Goal: Task Accomplishment & Management: Manage account settings

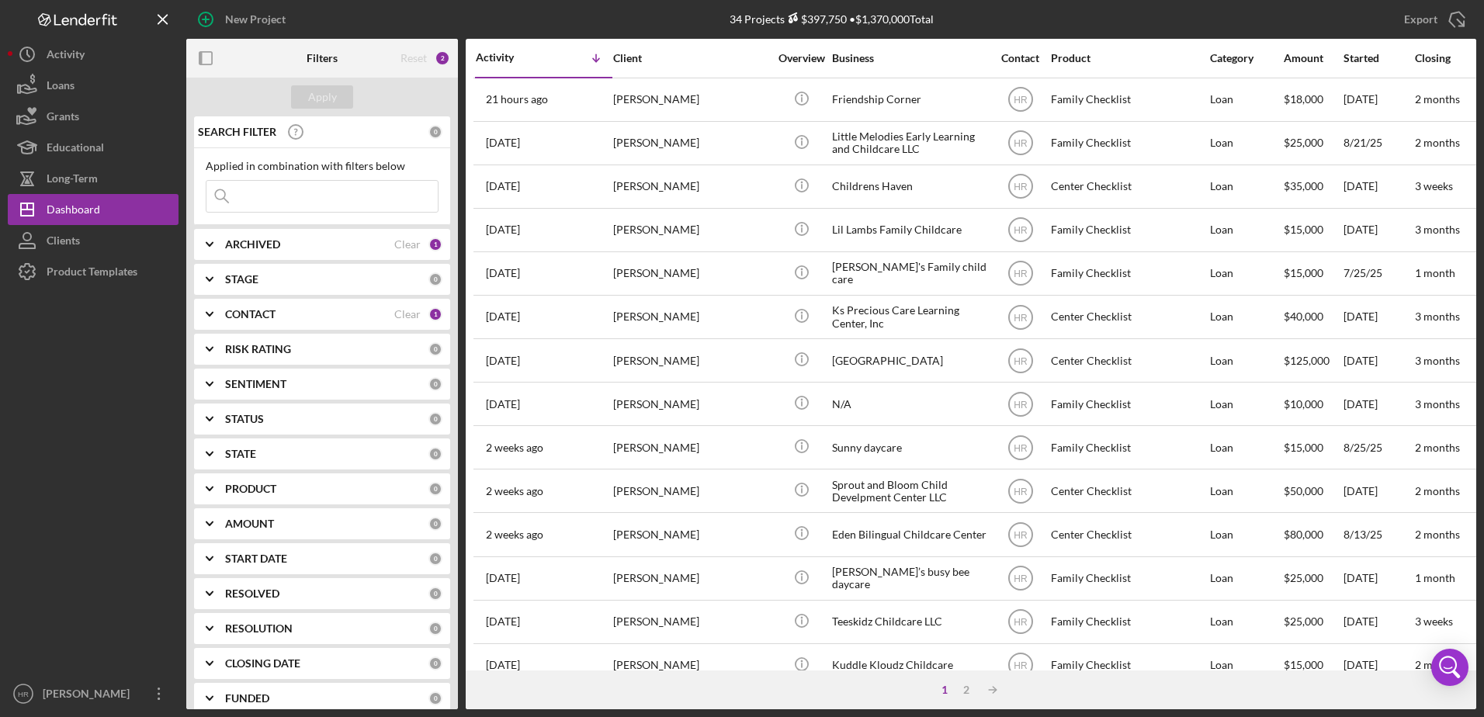
click at [251, 308] on b "CONTACT" at bounding box center [250, 314] width 50 height 12
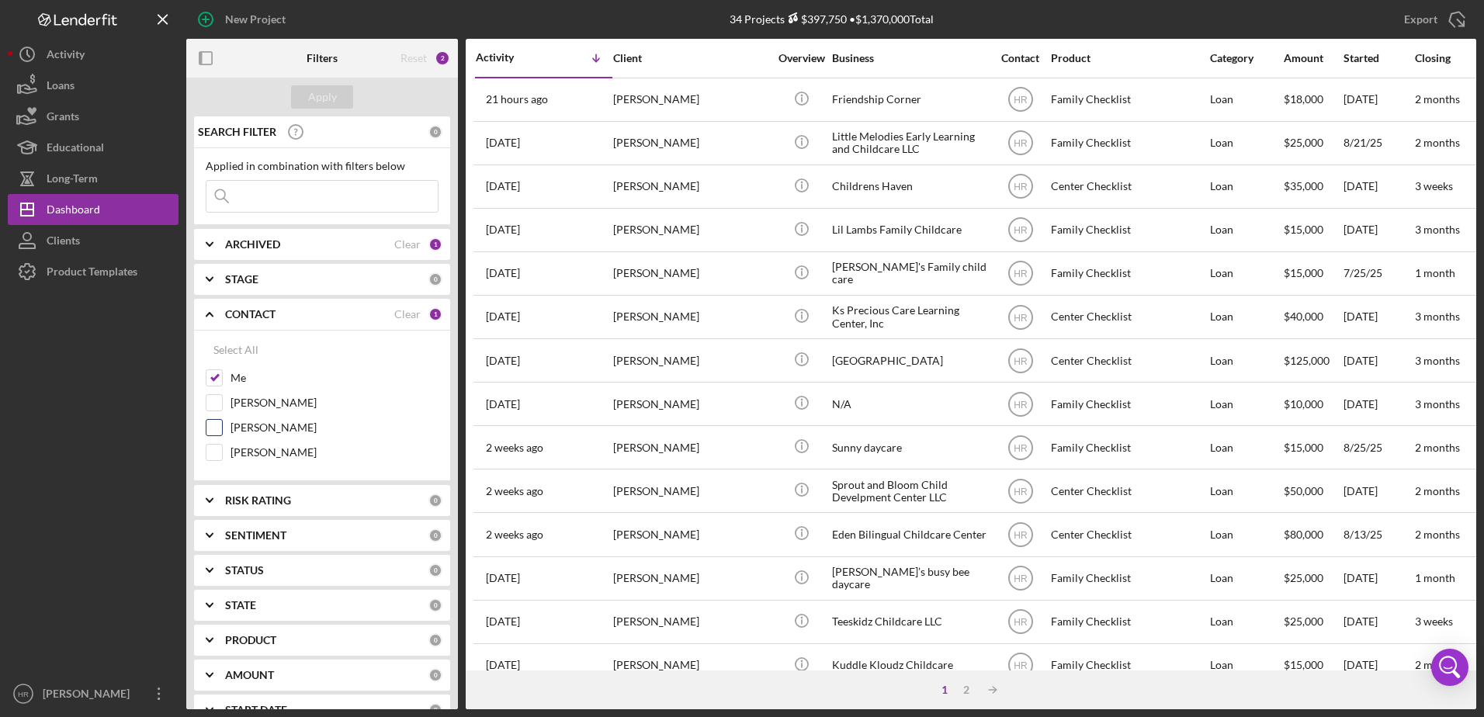
click at [256, 431] on label "[PERSON_NAME]" at bounding box center [335, 428] width 208 height 16
click at [222, 431] on input "[PERSON_NAME]" at bounding box center [214, 428] width 16 height 16
checkbox input "true"
click at [239, 377] on label "Me" at bounding box center [335, 378] width 208 height 16
click at [222, 377] on input "Me" at bounding box center [214, 378] width 16 height 16
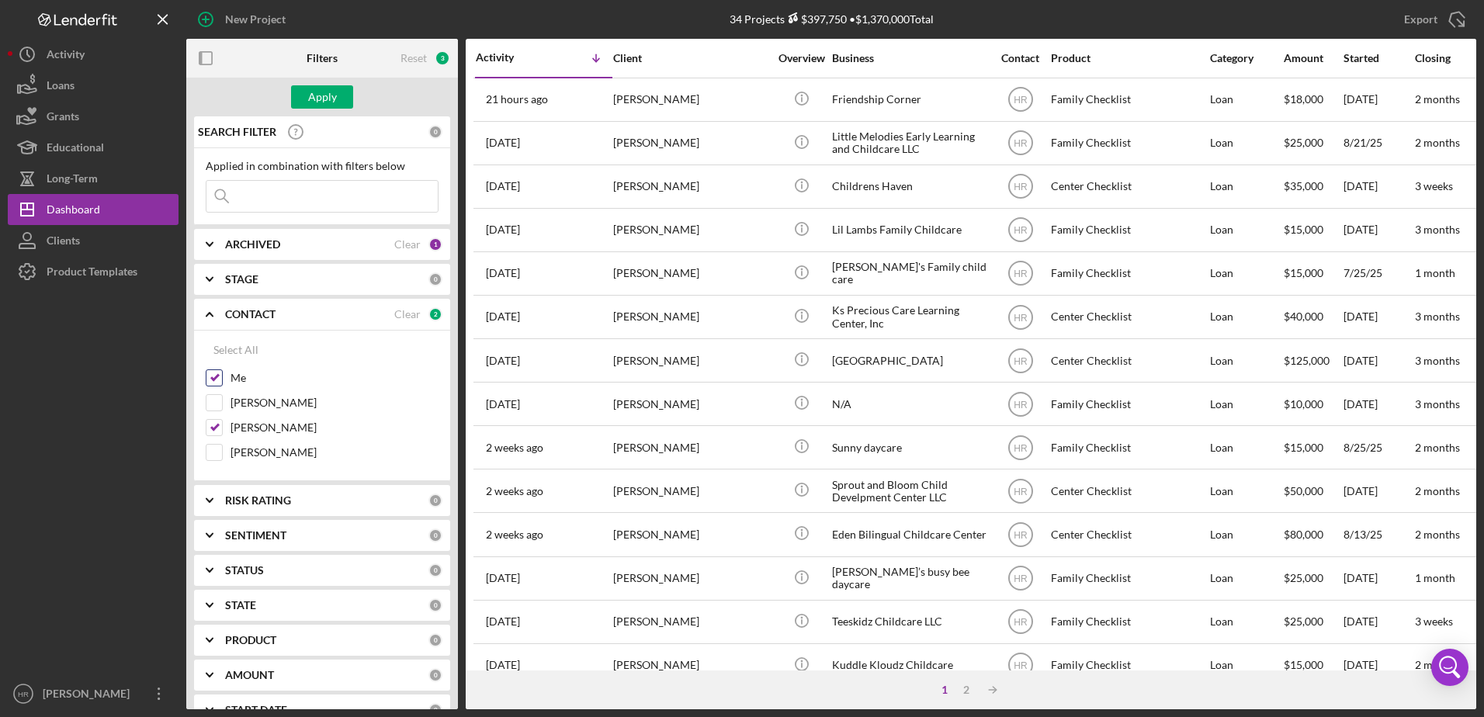
checkbox input "false"
click at [323, 102] on div "Apply" at bounding box center [322, 96] width 29 height 23
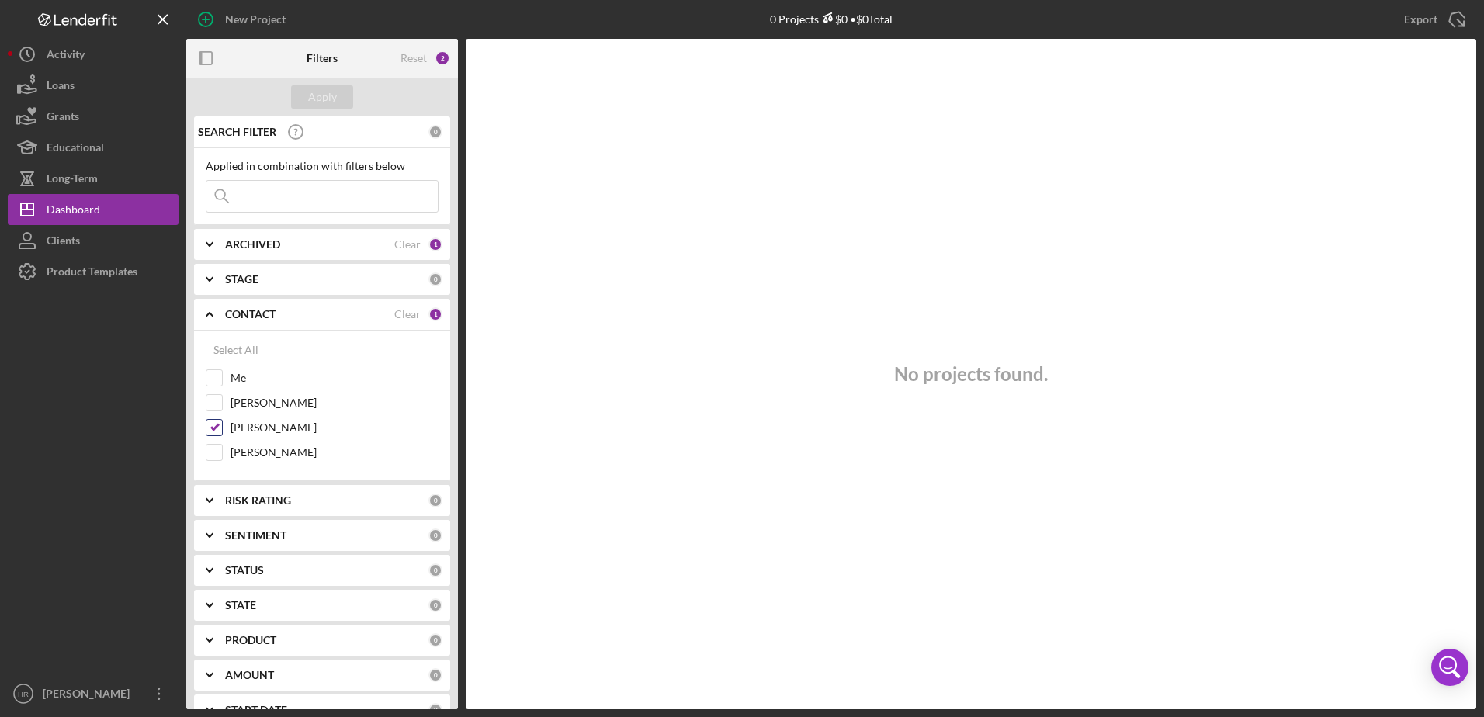
click at [260, 432] on label "[PERSON_NAME]" at bounding box center [335, 428] width 208 height 16
click at [222, 432] on input "[PERSON_NAME]" at bounding box center [214, 428] width 16 height 16
checkbox input "false"
click at [256, 453] on label "[PERSON_NAME]" at bounding box center [335, 453] width 208 height 16
click at [222, 453] on input "[PERSON_NAME]" at bounding box center [214, 453] width 16 height 16
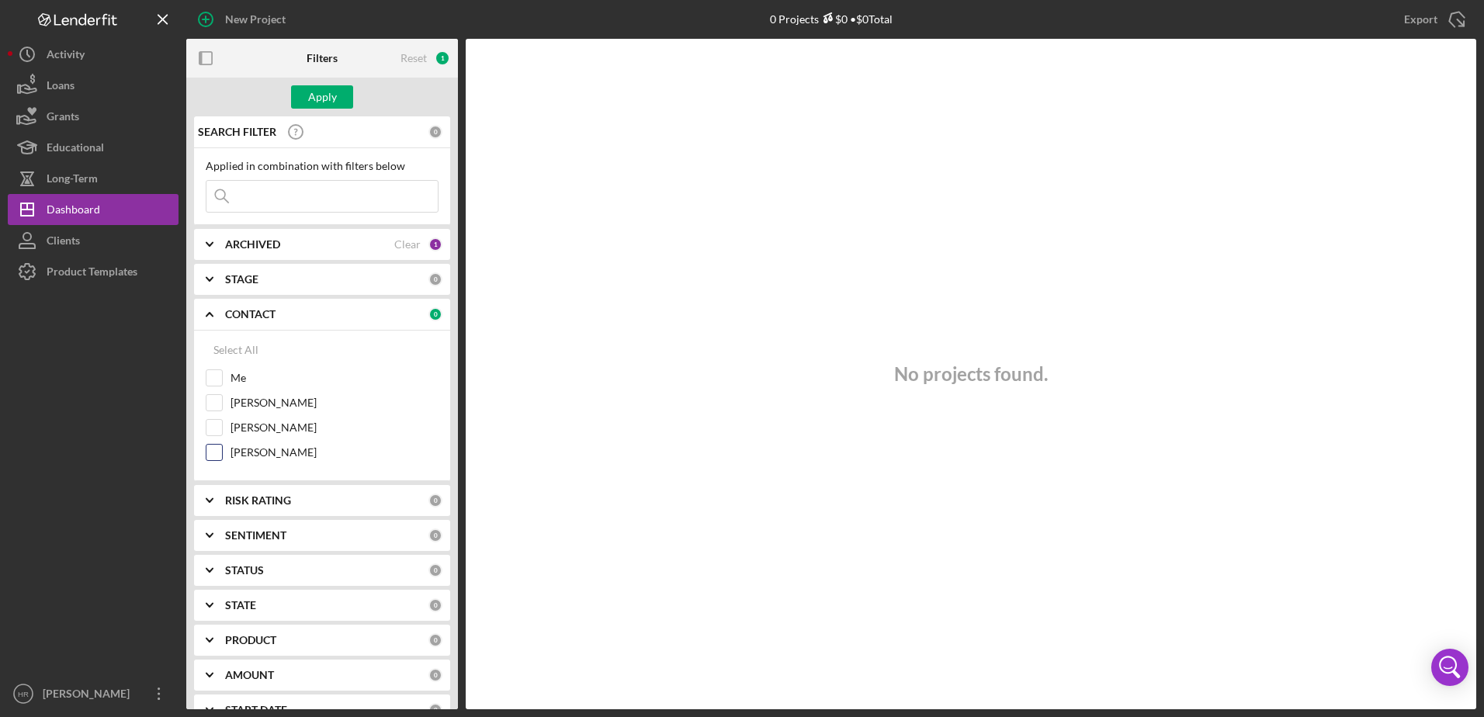
checkbox input "true"
click at [328, 96] on div "Apply" at bounding box center [322, 96] width 29 height 23
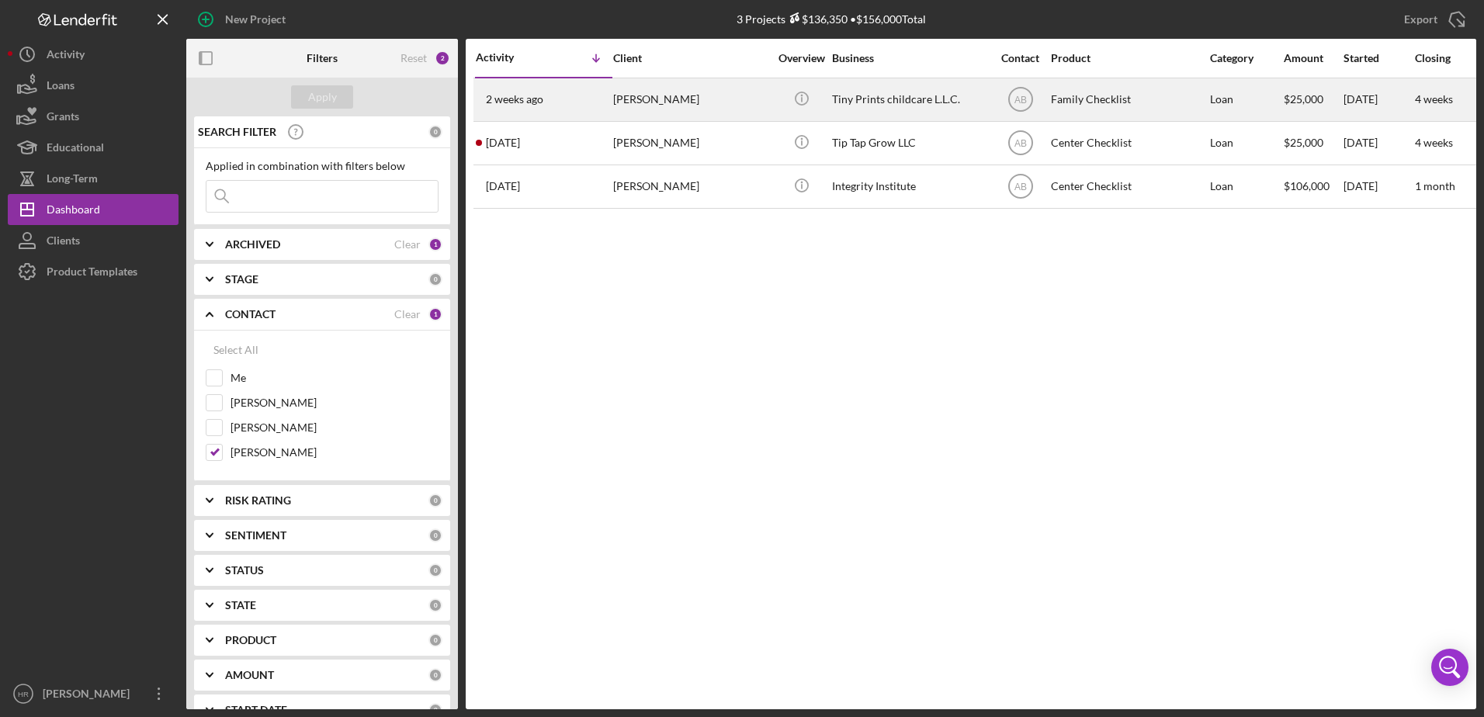
click at [888, 102] on div "Tiny Prints childcare L.L.C." at bounding box center [909, 99] width 155 height 41
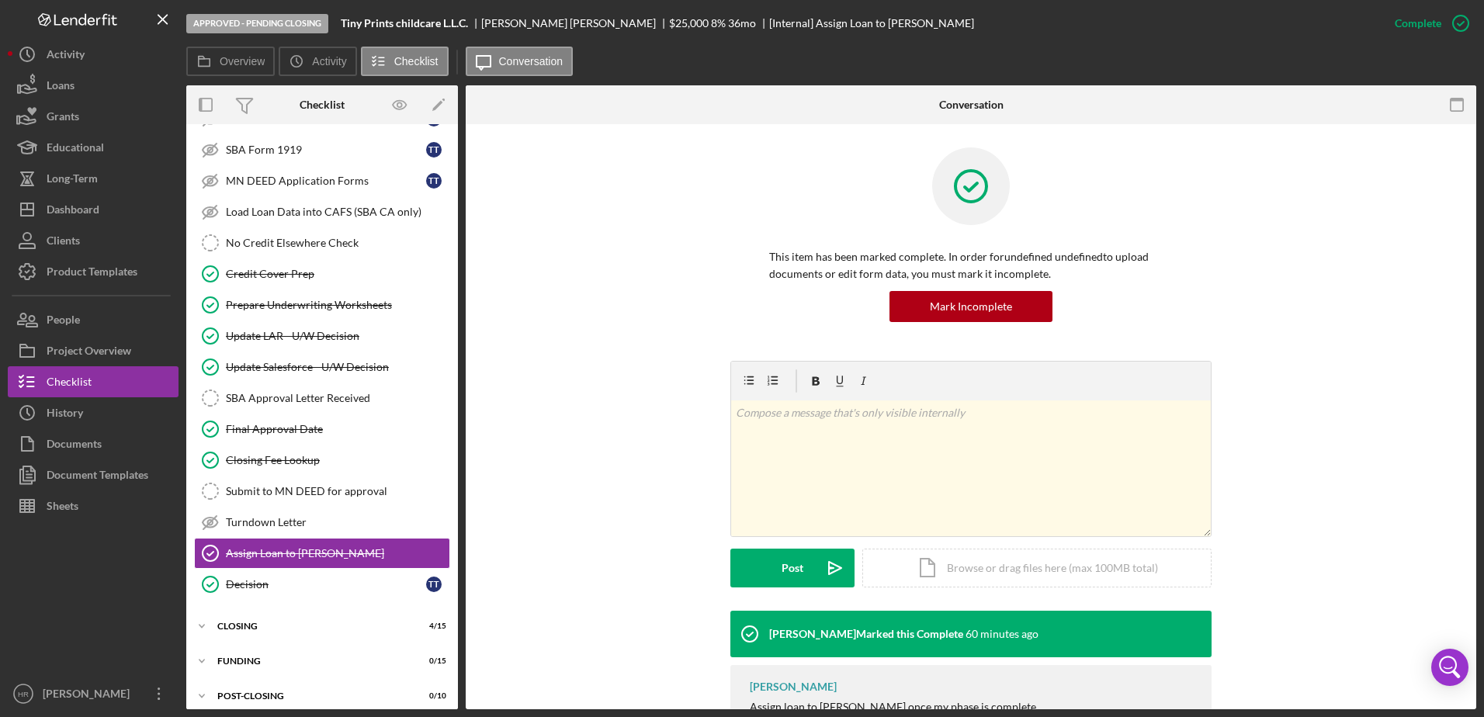
scroll to position [264, 0]
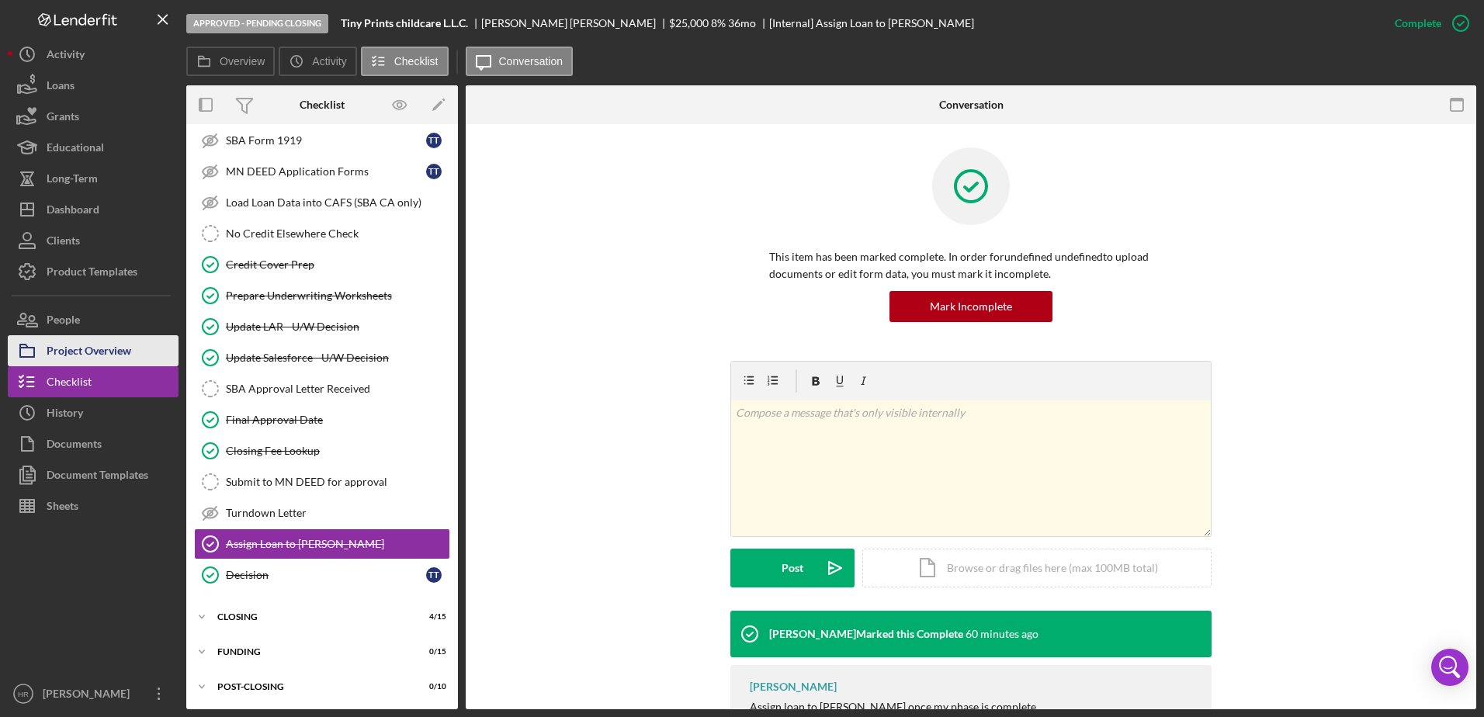
click at [95, 347] on div "Project Overview" at bounding box center [89, 352] width 85 height 35
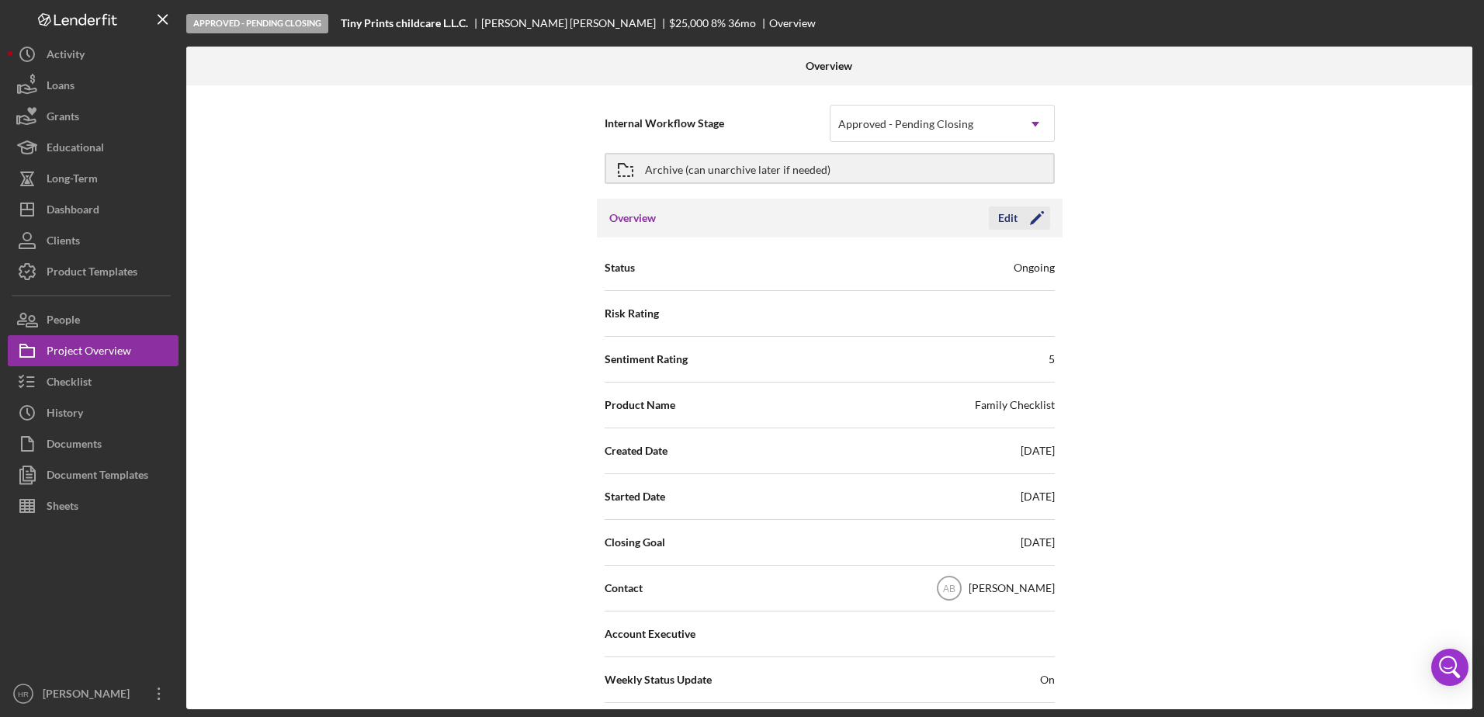
click at [1032, 215] on icon "Icon/Edit" at bounding box center [1037, 218] width 39 height 39
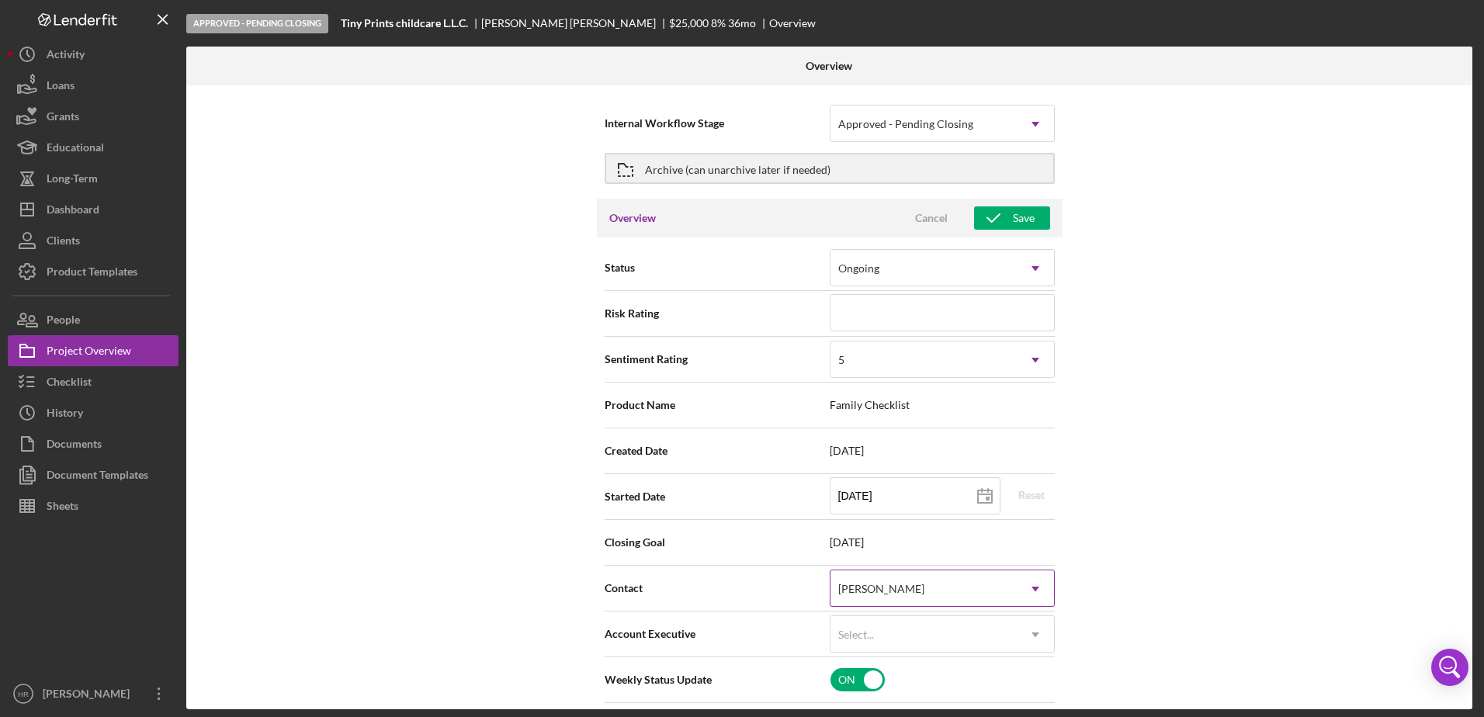
click at [956, 583] on div "[PERSON_NAME]" at bounding box center [924, 589] width 186 height 36
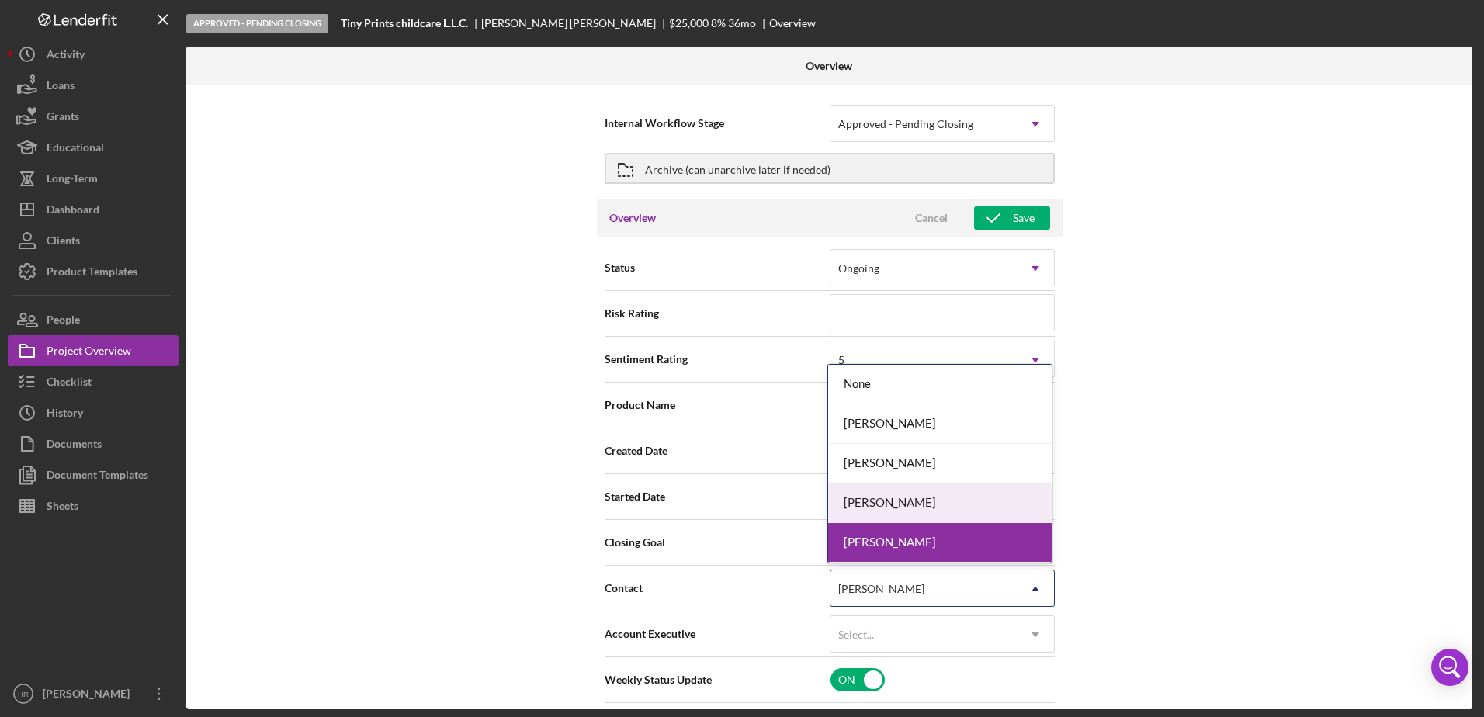
click at [881, 498] on div "[PERSON_NAME]" at bounding box center [940, 504] width 224 height 40
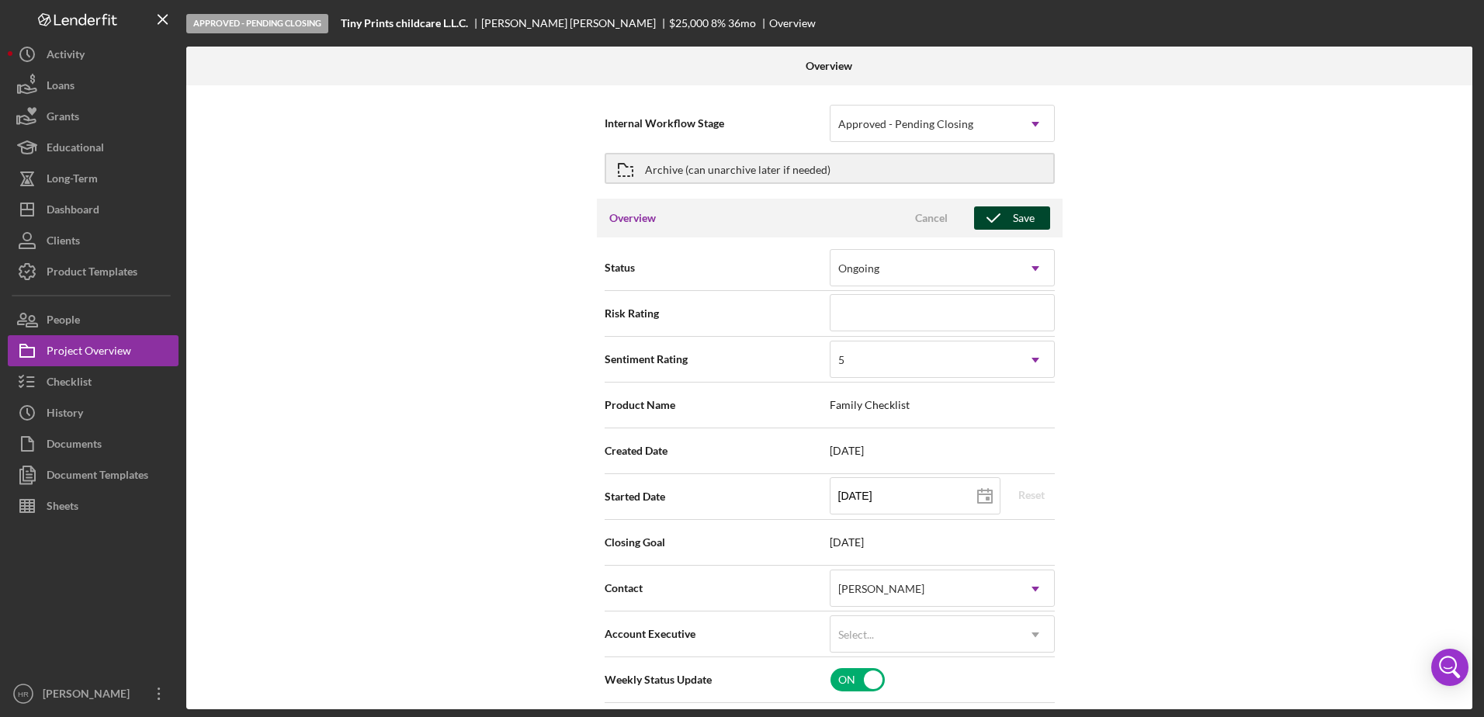
click at [1013, 225] on div "Save" at bounding box center [1024, 217] width 22 height 23
type textarea "Here's a snapshot of information that has been fully approved, as well as the i…"
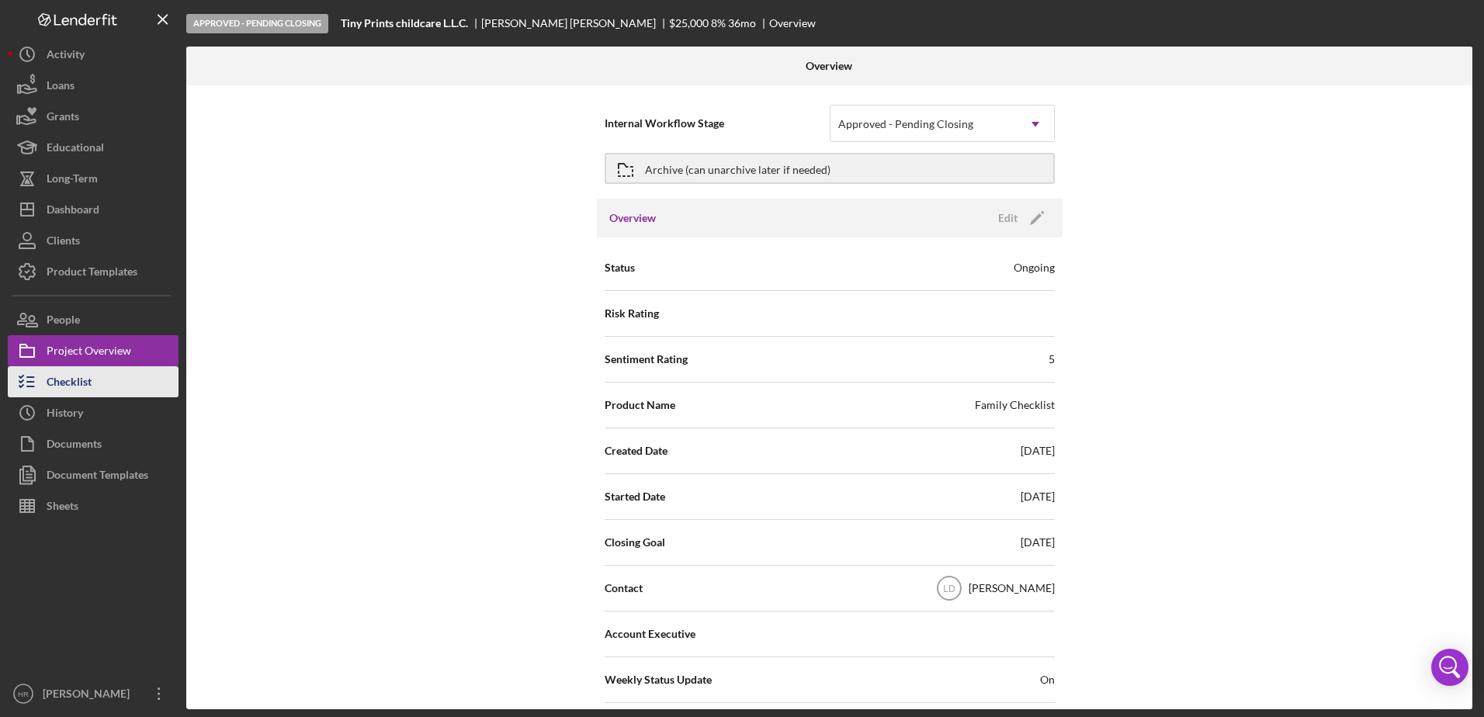
click at [76, 372] on div "Checklist" at bounding box center [69, 383] width 45 height 35
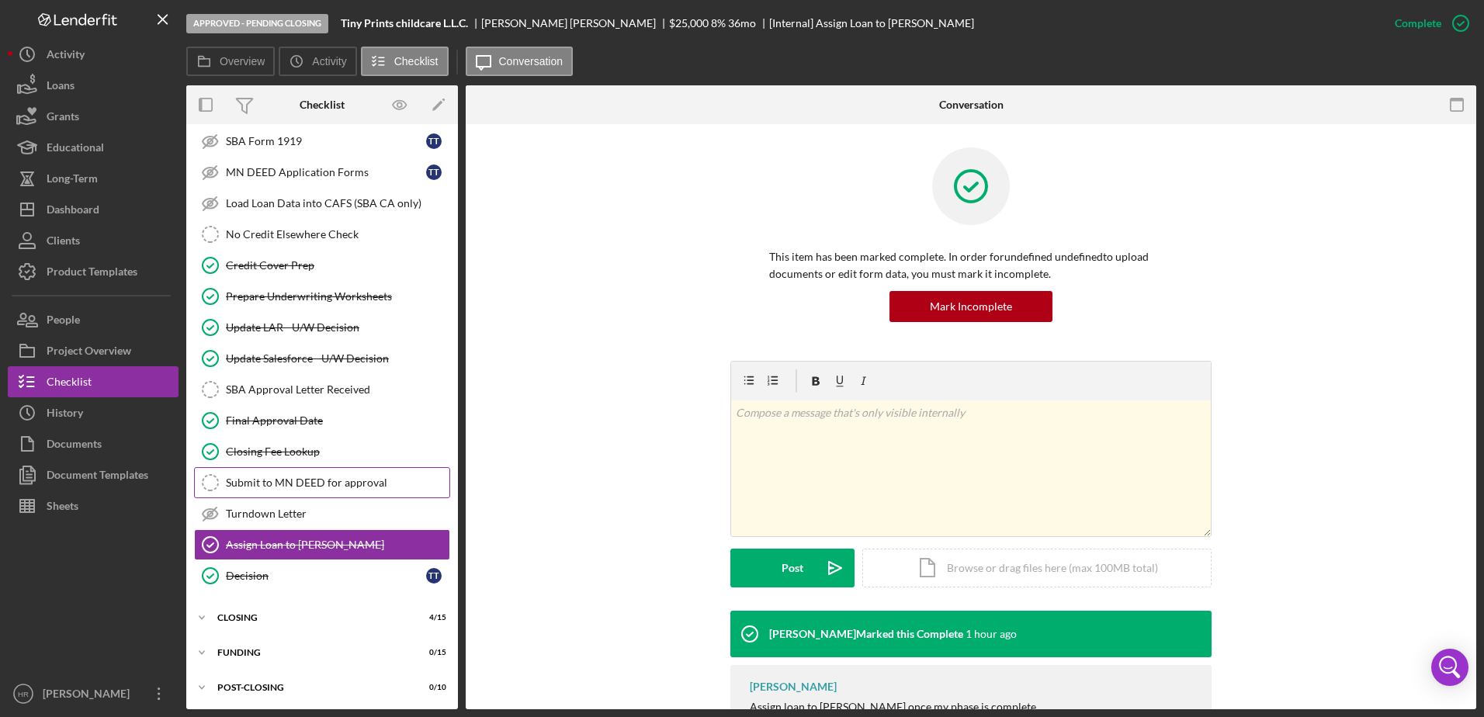
scroll to position [264, 0]
click at [84, 207] on div "Dashboard" at bounding box center [73, 211] width 53 height 35
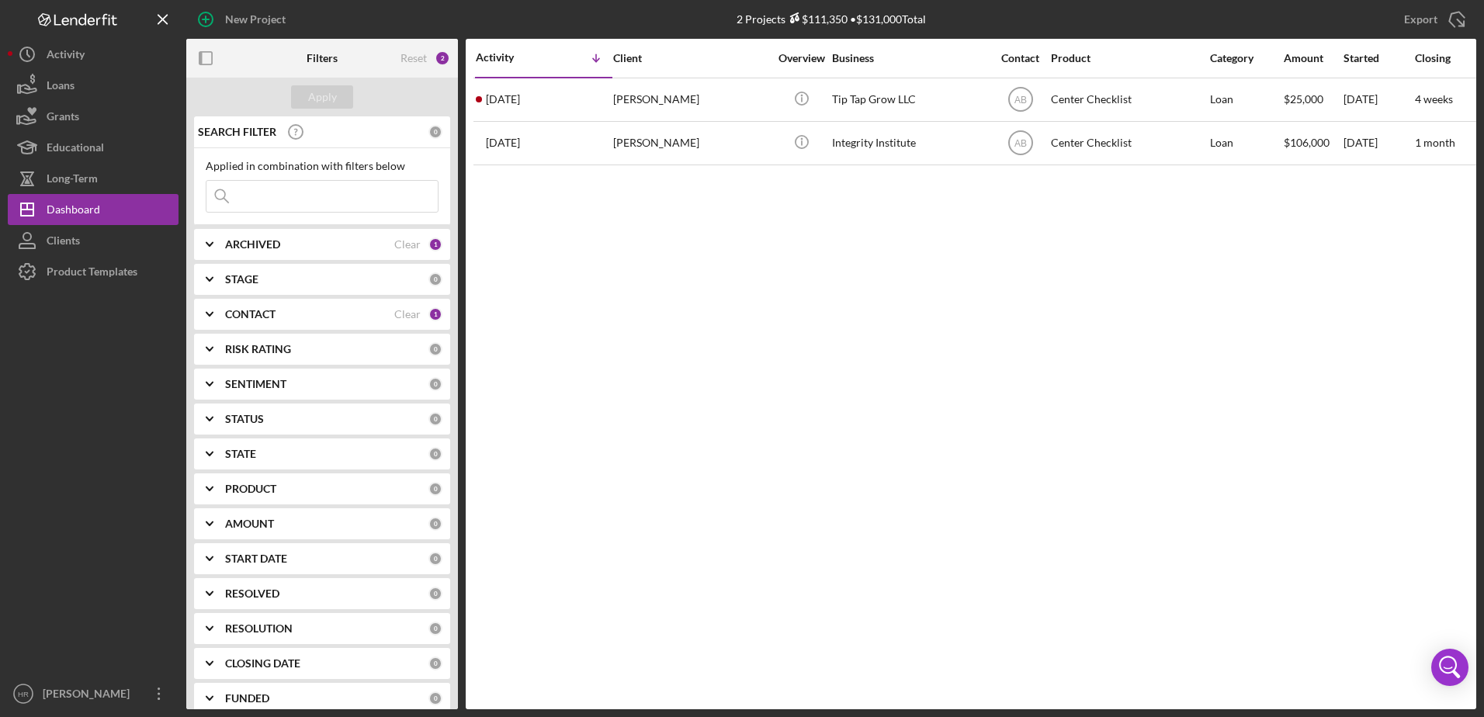
click at [256, 321] on div "CONTACT Clear 1" at bounding box center [333, 314] width 217 height 14
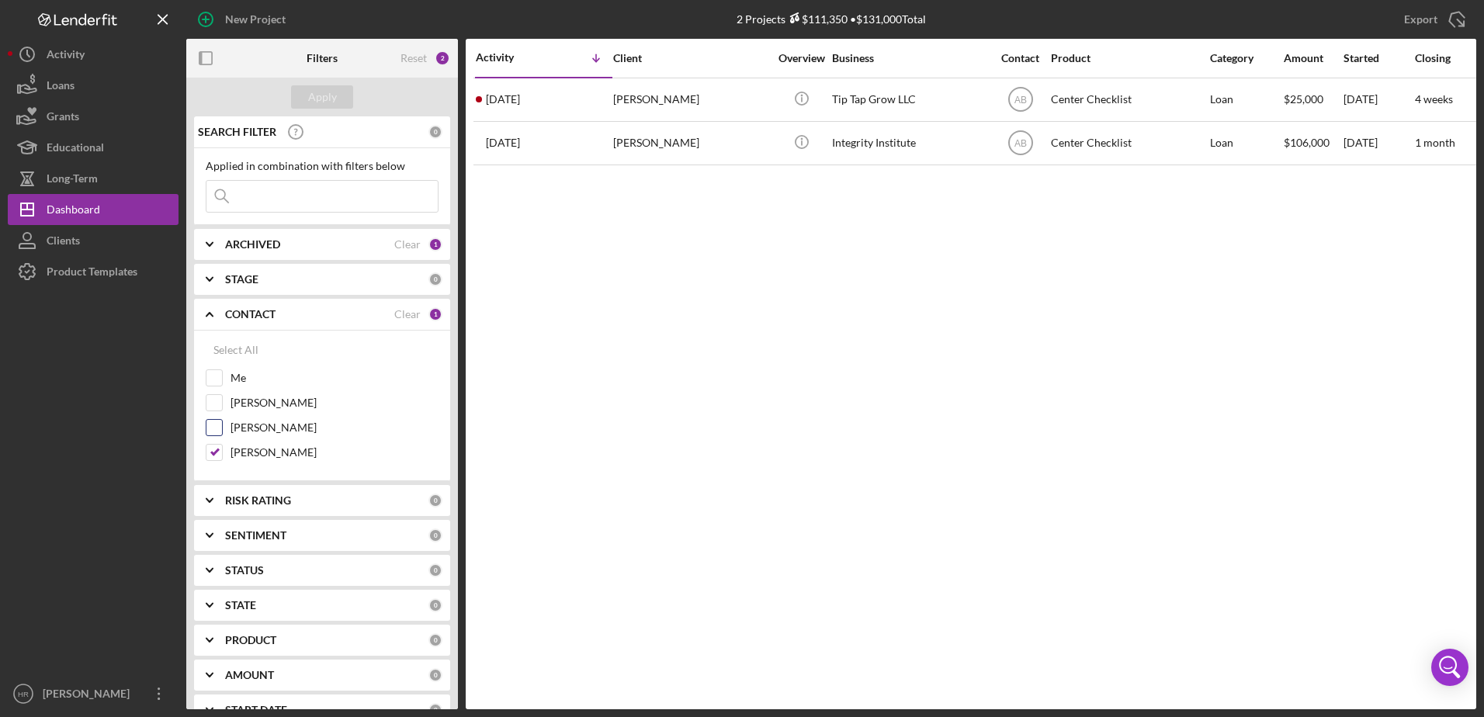
click at [256, 427] on label "[PERSON_NAME]" at bounding box center [335, 428] width 208 height 16
click at [222, 427] on input "[PERSON_NAME]" at bounding box center [214, 428] width 16 height 16
checkbox input "true"
click at [255, 452] on label "[PERSON_NAME]" at bounding box center [335, 453] width 208 height 16
click at [222, 452] on input "[PERSON_NAME]" at bounding box center [214, 453] width 16 height 16
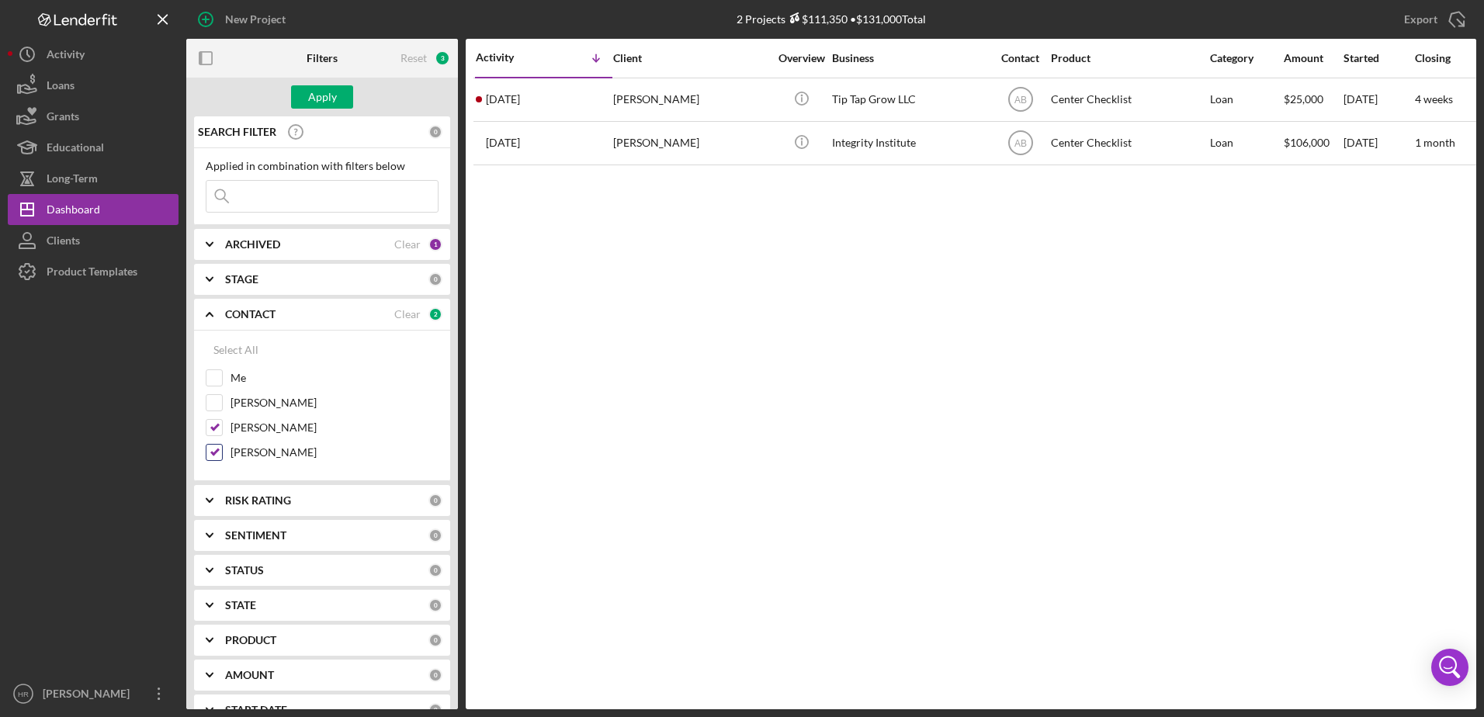
checkbox input "false"
click at [310, 97] on div "Apply" at bounding box center [322, 96] width 29 height 23
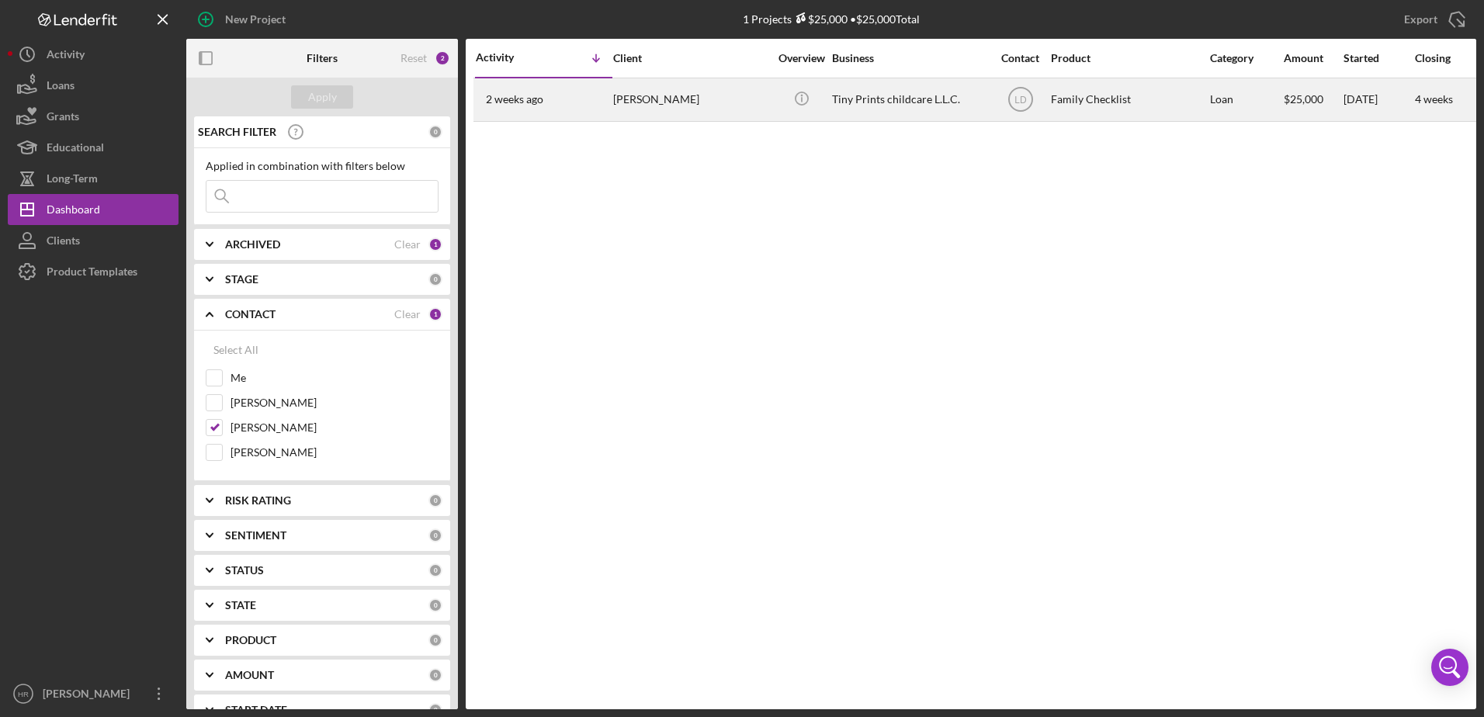
click at [942, 94] on div "Tiny Prints childcare L.L.C." at bounding box center [909, 99] width 155 height 41
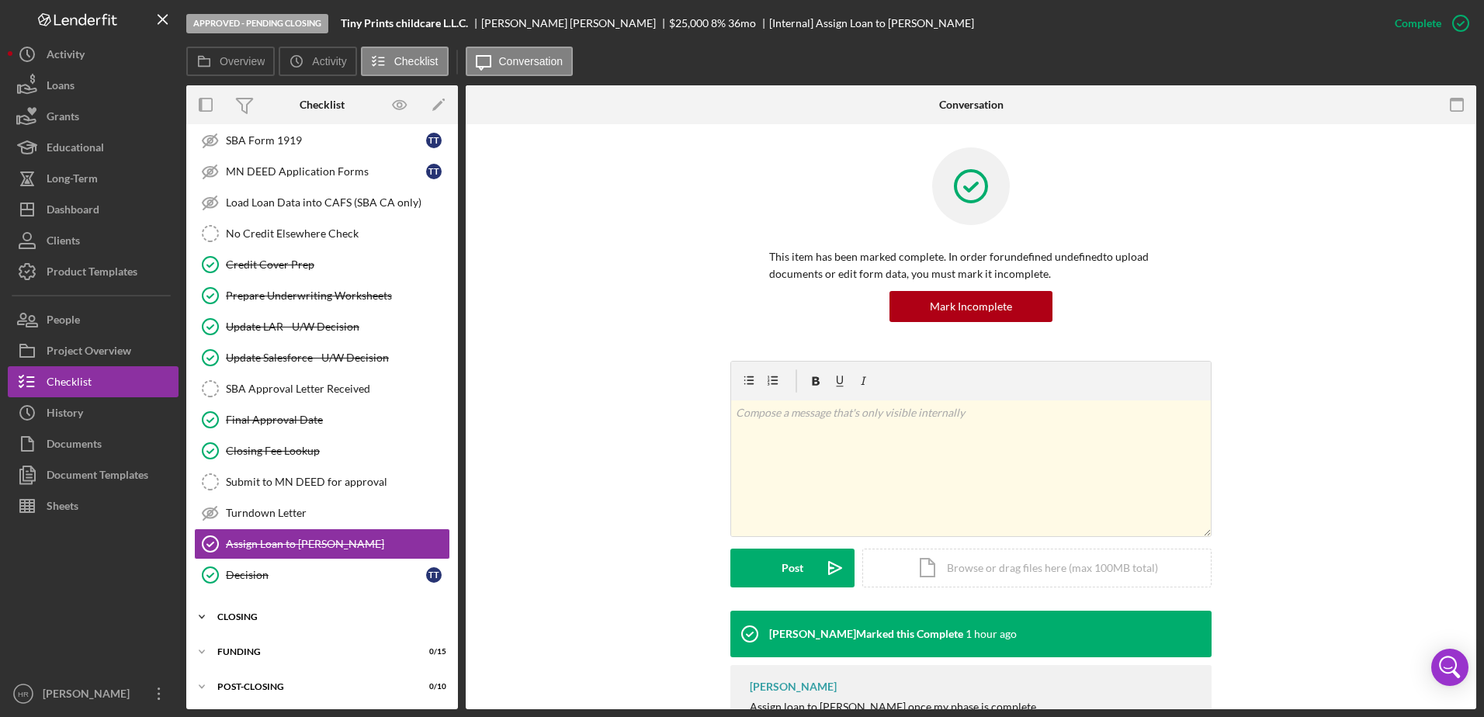
scroll to position [265, 0]
click at [80, 449] on div "Documents" at bounding box center [74, 446] width 55 height 35
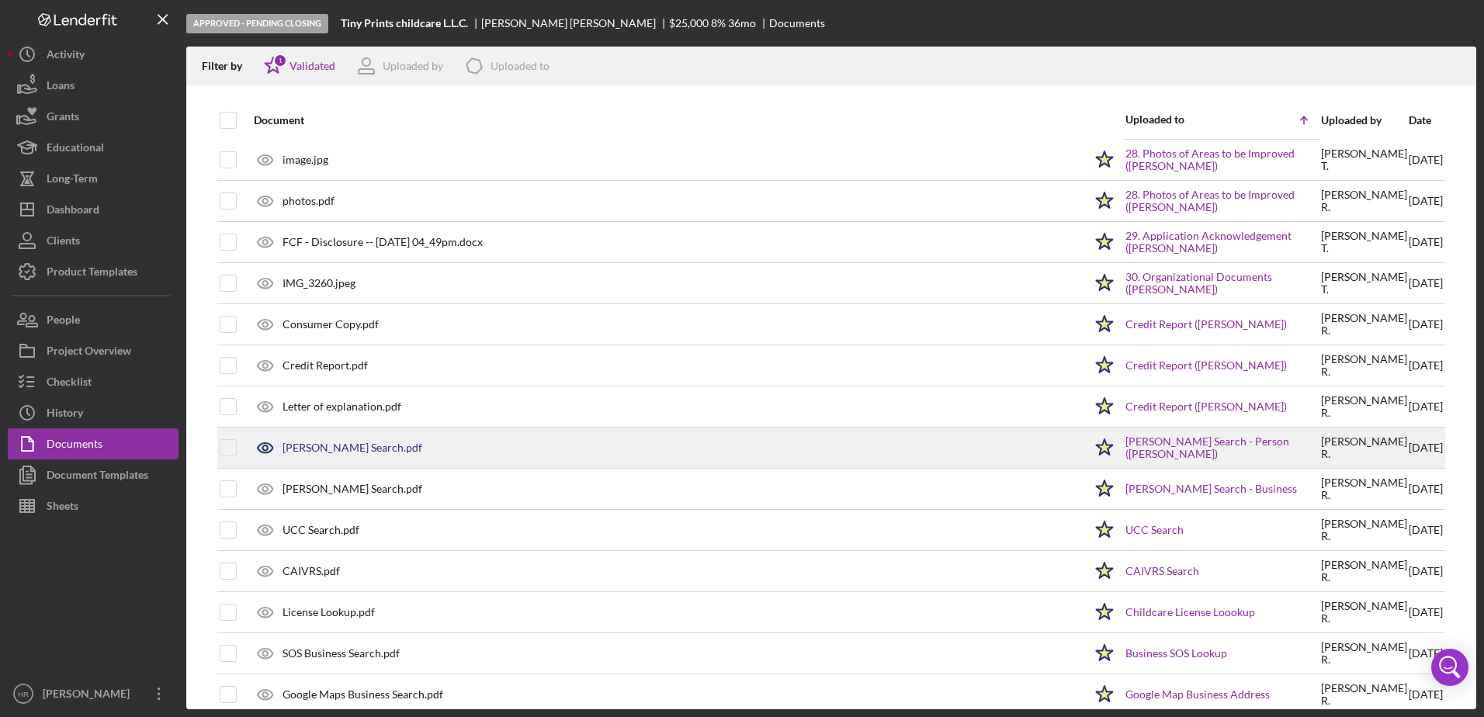
scroll to position [1029, 0]
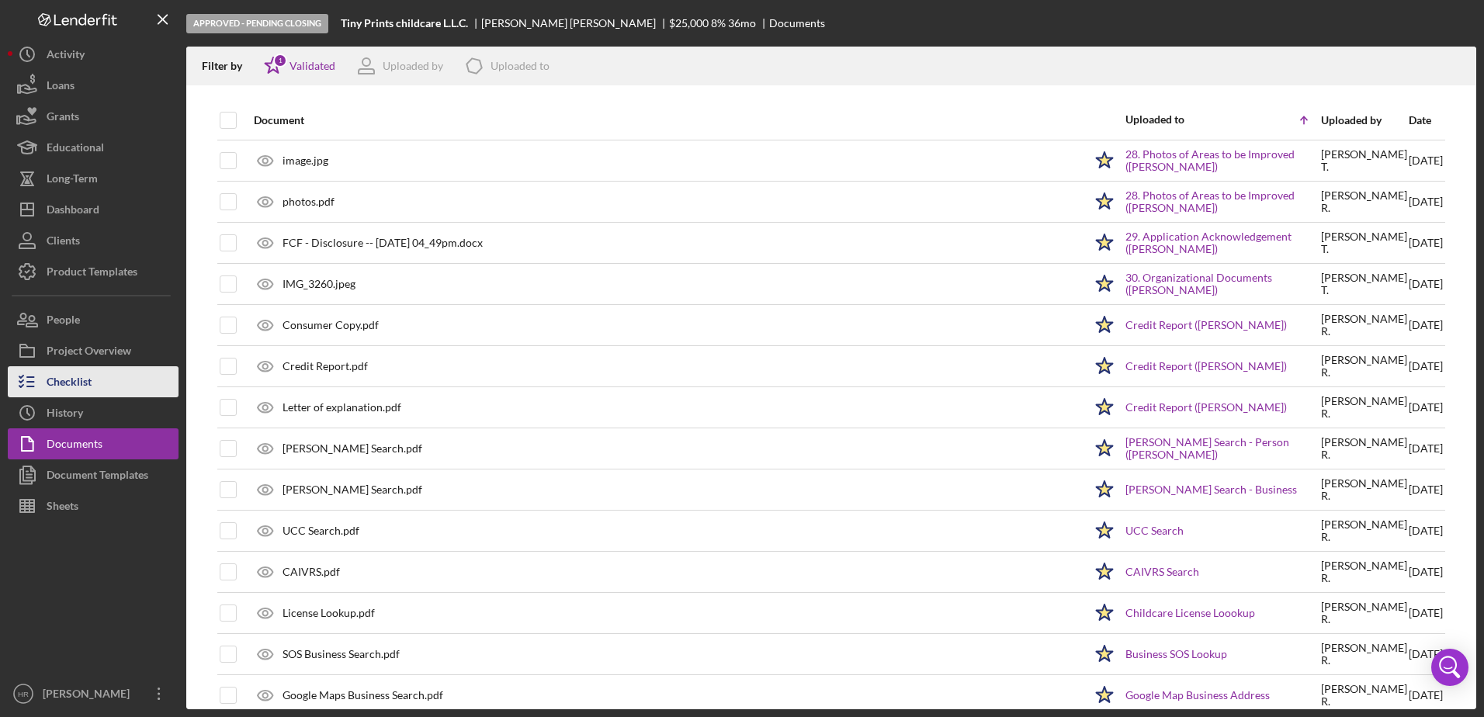
click at [77, 376] on div "Checklist" at bounding box center [69, 383] width 45 height 35
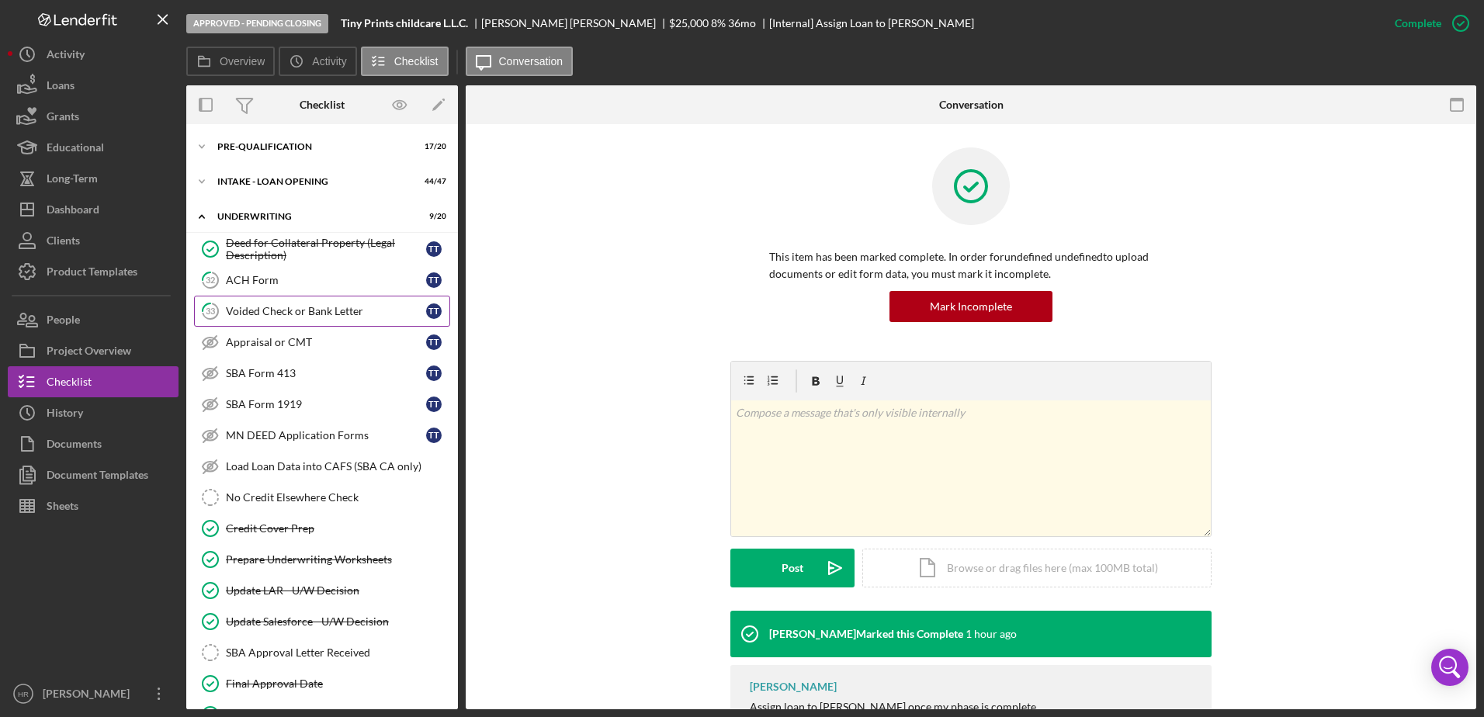
click at [247, 313] on div "Voided Check or Bank Letter" at bounding box center [326, 311] width 200 height 12
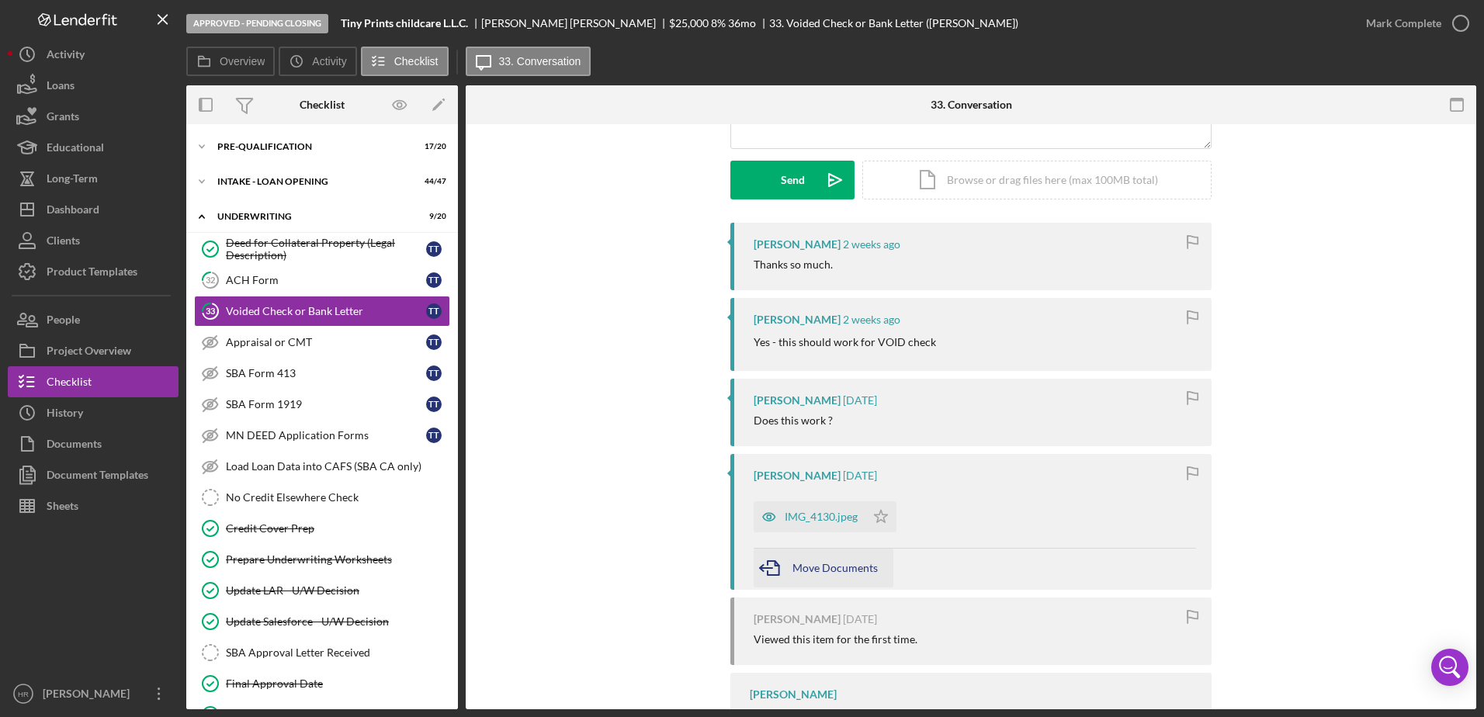
scroll to position [233, 0]
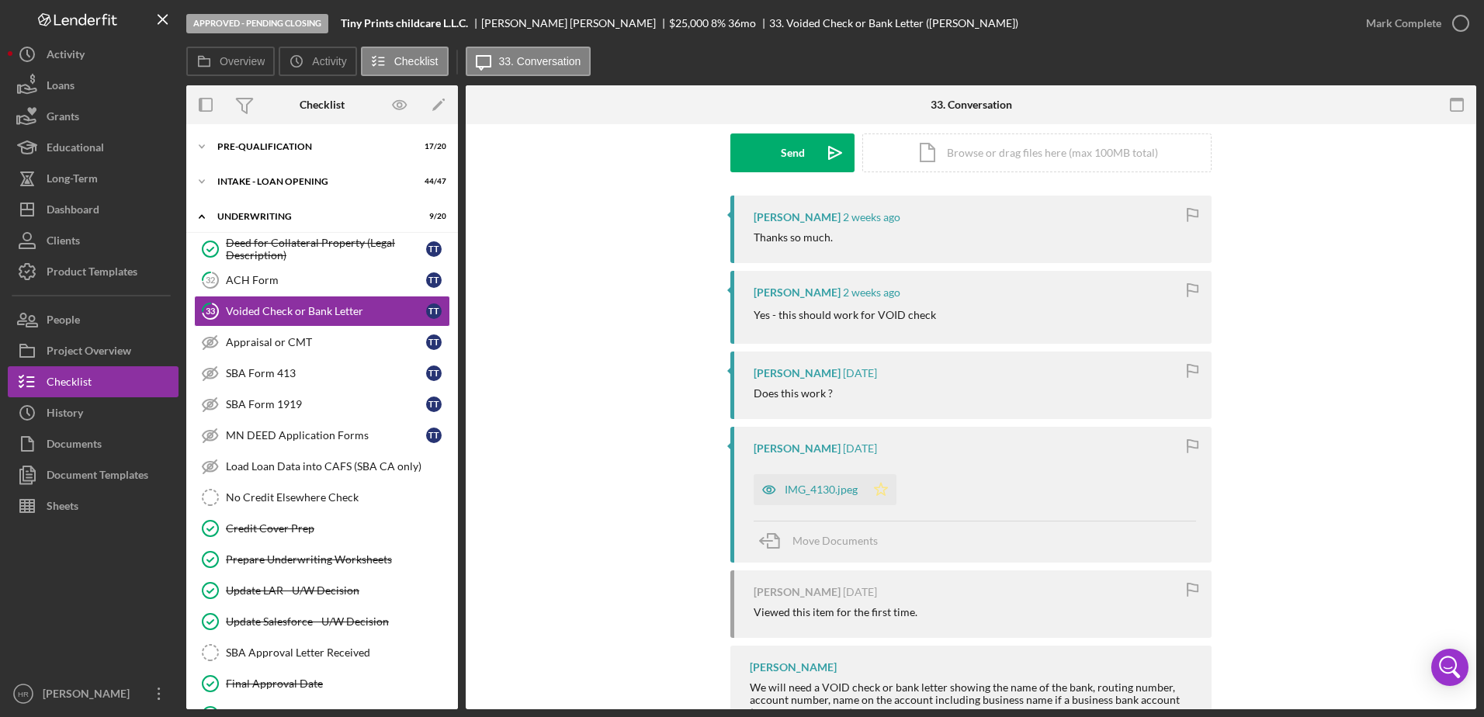
click at [877, 495] on icon "Icon/Star" at bounding box center [881, 489] width 31 height 31
click at [1465, 23] on icon "button" at bounding box center [1461, 23] width 39 height 39
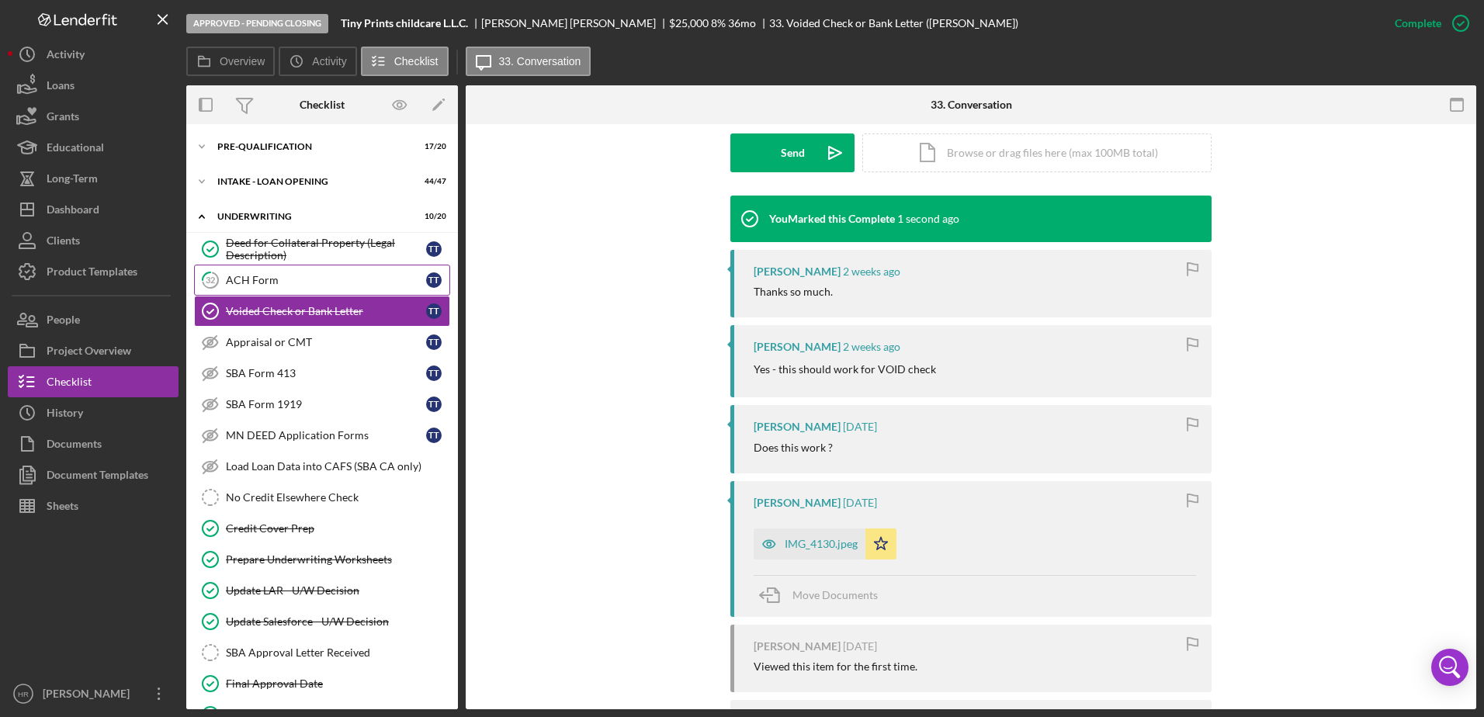
click at [241, 279] on div "ACH Form" at bounding box center [326, 280] width 200 height 12
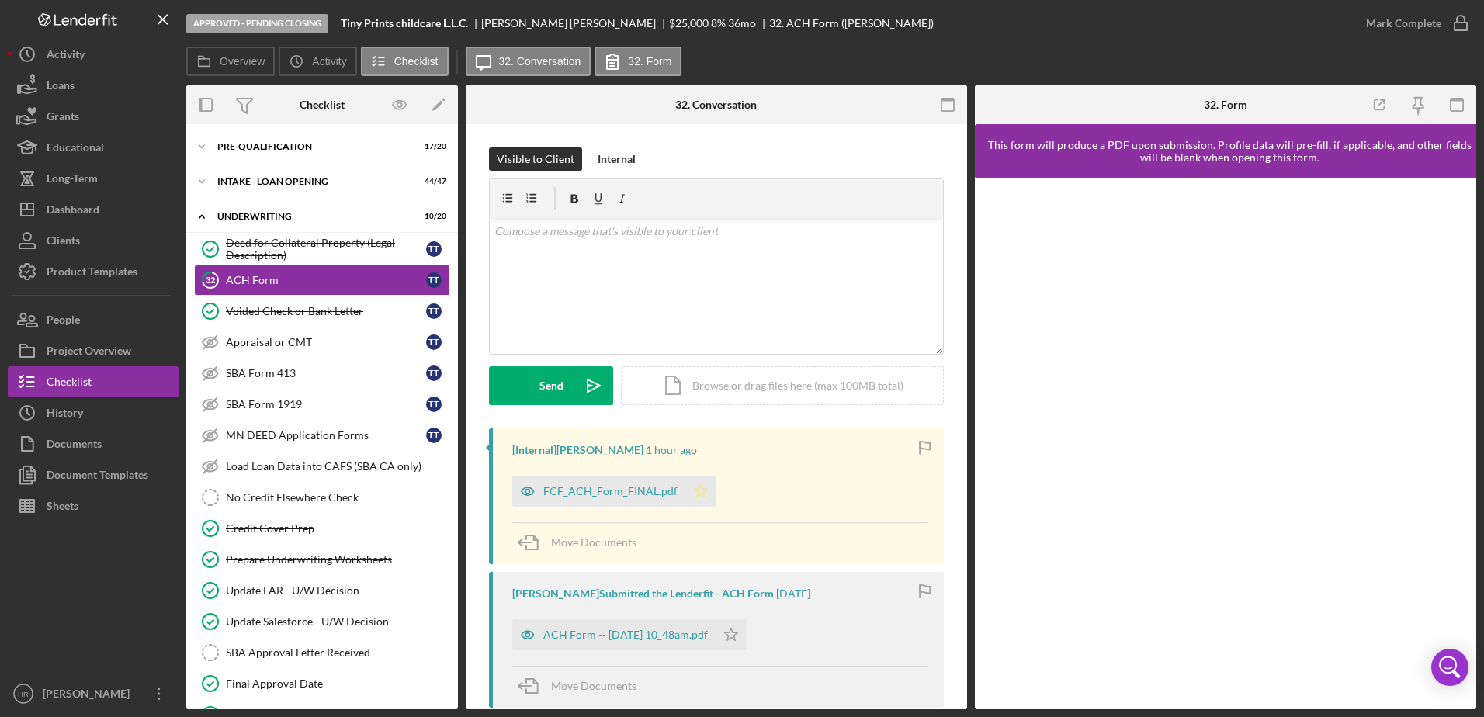
click at [695, 491] on icon "Icon/Star" at bounding box center [700, 491] width 31 height 31
click at [747, 631] on icon "Icon/Star" at bounding box center [731, 634] width 31 height 31
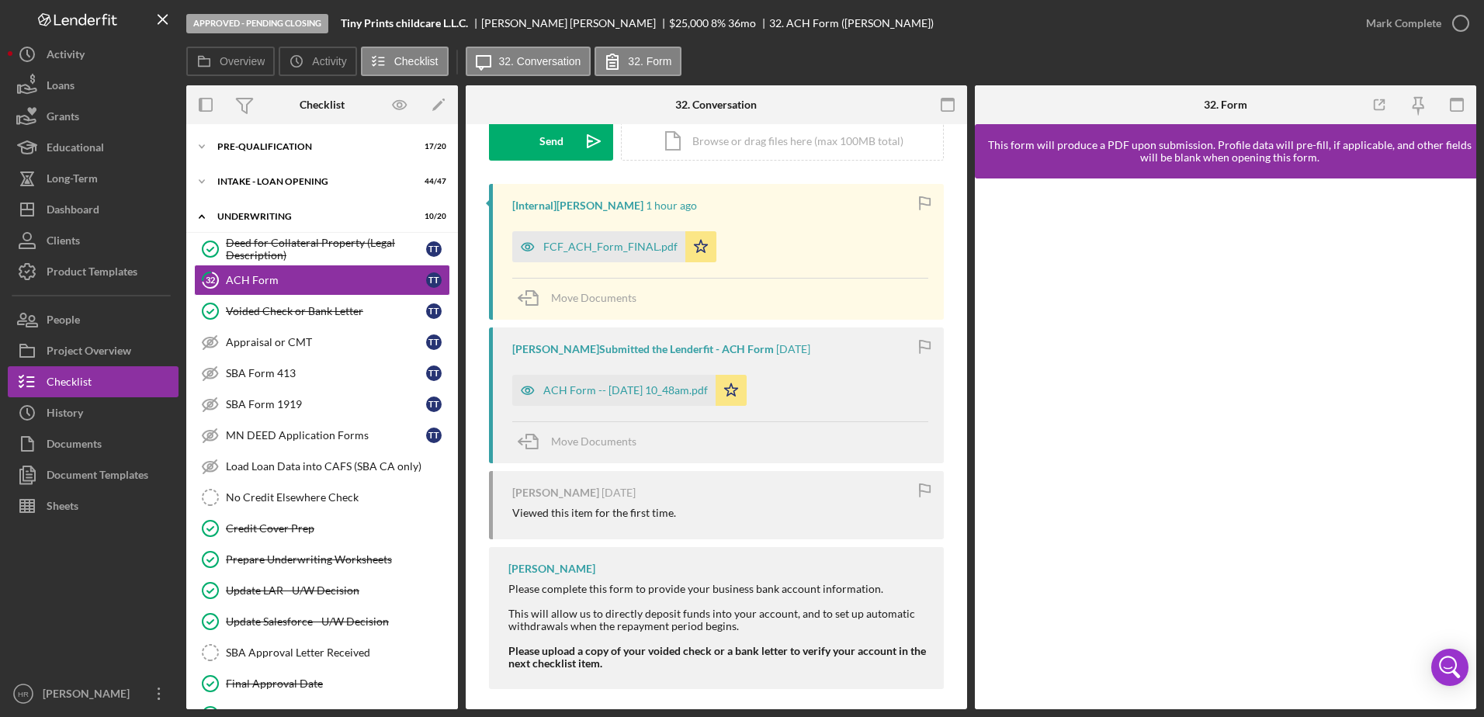
scroll to position [255, 0]
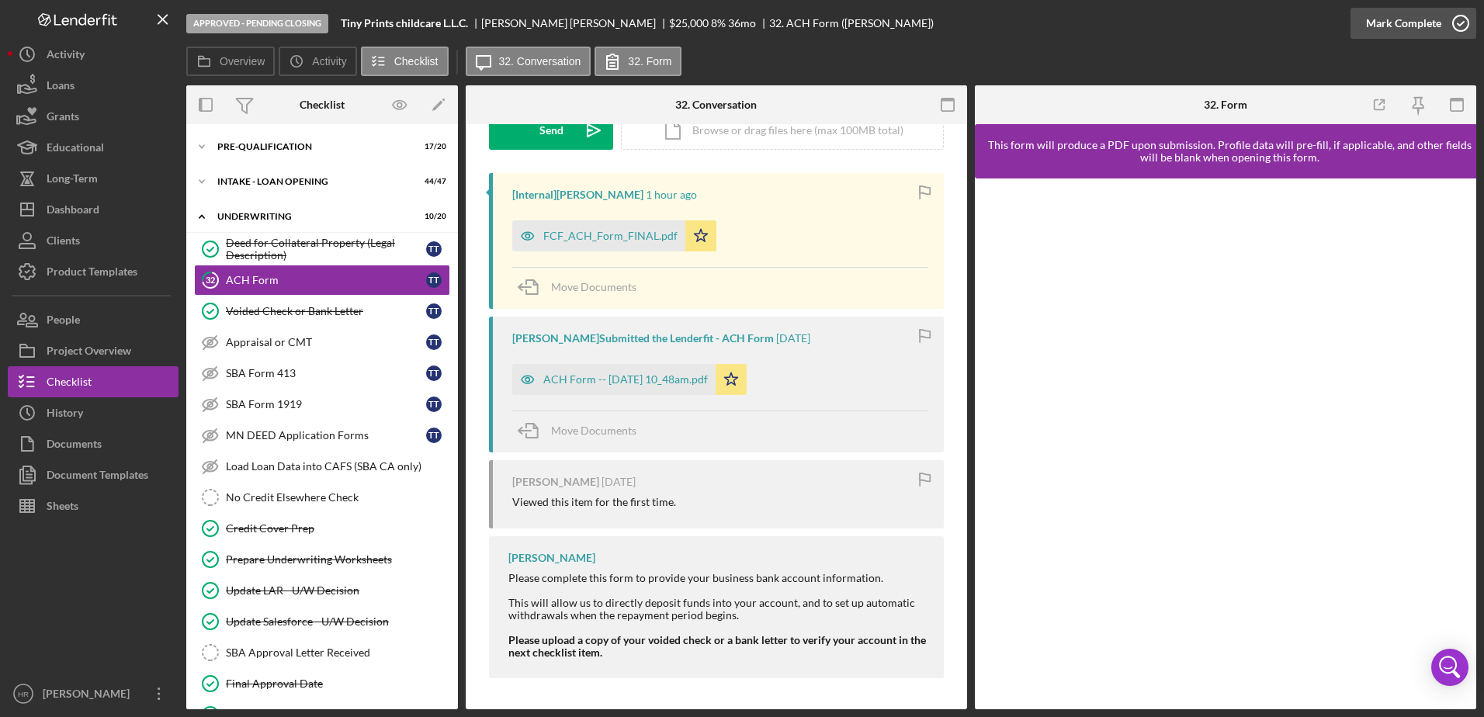
click at [1462, 18] on icon "button" at bounding box center [1461, 23] width 39 height 39
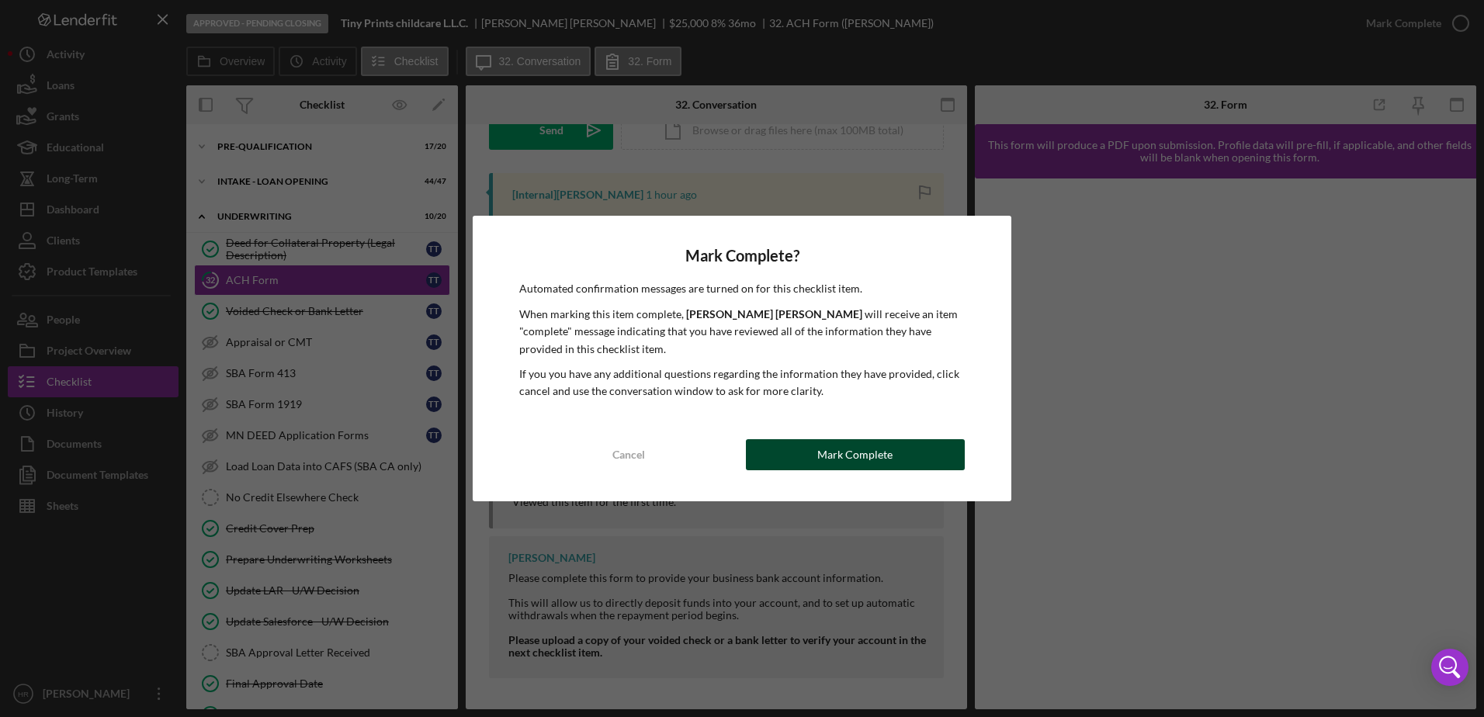
click at [832, 456] on div "Mark Complete" at bounding box center [854, 454] width 75 height 31
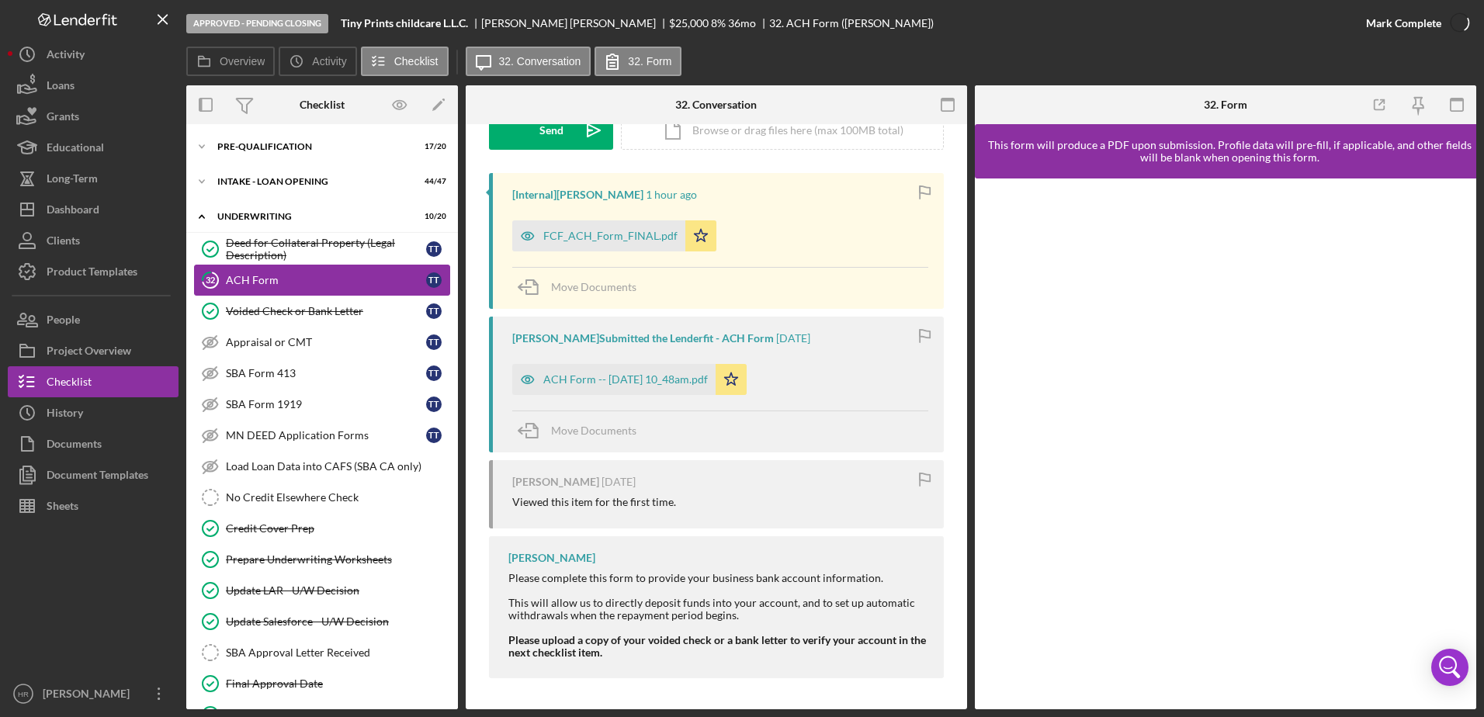
scroll to position [469, 0]
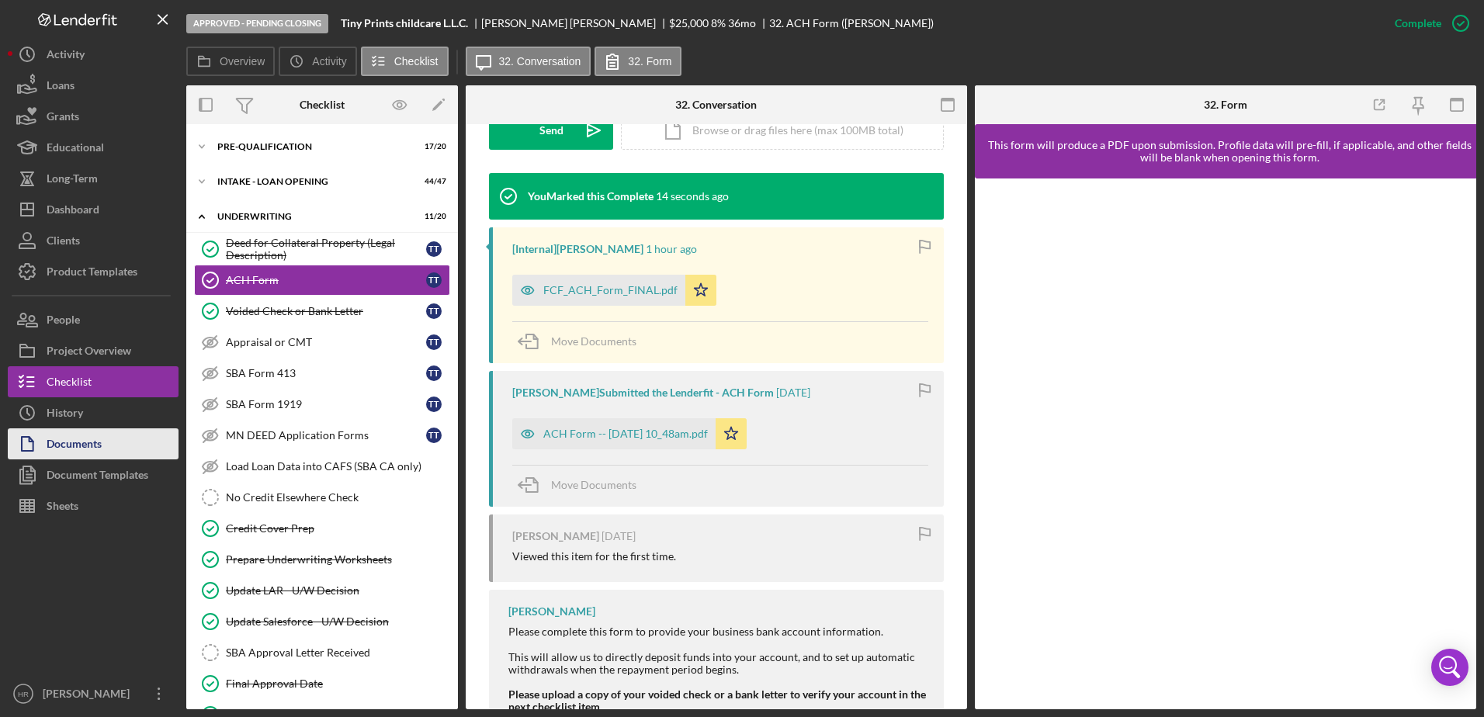
click at [74, 435] on div "Documents" at bounding box center [74, 446] width 55 height 35
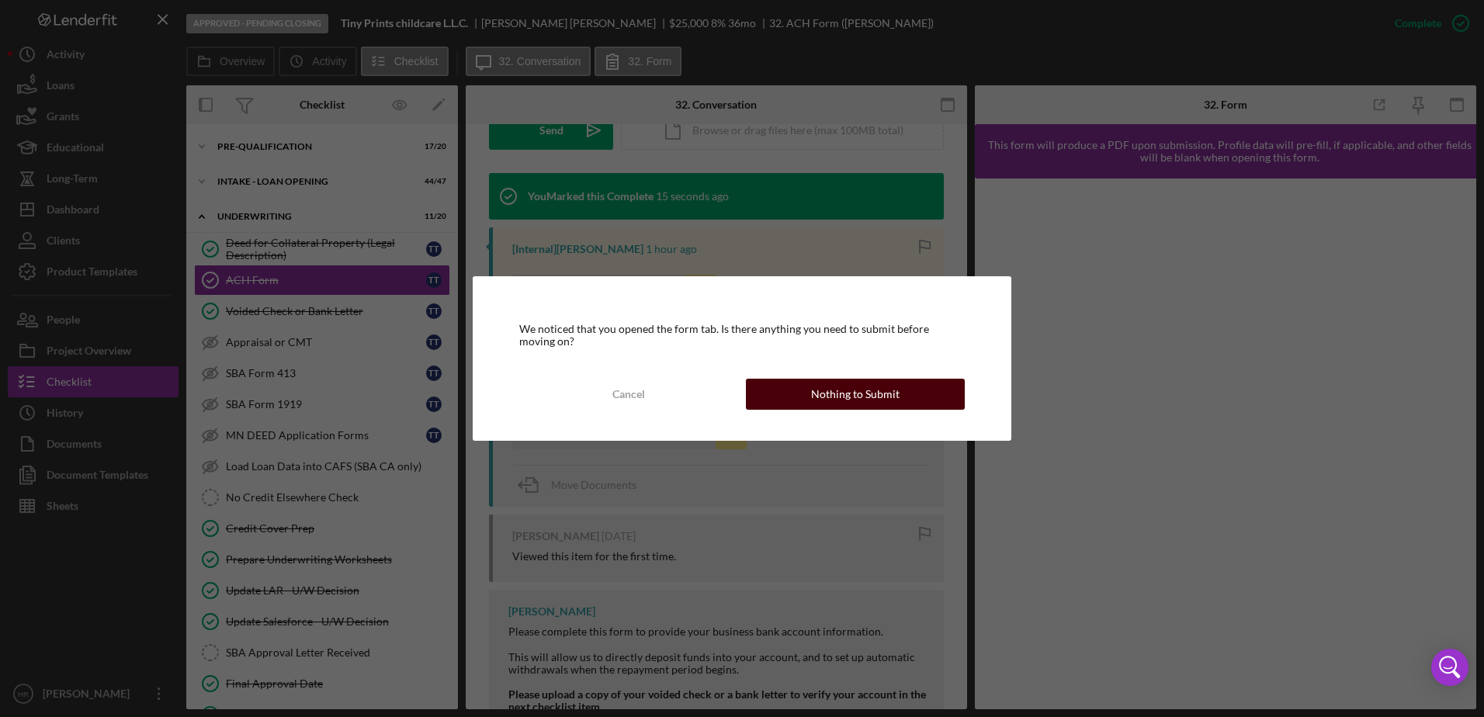
click at [842, 399] on div "Nothing to Submit" at bounding box center [855, 394] width 88 height 31
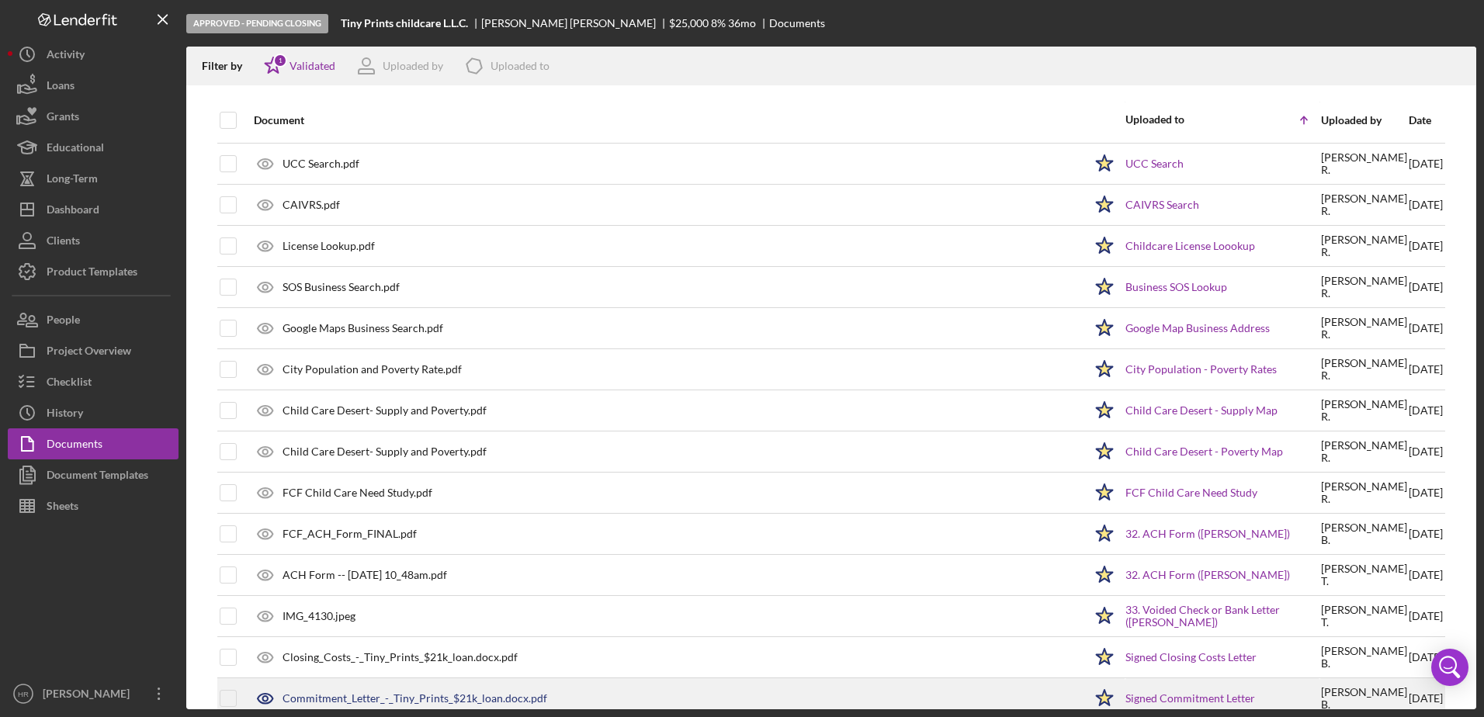
scroll to position [1463, 0]
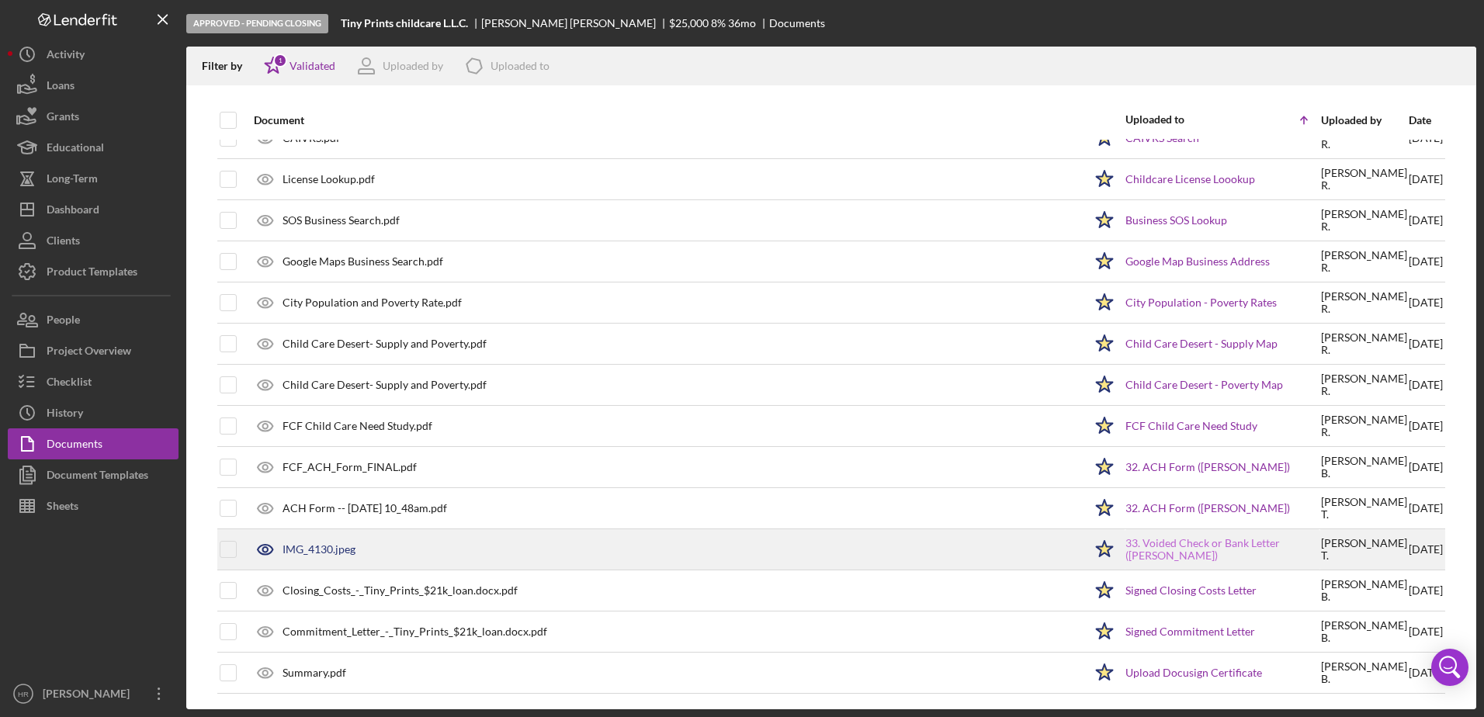
click at [1138, 547] on link "33. Voided Check or Bank Letter ([PERSON_NAME])" at bounding box center [1223, 549] width 194 height 25
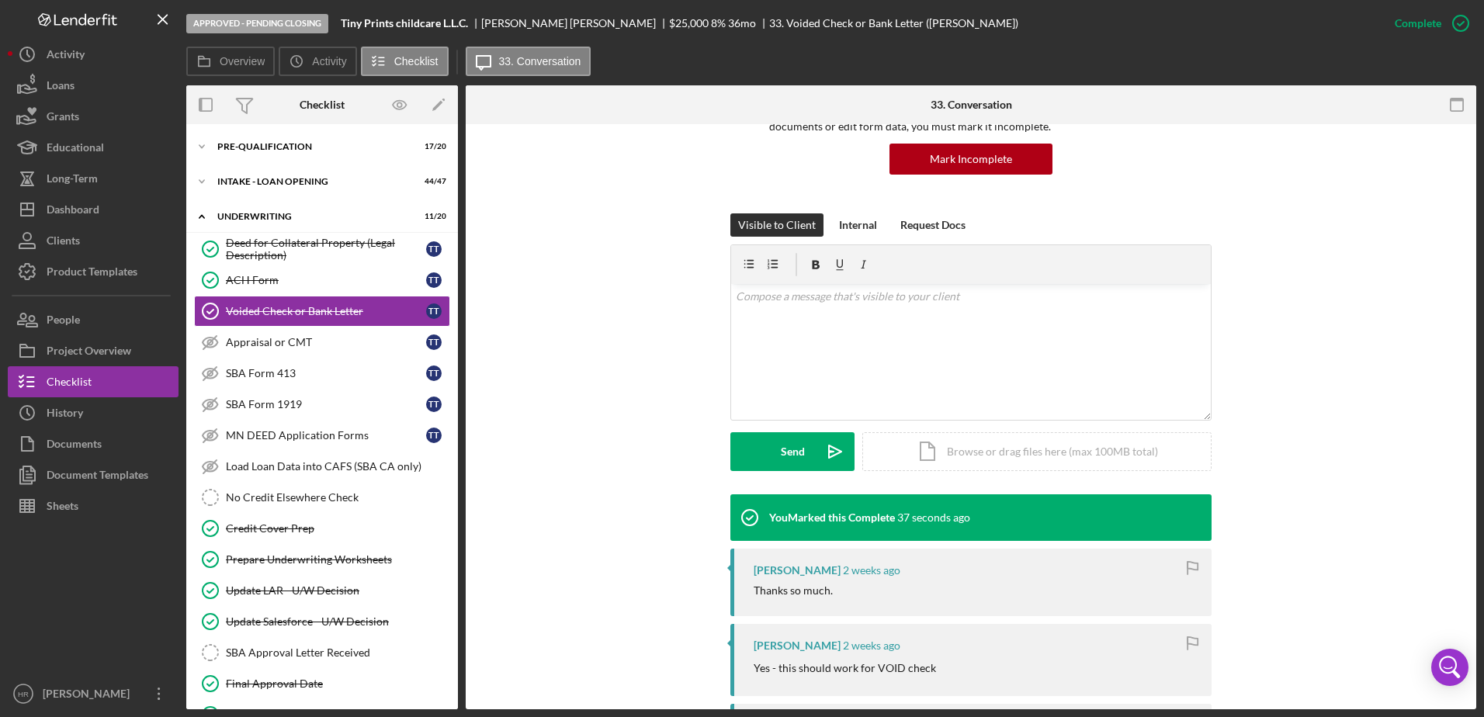
scroll to position [233, 0]
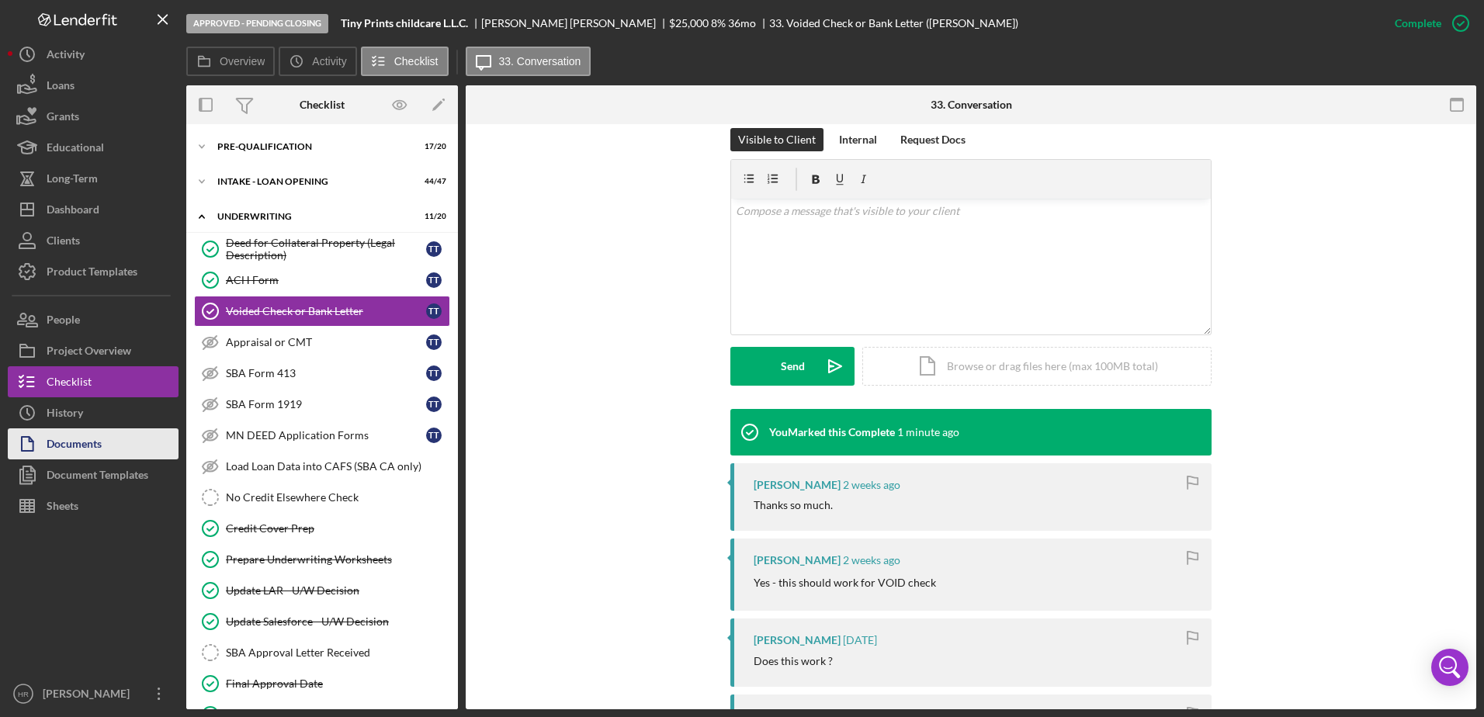
click at [95, 444] on div "Documents" at bounding box center [74, 446] width 55 height 35
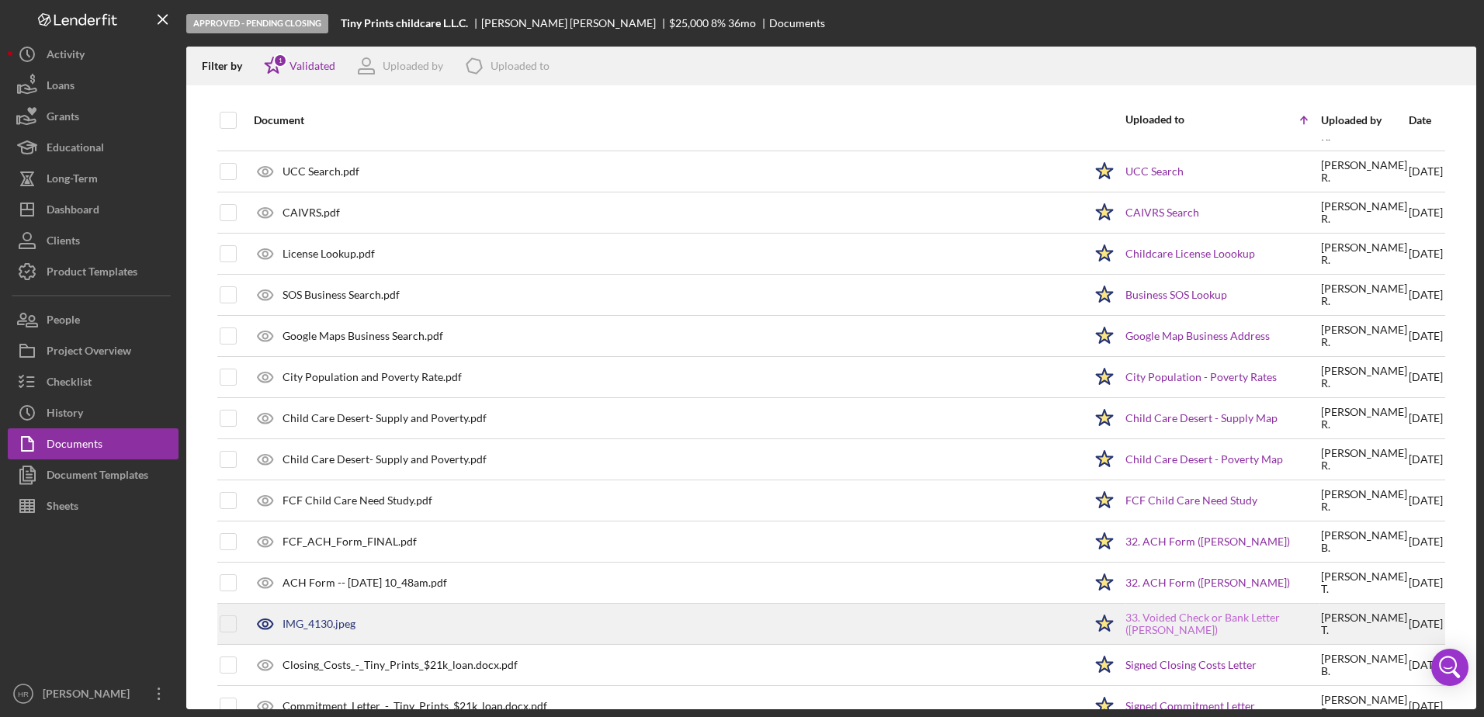
scroll to position [1463, 0]
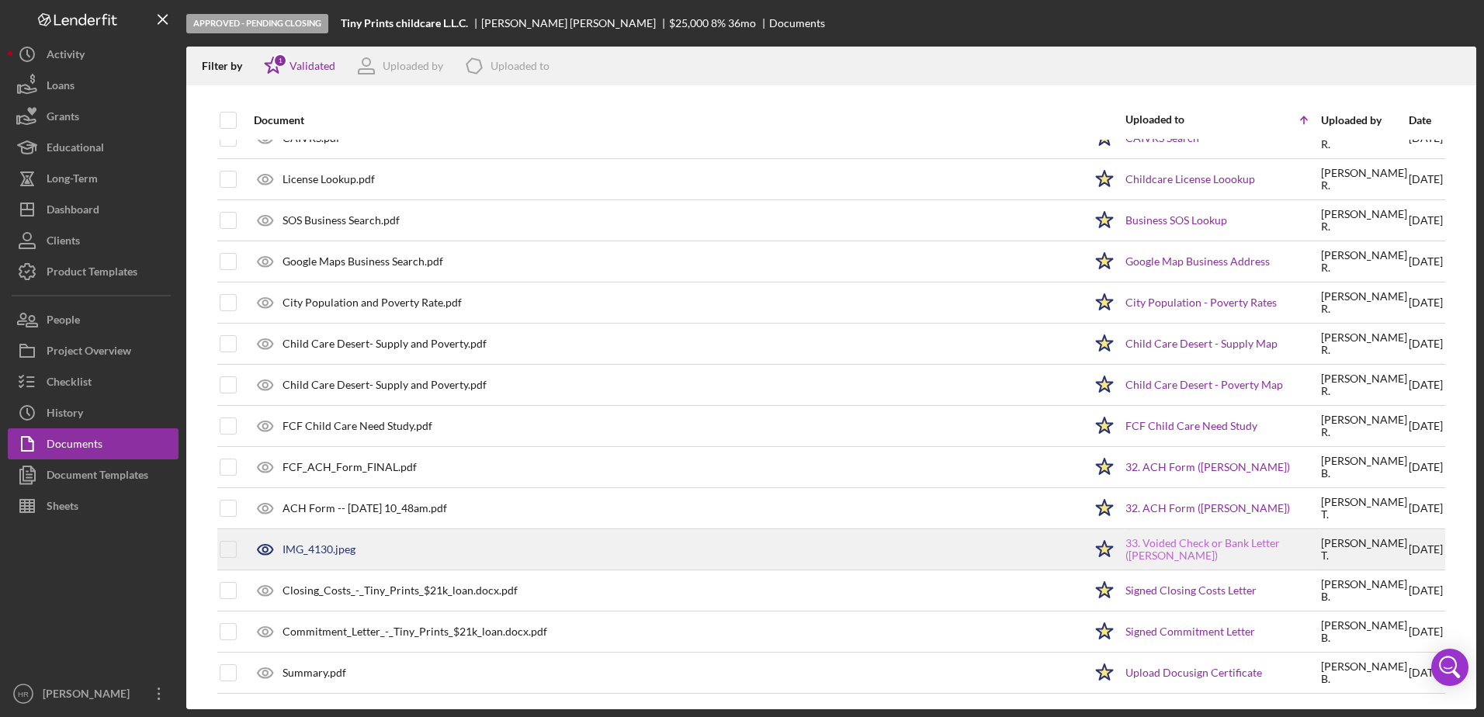
click at [1180, 544] on link "33. Voided Check or Bank Letter ([PERSON_NAME])" at bounding box center [1223, 549] width 194 height 25
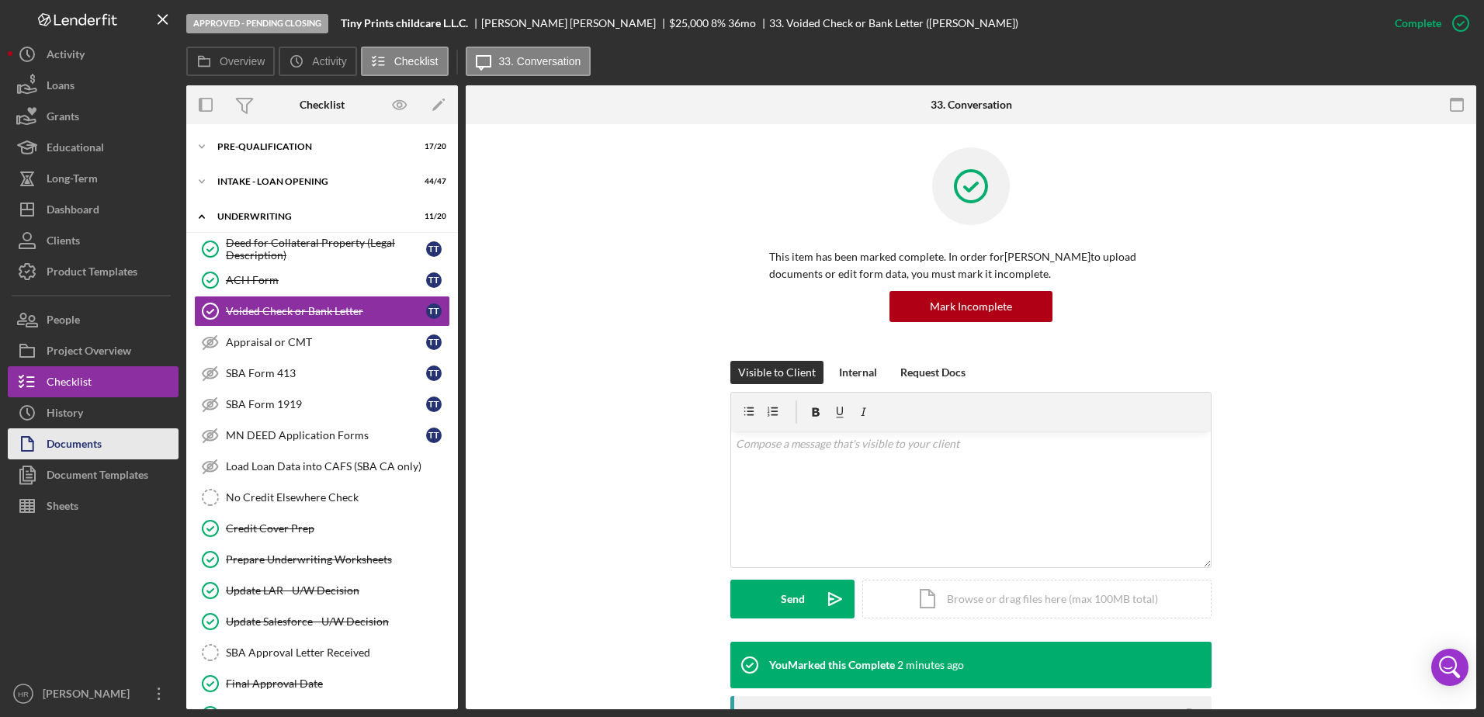
click at [98, 451] on div "Documents" at bounding box center [74, 446] width 55 height 35
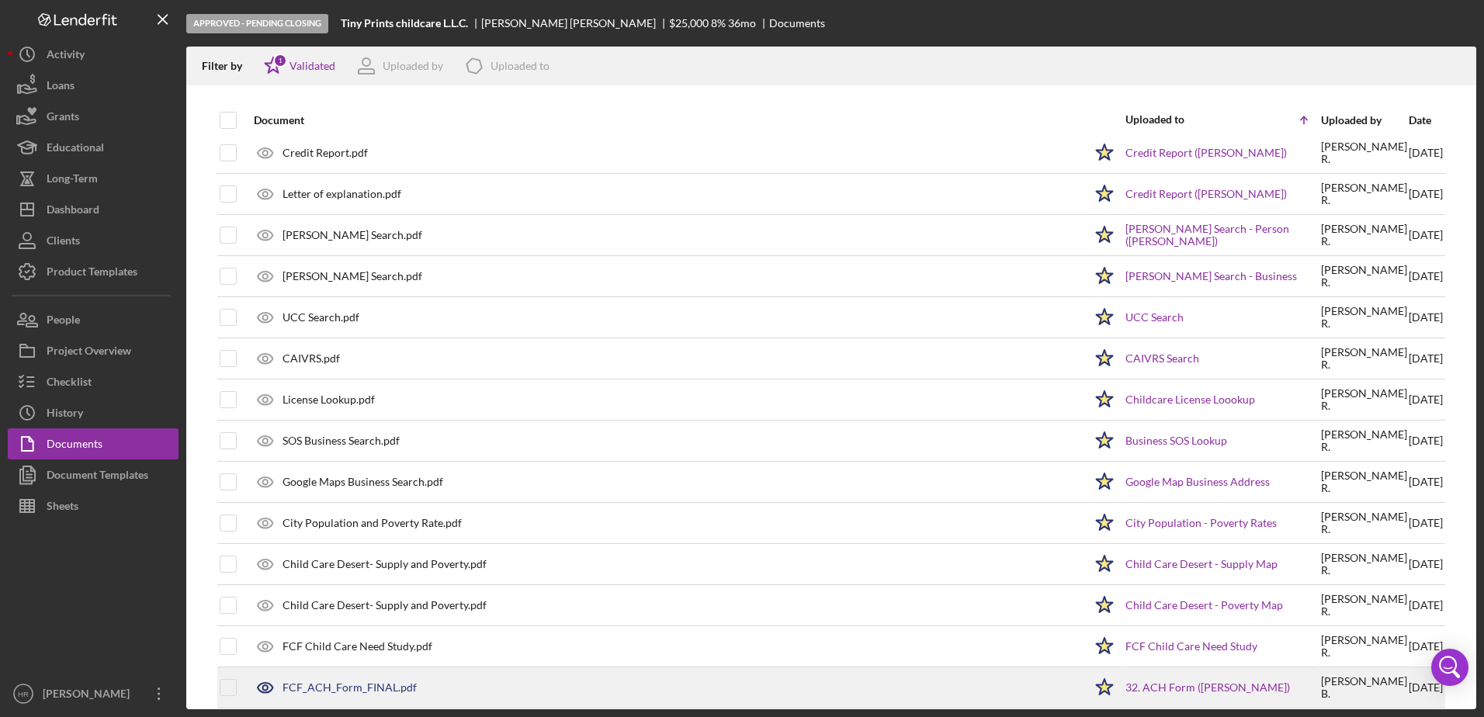
scroll to position [1463, 0]
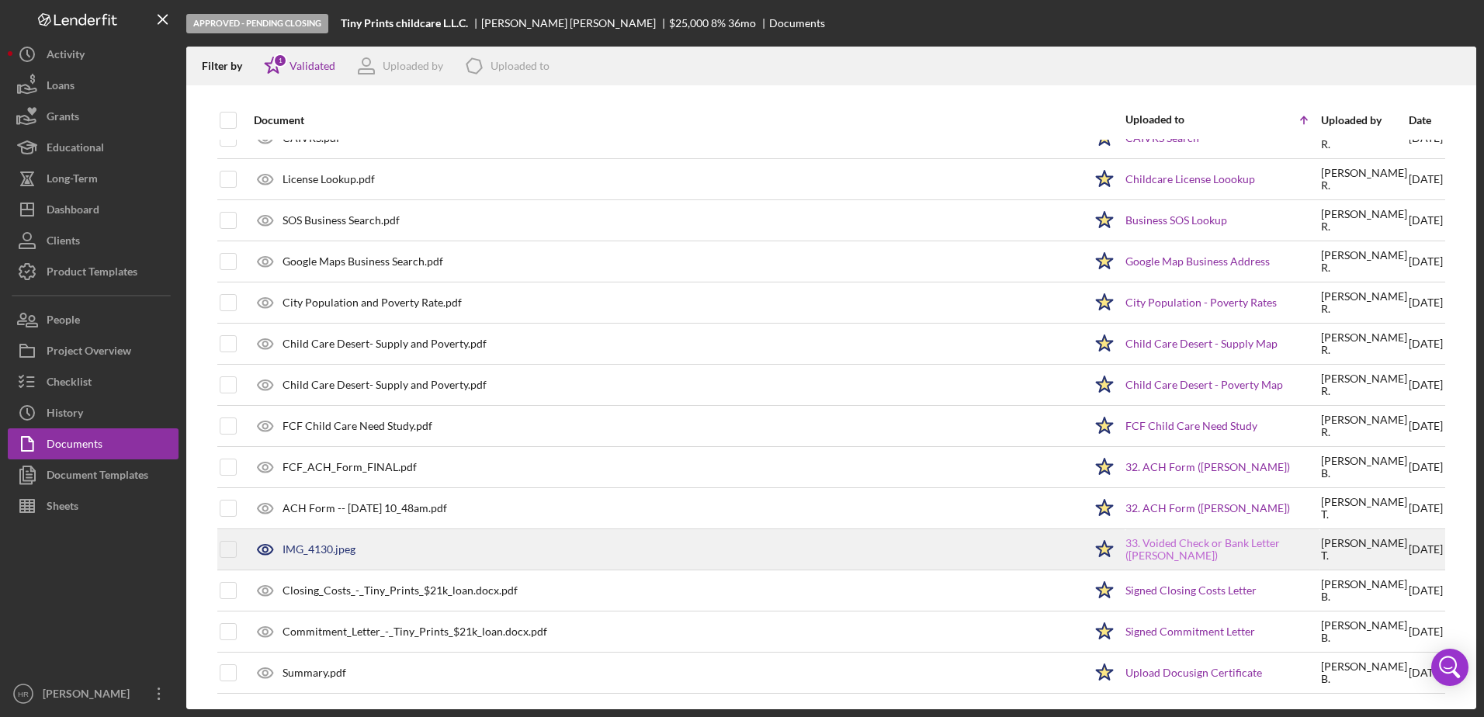
click at [1174, 546] on link "33. Voided Check or Bank Letter ([PERSON_NAME])" at bounding box center [1223, 549] width 194 height 25
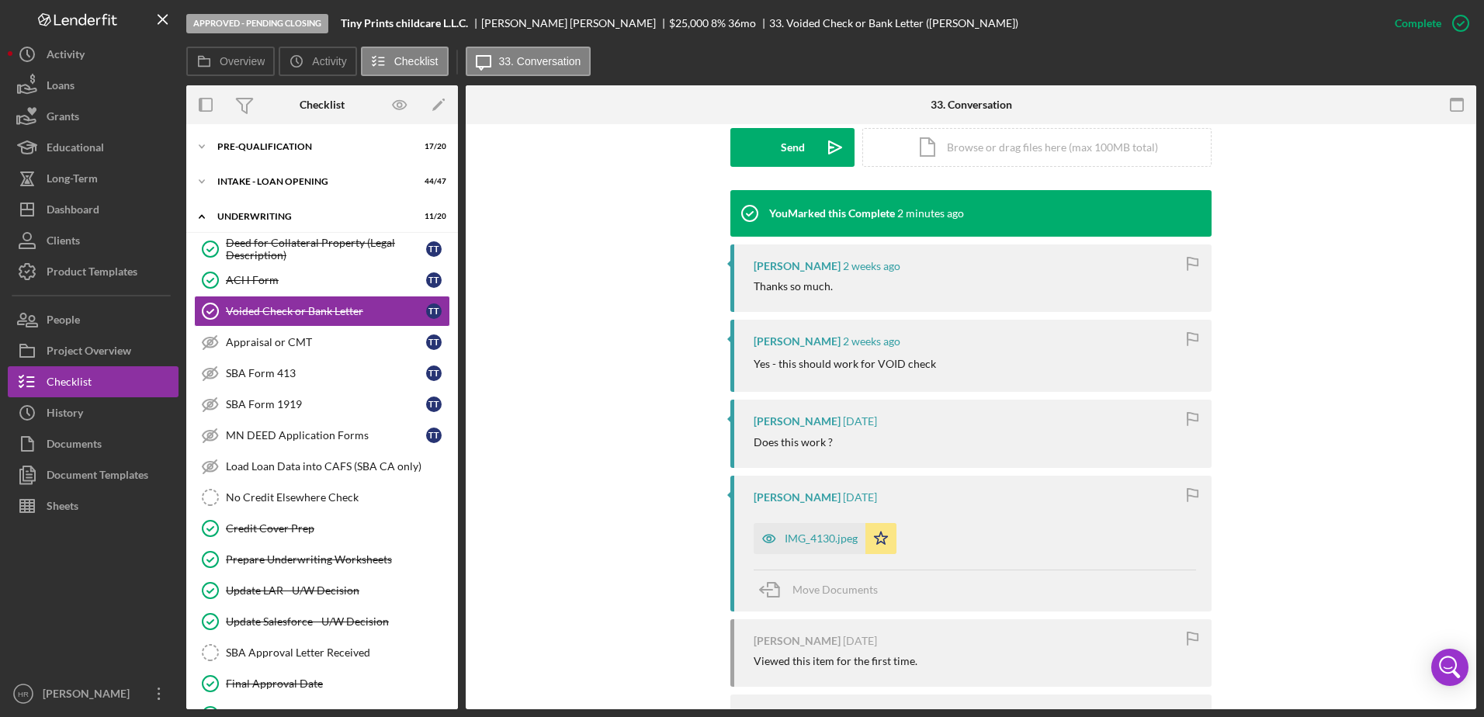
scroll to position [466, 0]
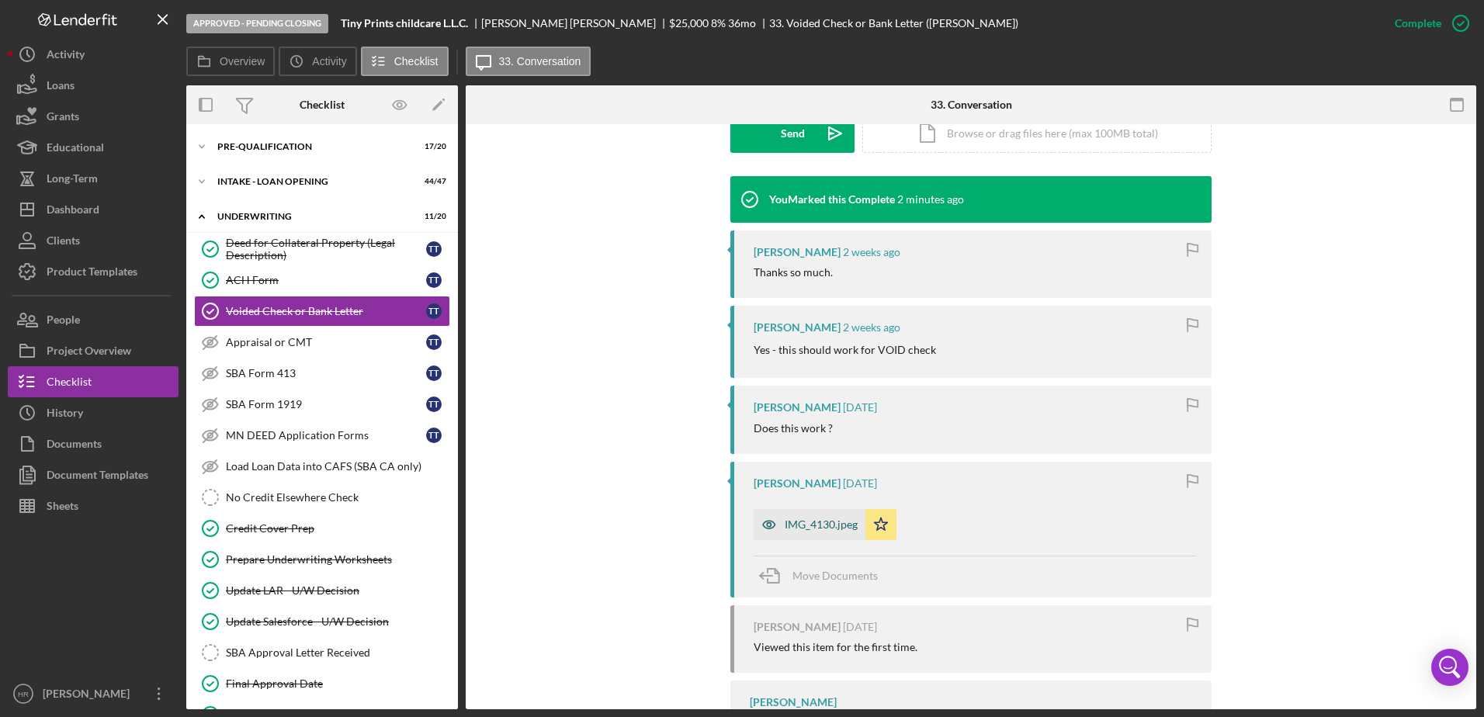
click at [800, 519] on div "IMG_4130.jpeg" at bounding box center [821, 525] width 73 height 12
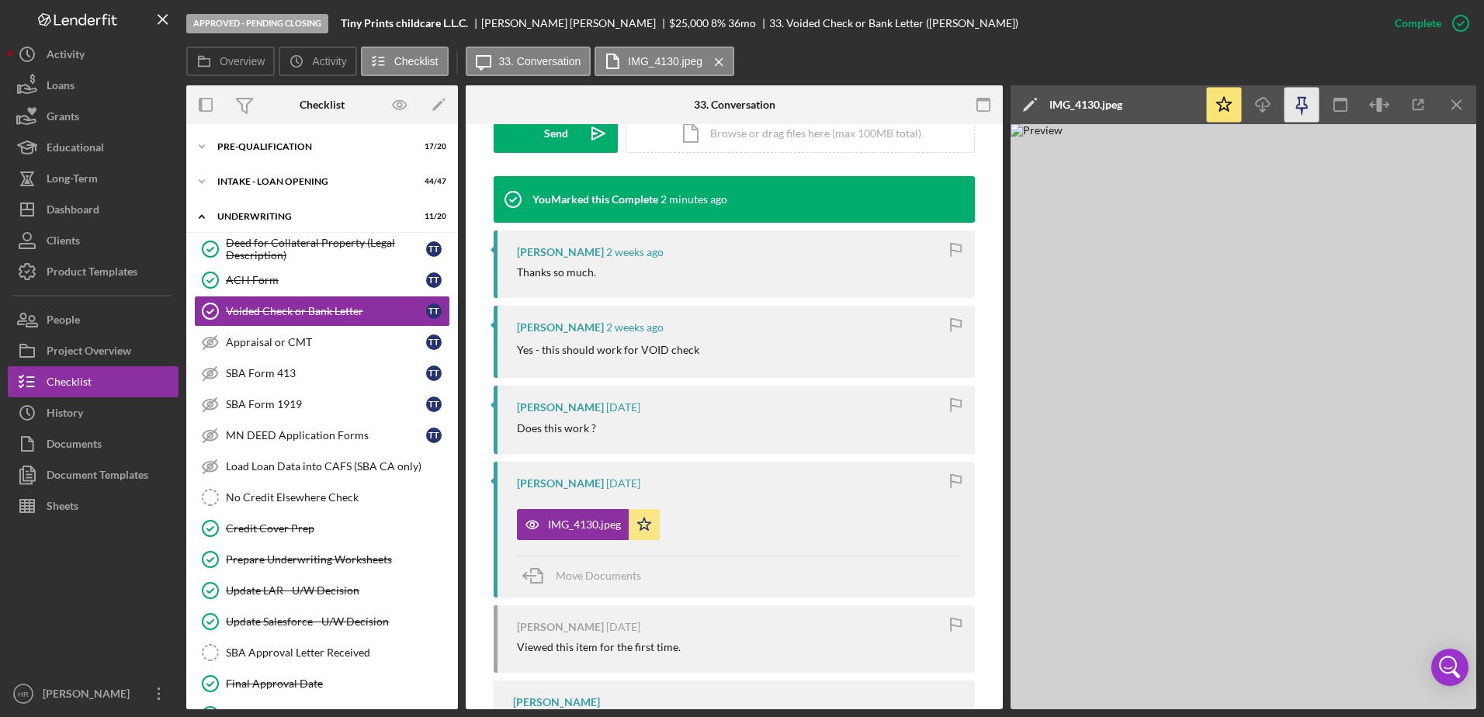
click at [1306, 110] on icon "button" at bounding box center [1302, 105] width 35 height 35
click at [269, 244] on div "Deed for Collateral Property (Legal Description)" at bounding box center [326, 249] width 200 height 25
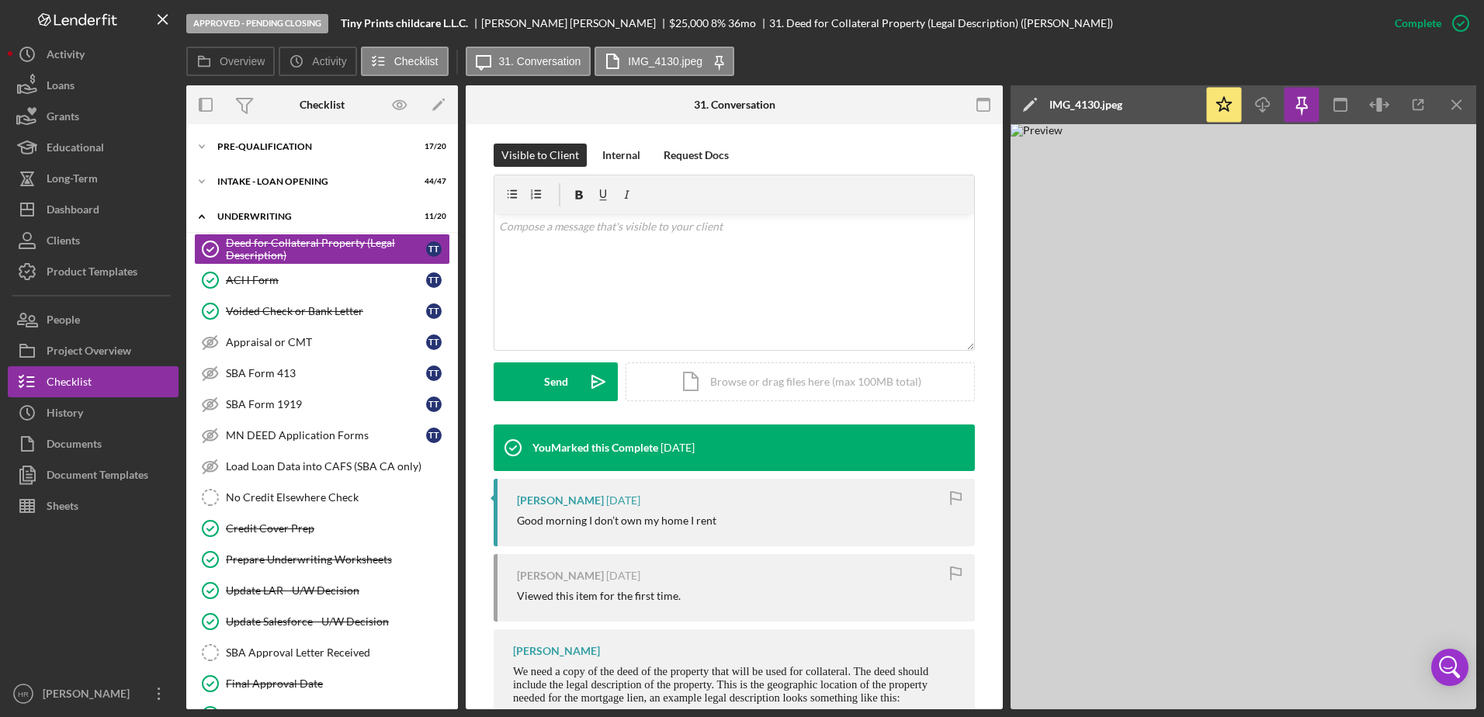
scroll to position [311, 0]
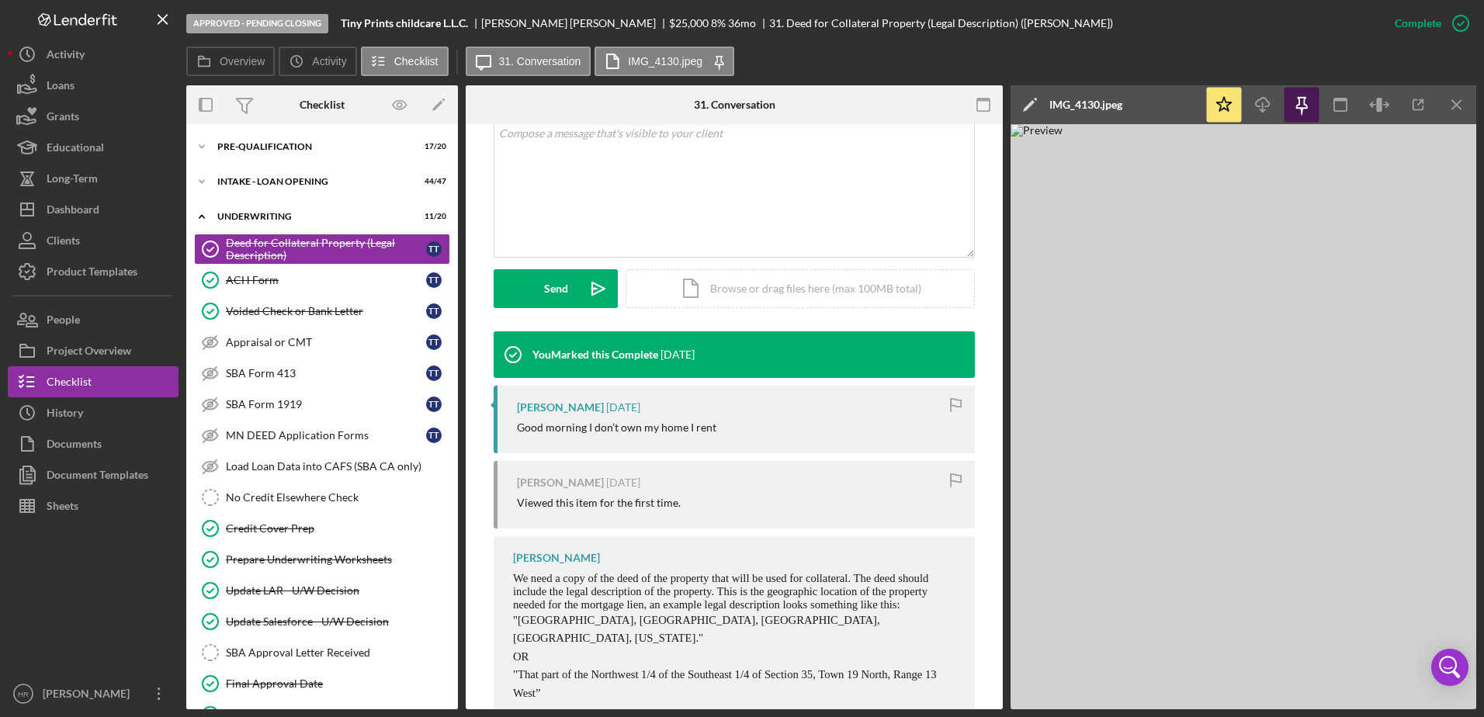
click at [1300, 99] on icon "button" at bounding box center [1301, 103] width 11 height 11
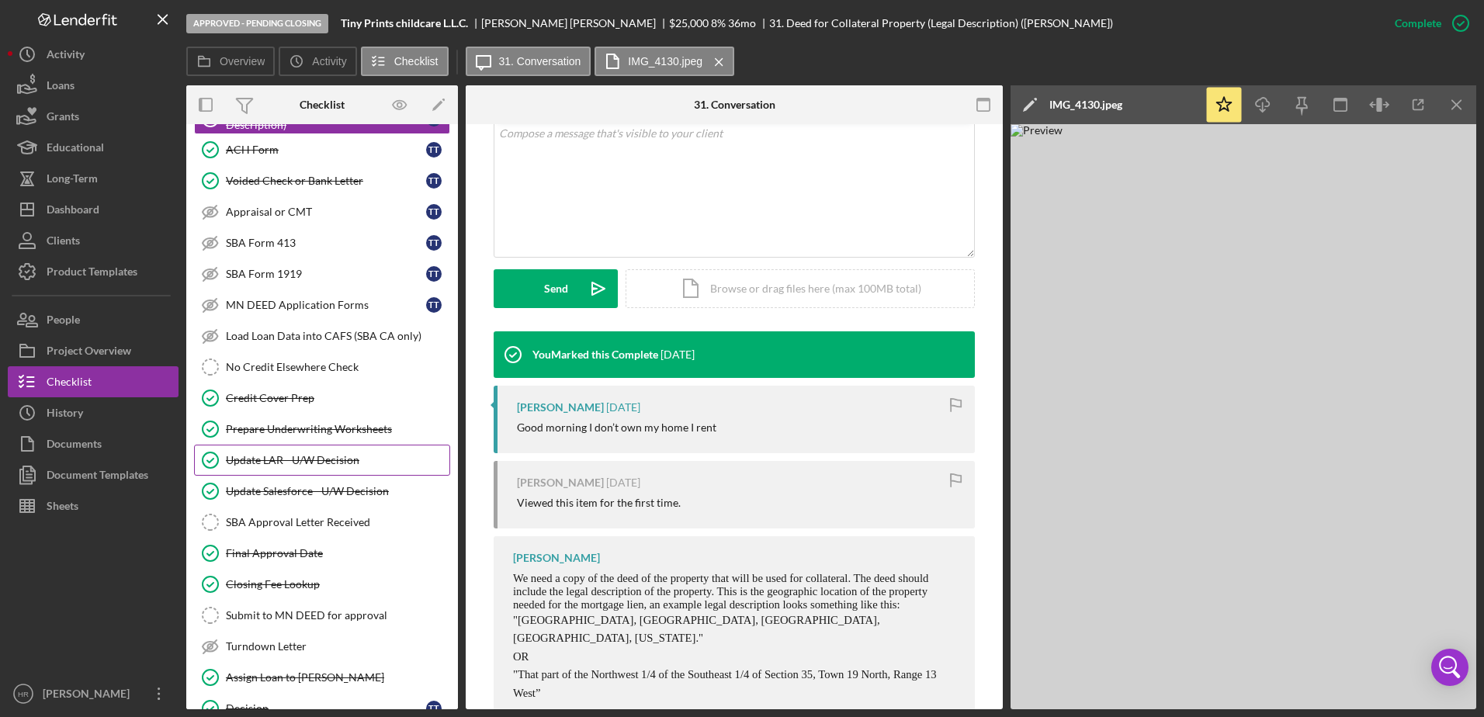
scroll to position [155, 0]
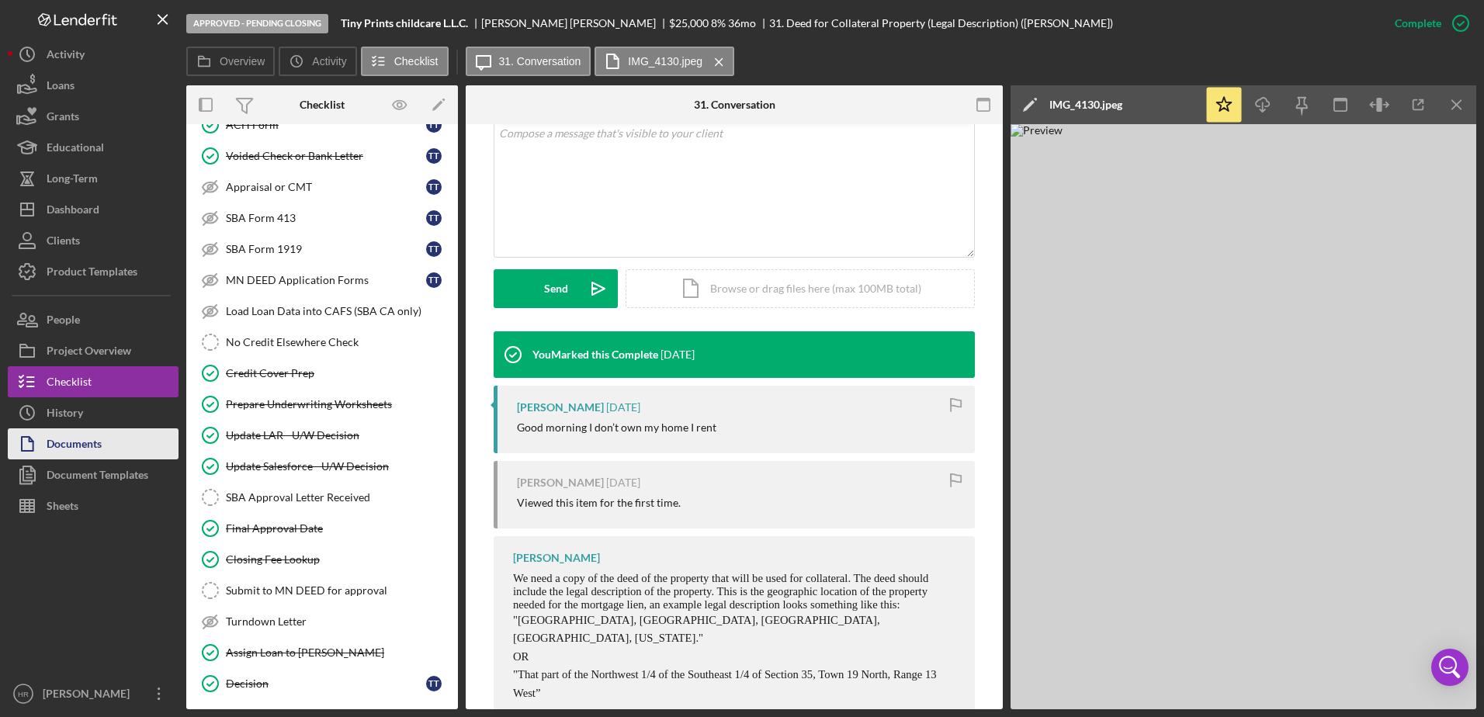
click at [90, 442] on div "Documents" at bounding box center [74, 446] width 55 height 35
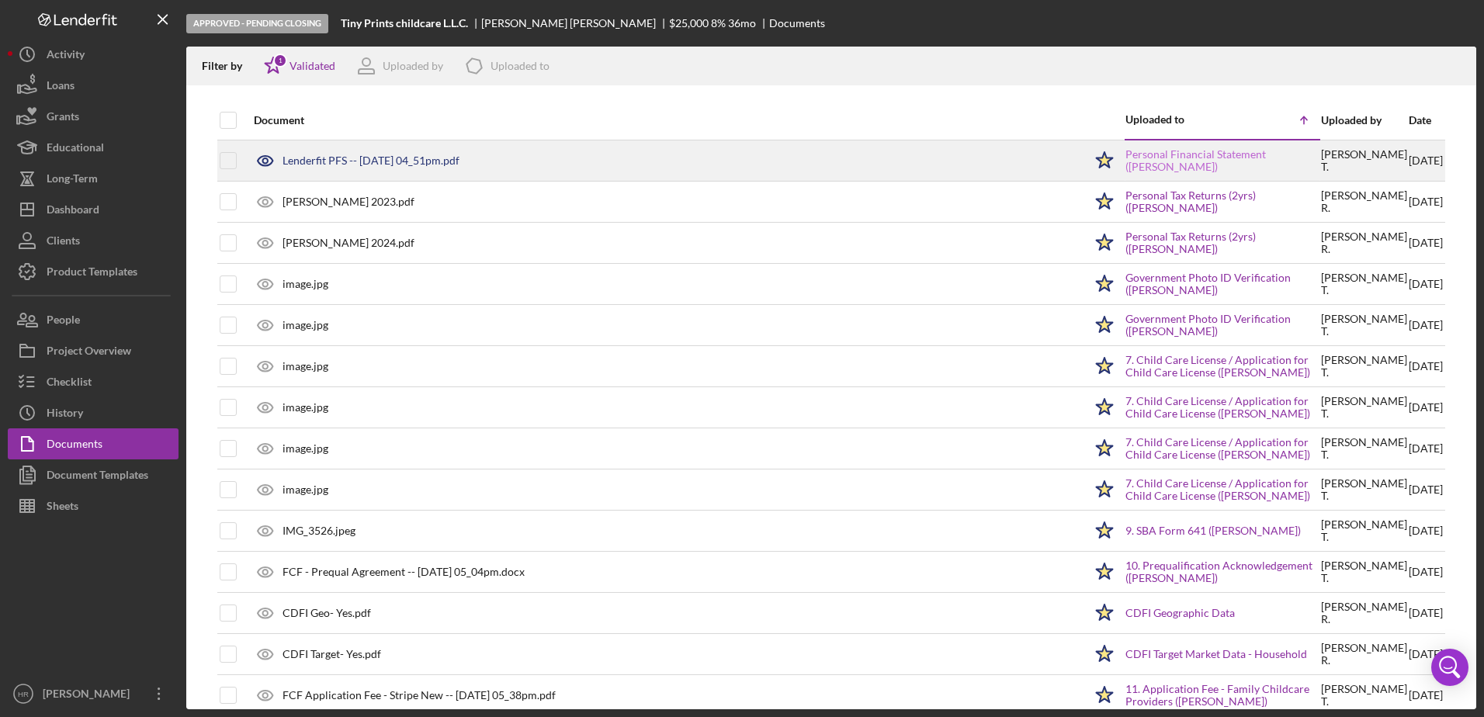
click at [1151, 152] on link "Personal Financial Statement ([PERSON_NAME])" at bounding box center [1223, 160] width 194 height 25
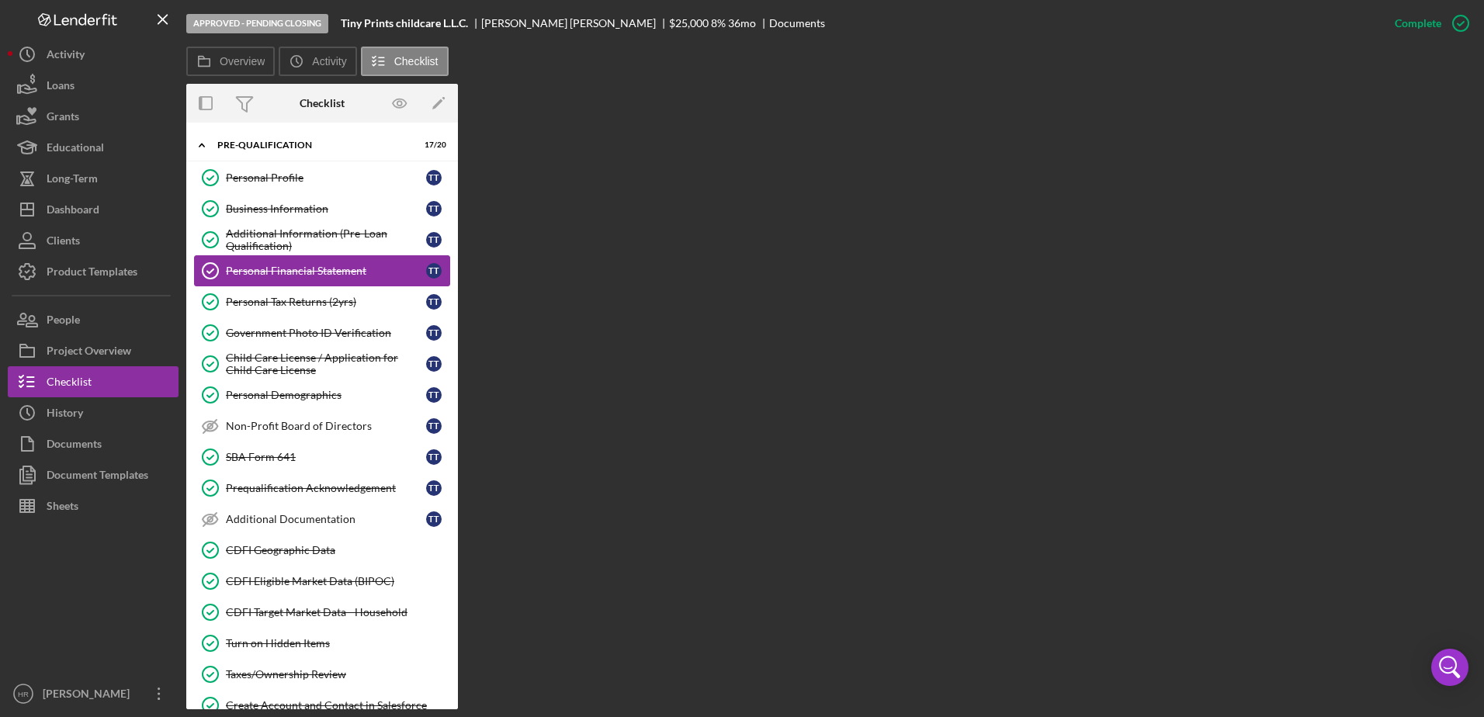
click at [311, 276] on div "Personal Financial Statement" at bounding box center [326, 271] width 200 height 12
click at [276, 298] on div "Personal Tax Returns (2yrs)" at bounding box center [326, 302] width 200 height 12
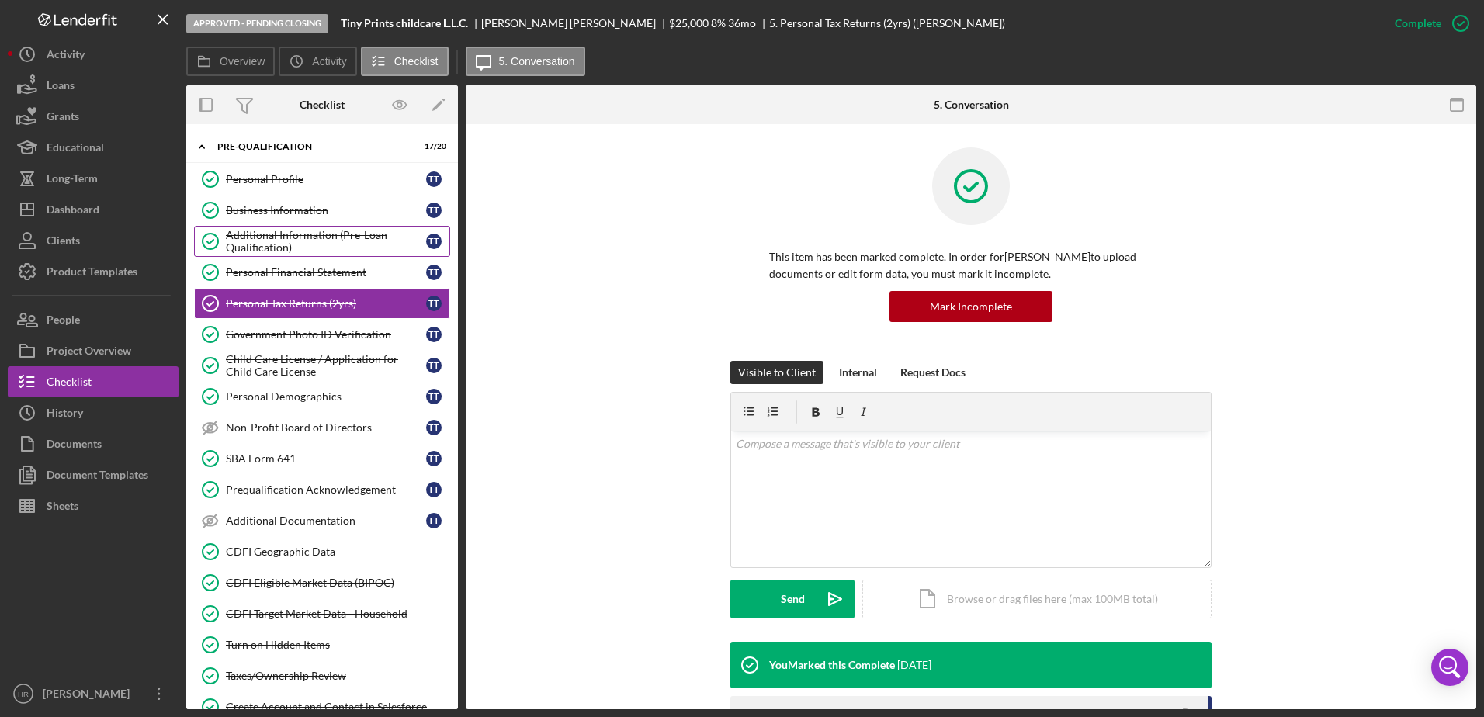
click at [286, 255] on link "Additional Information (Pre-Loan Qualification) Additional Information (Pre-Loa…" at bounding box center [322, 241] width 256 height 31
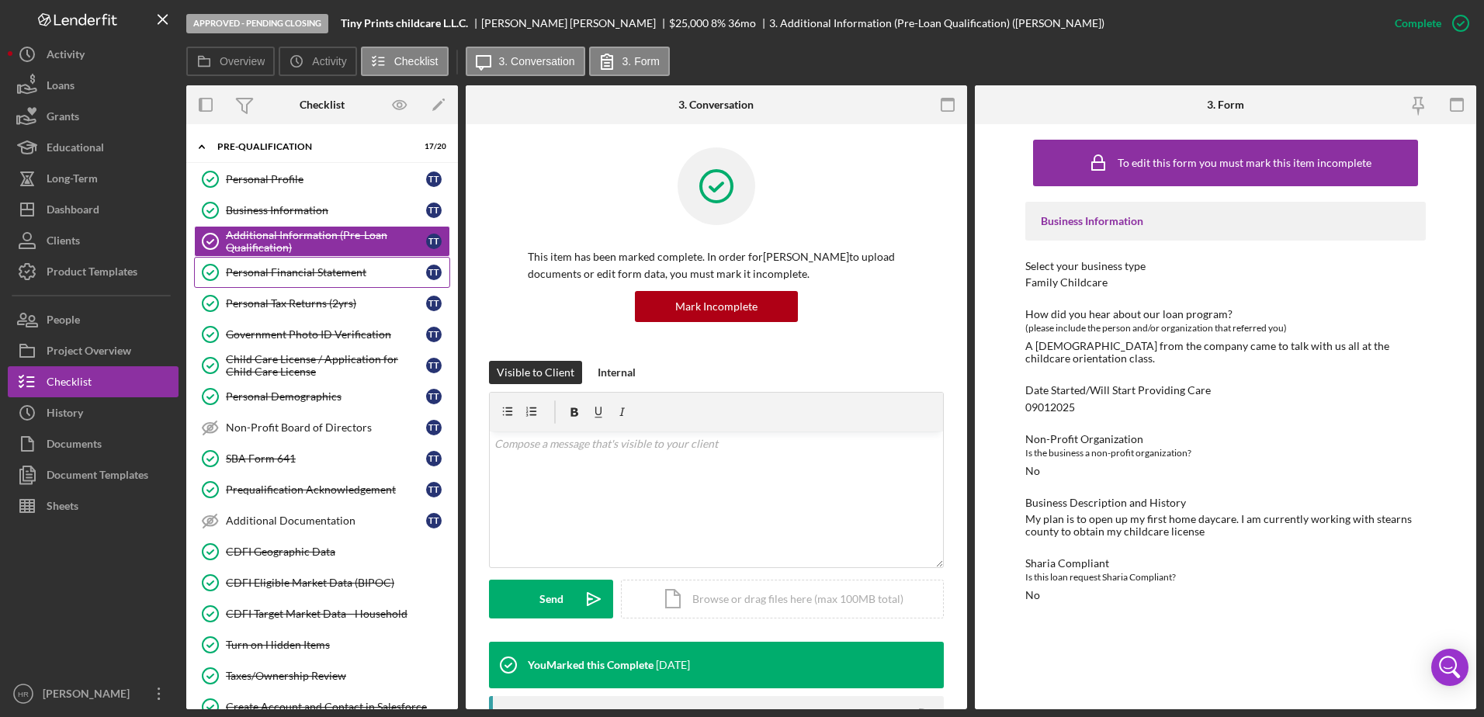
click at [290, 268] on div "Personal Financial Statement" at bounding box center [326, 272] width 200 height 12
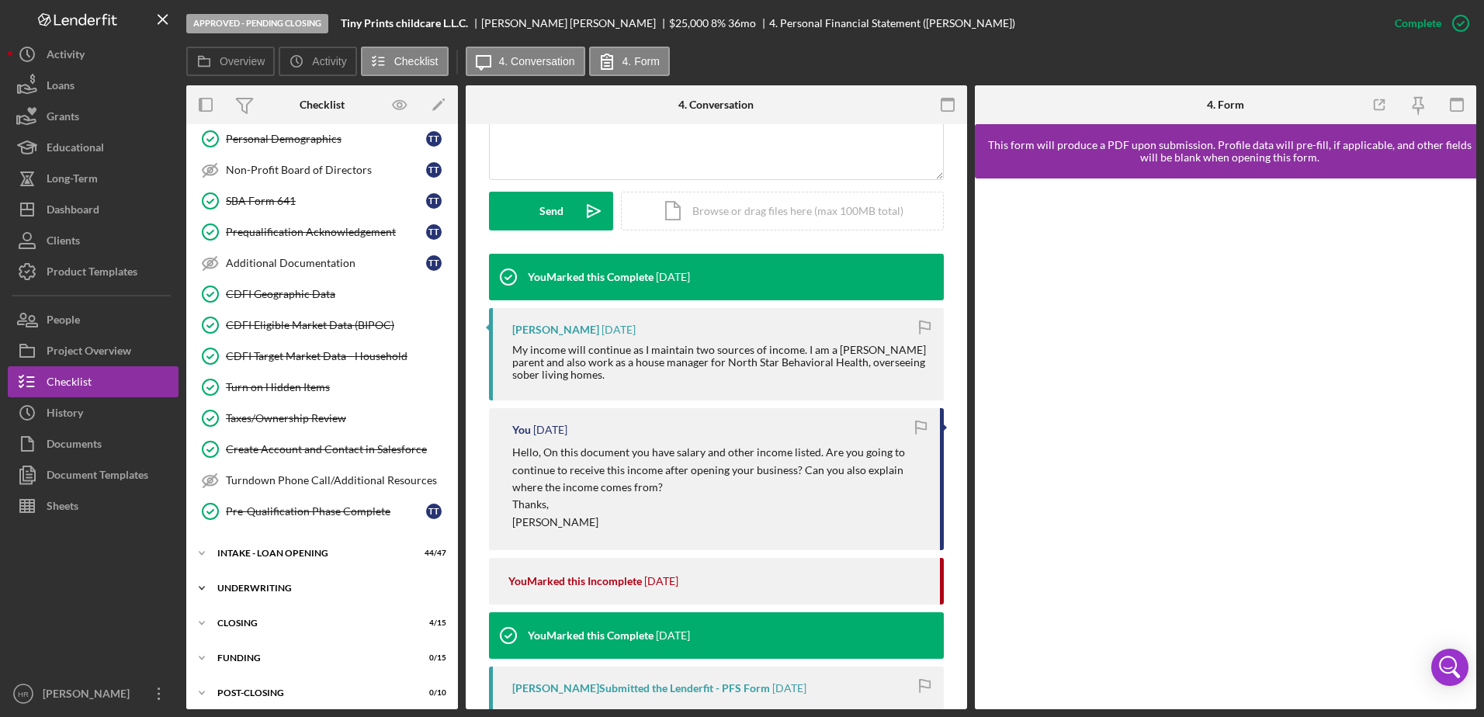
scroll to position [265, 0]
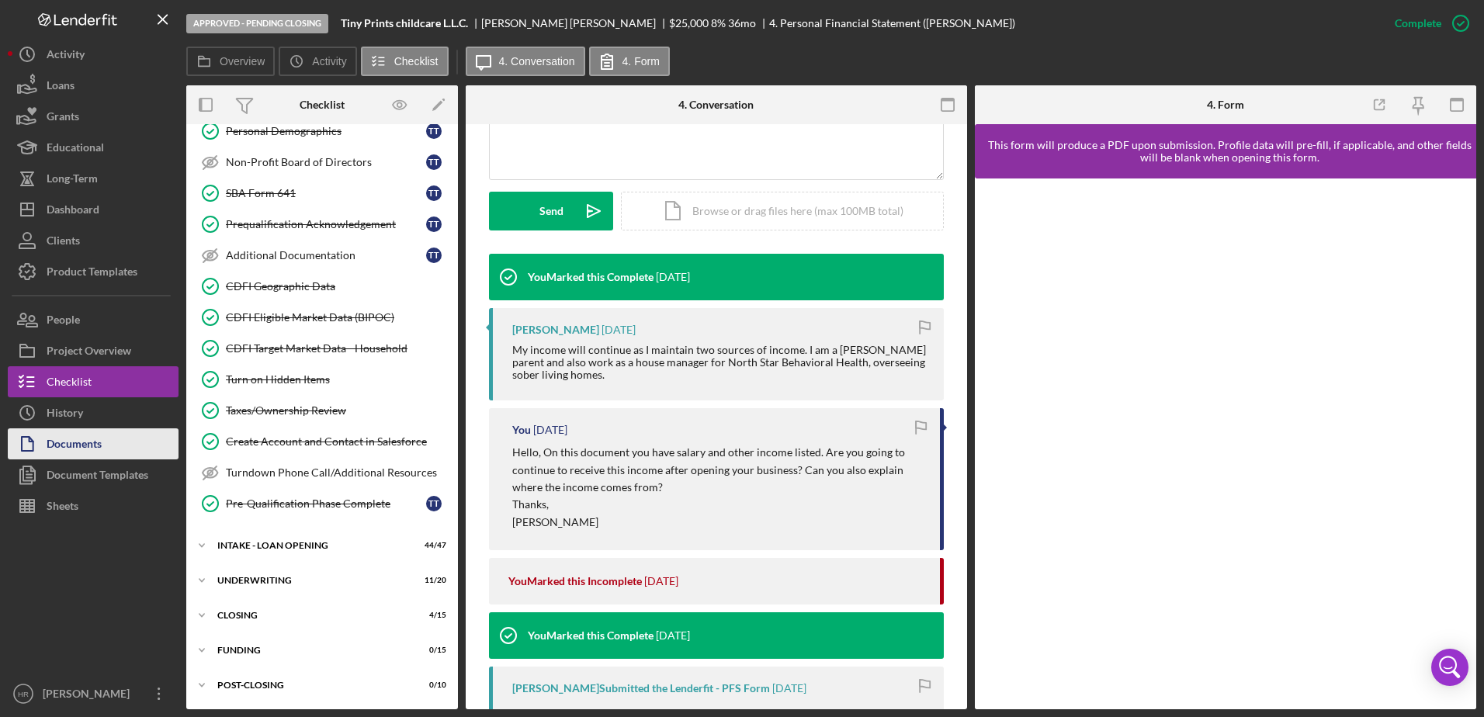
click at [56, 432] on div "Documents" at bounding box center [74, 446] width 55 height 35
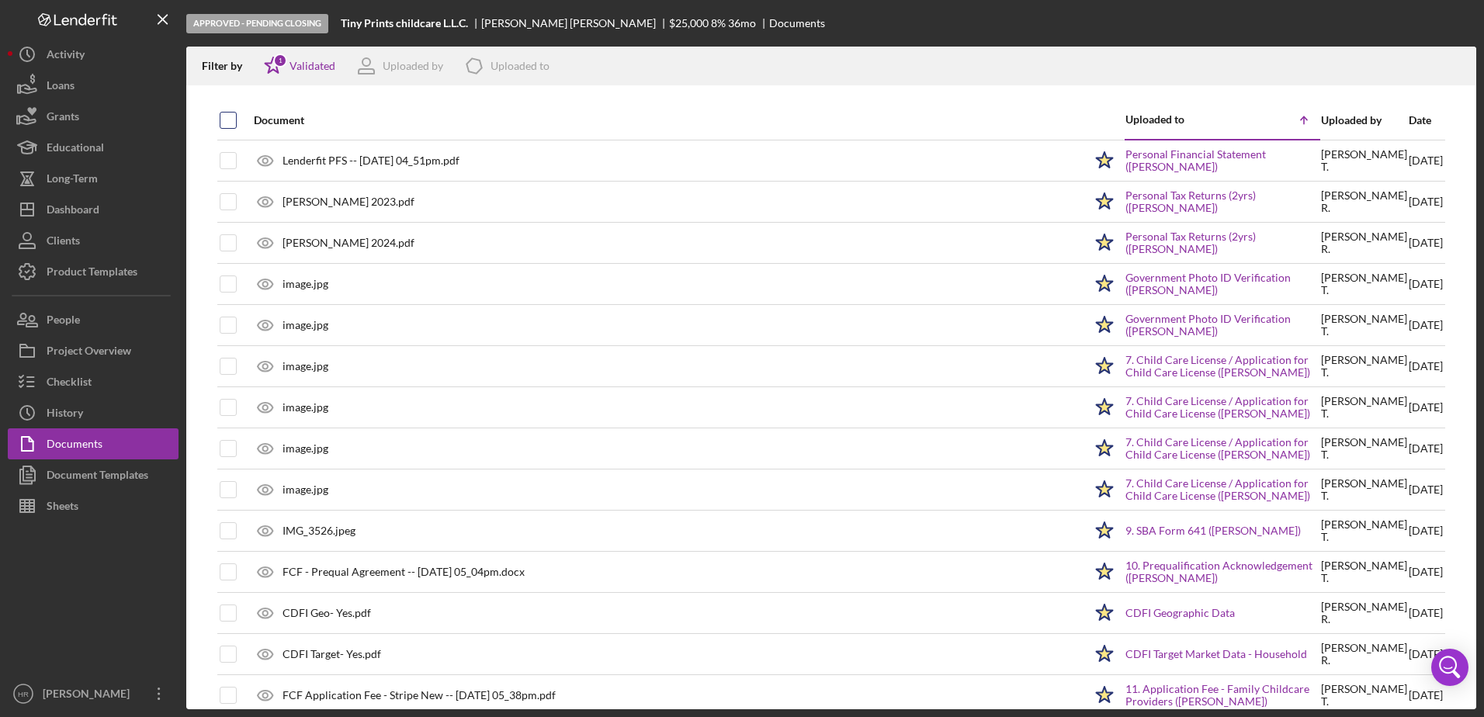
click at [227, 116] on input "checkbox" at bounding box center [228, 121] width 16 height 16
checkbox input "true"
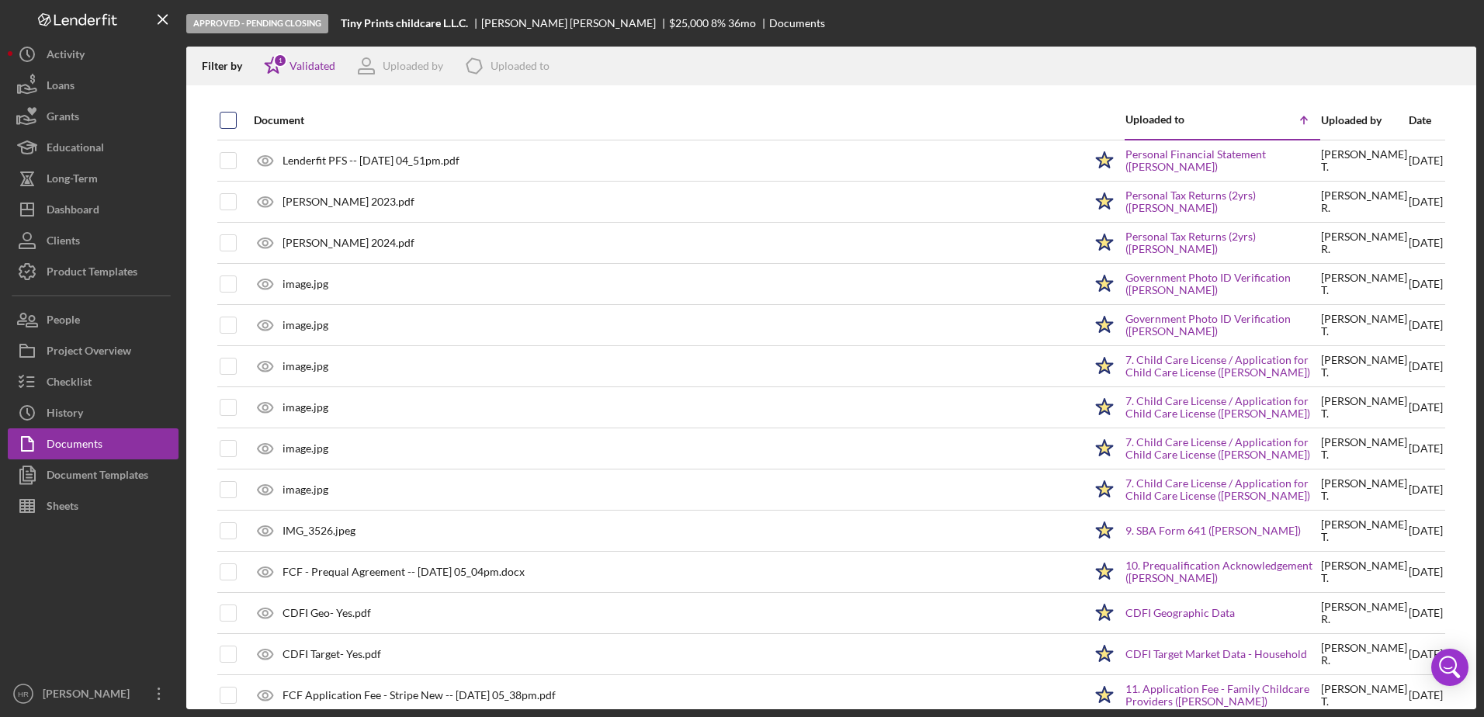
checkbox input "true"
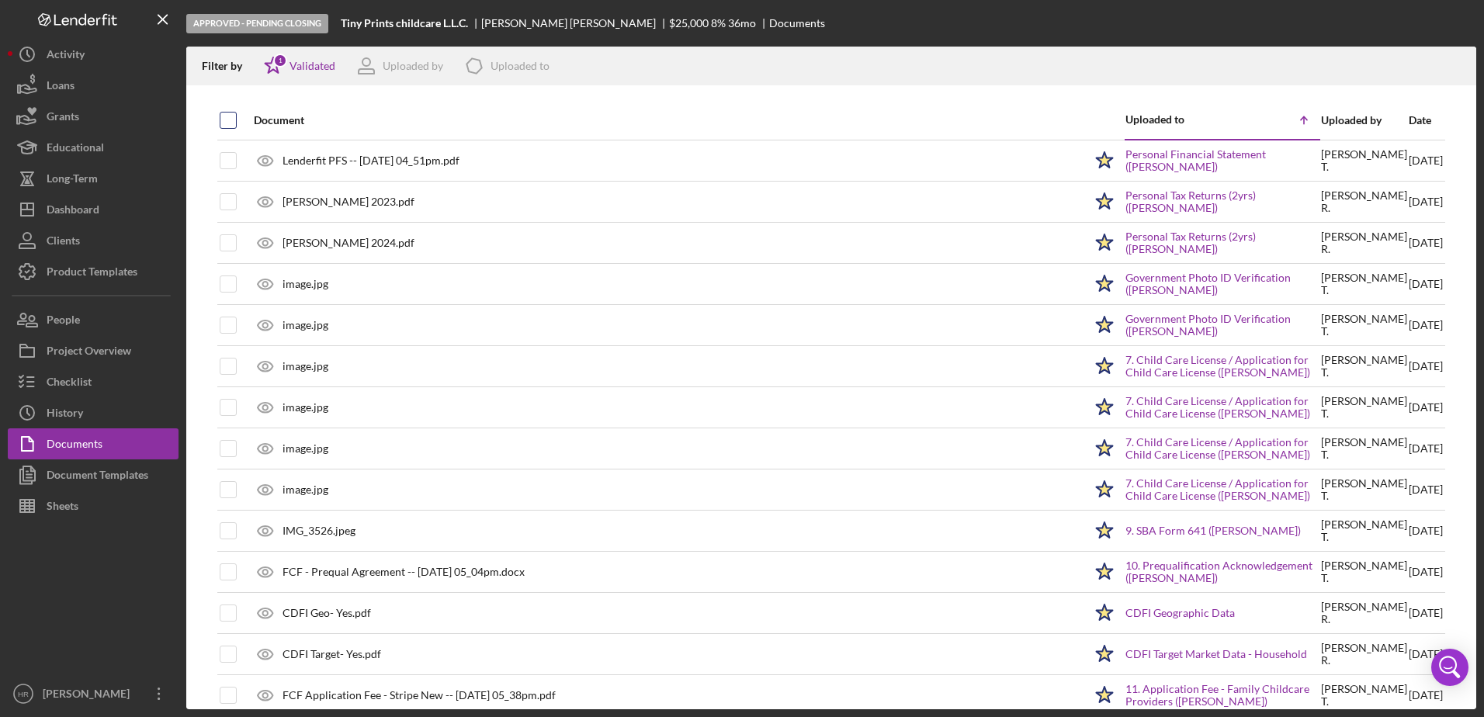
checkbox input "true"
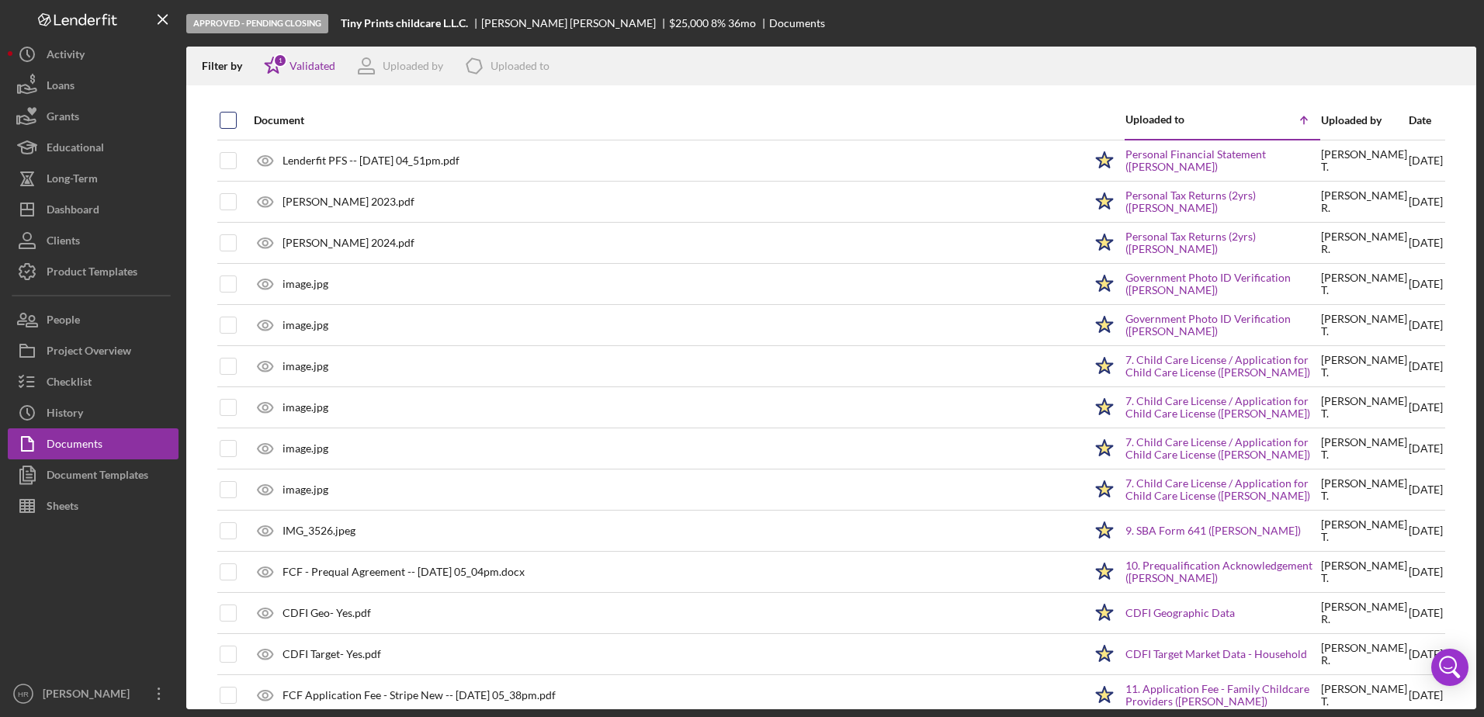
checkbox input "true"
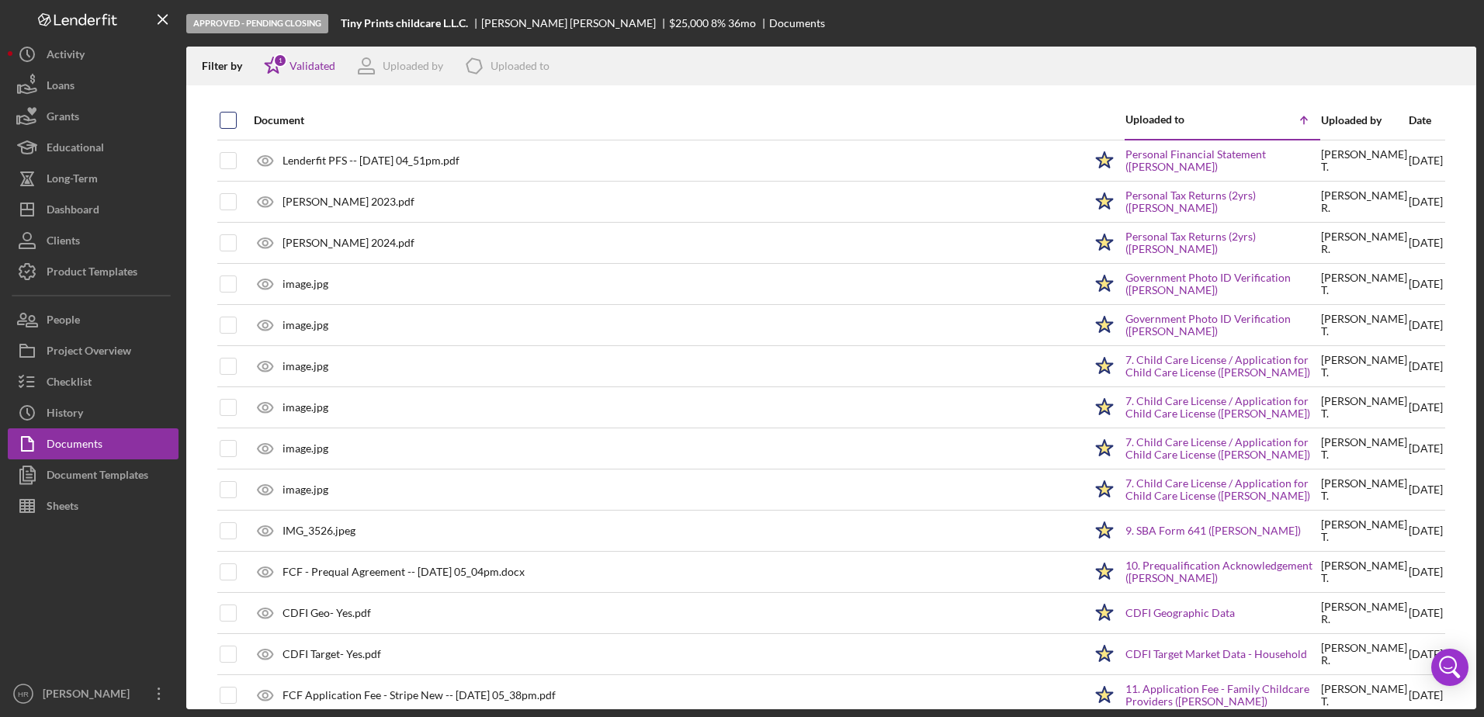
checkbox input "true"
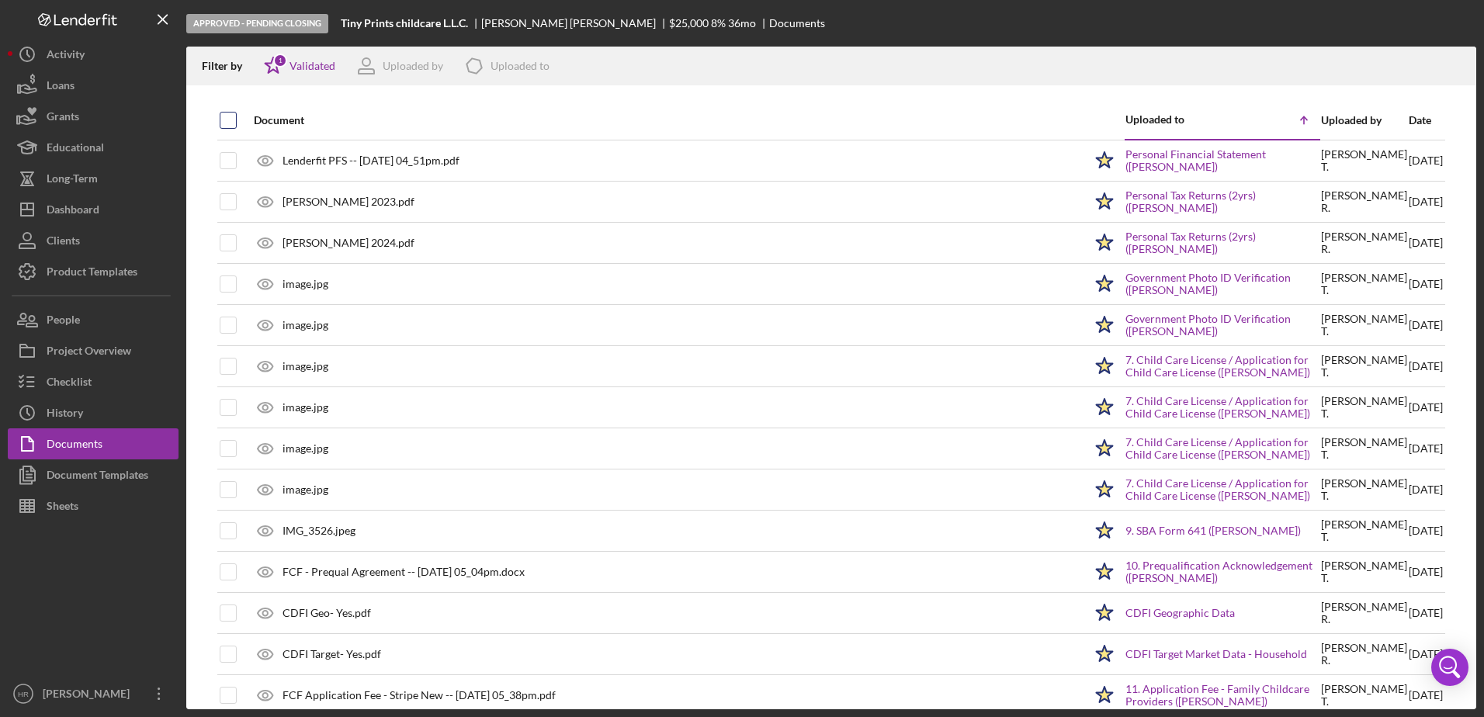
checkbox input "true"
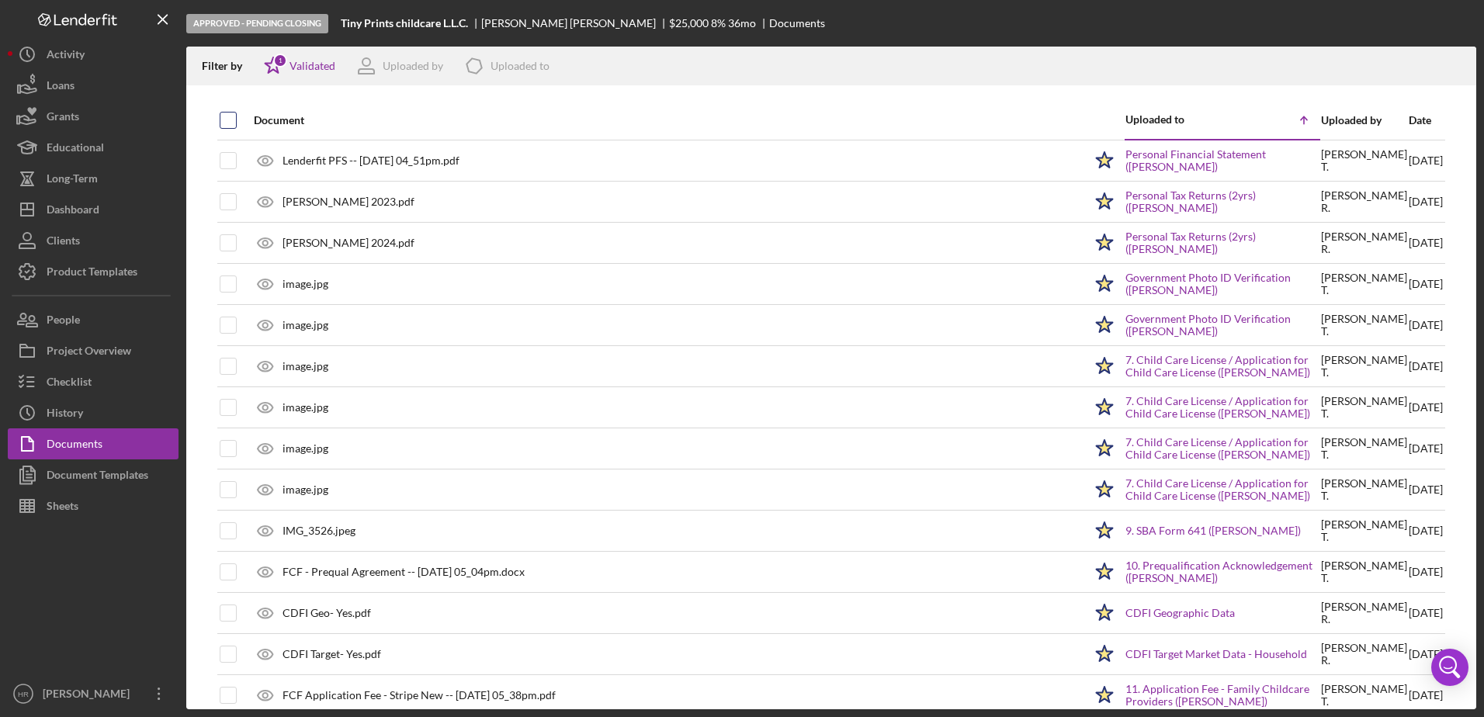
checkbox input "true"
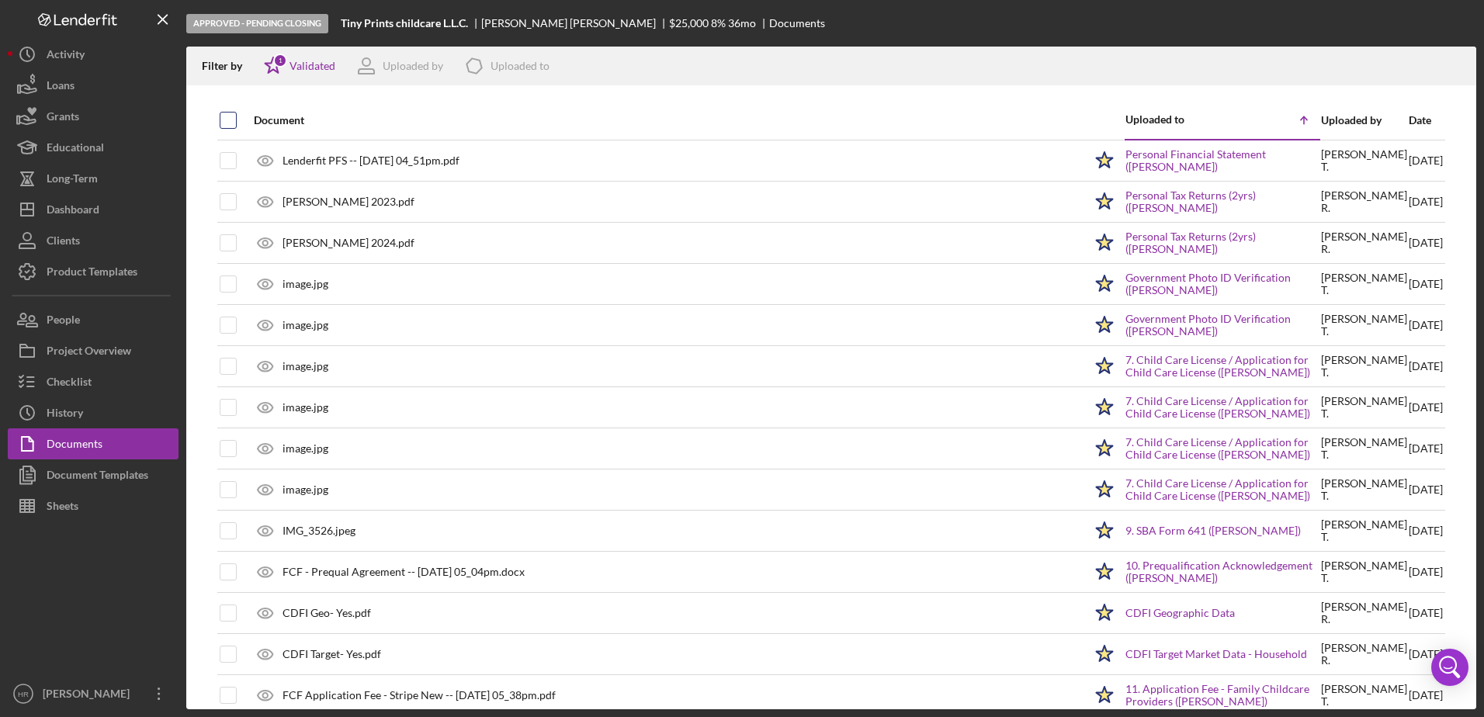
checkbox input "true"
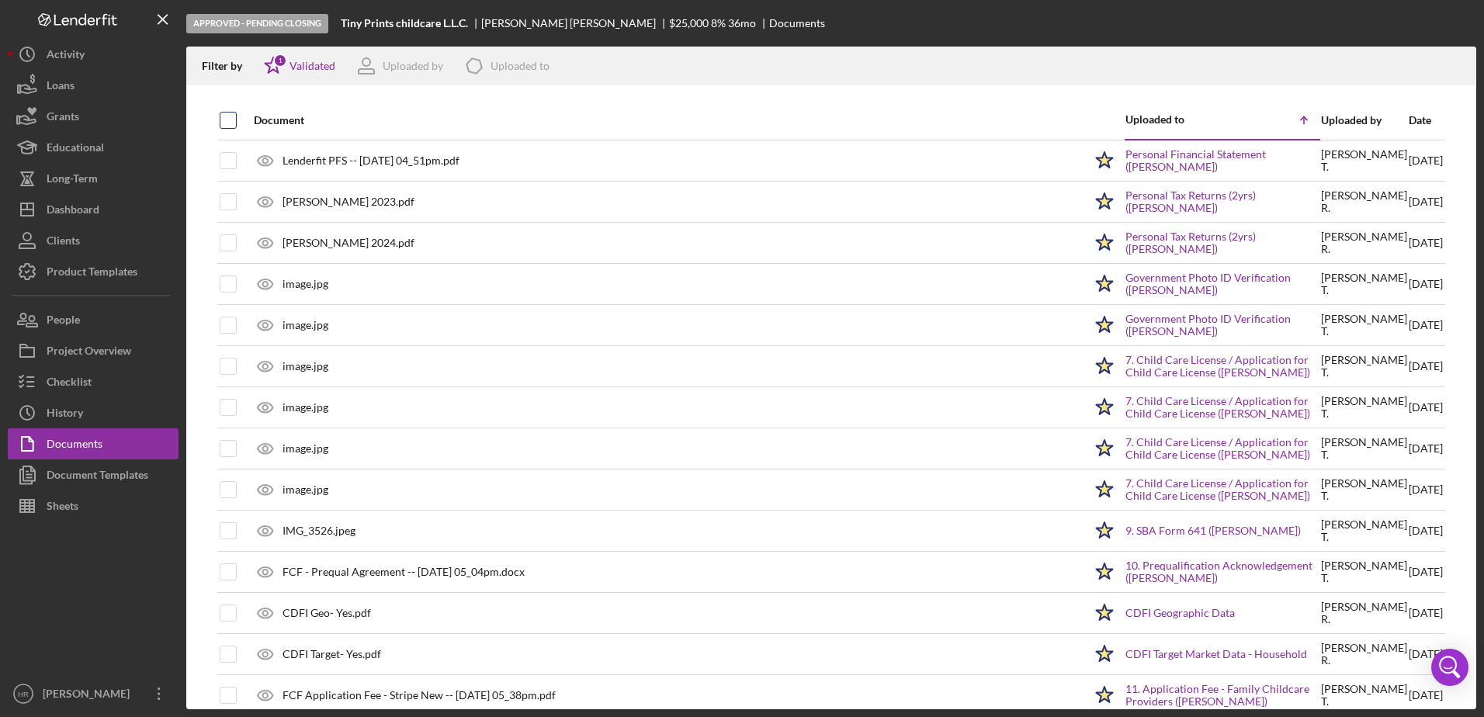
checkbox input "true"
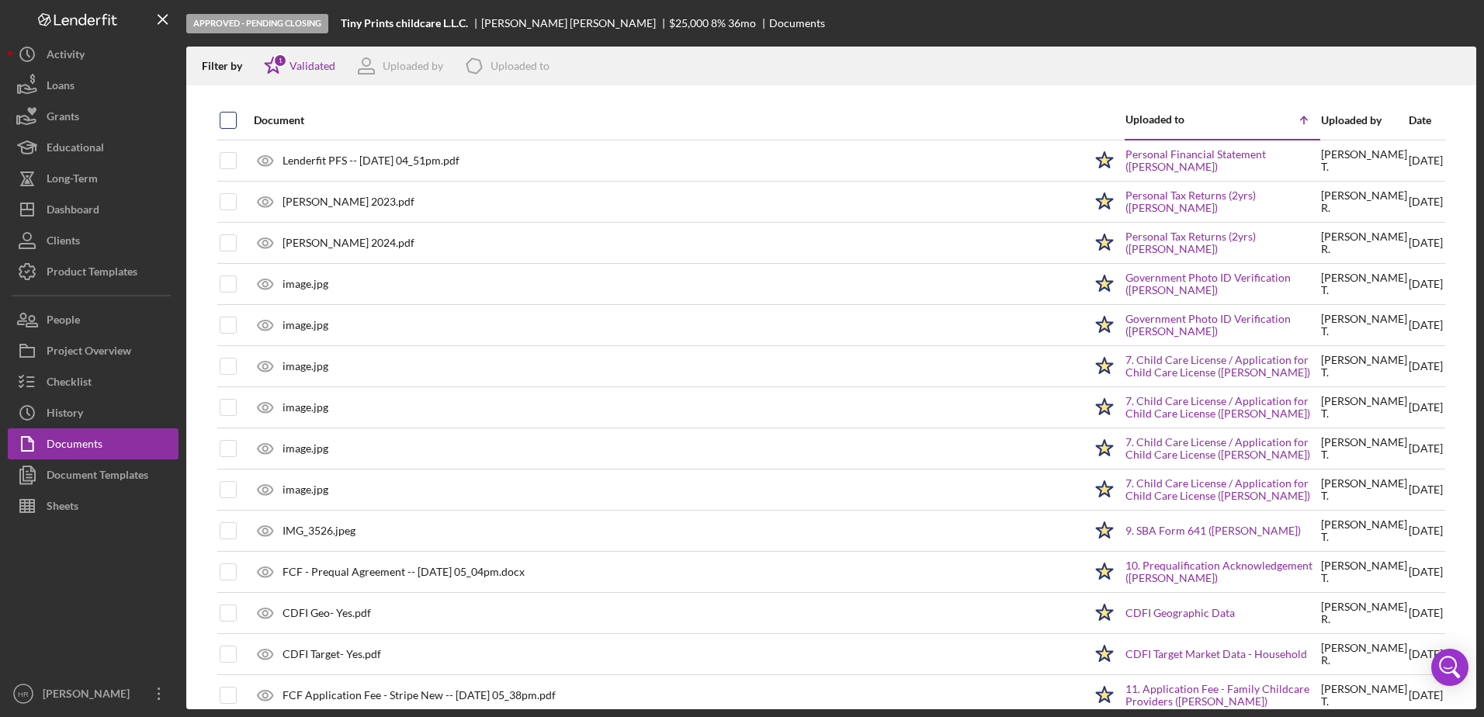
checkbox input "true"
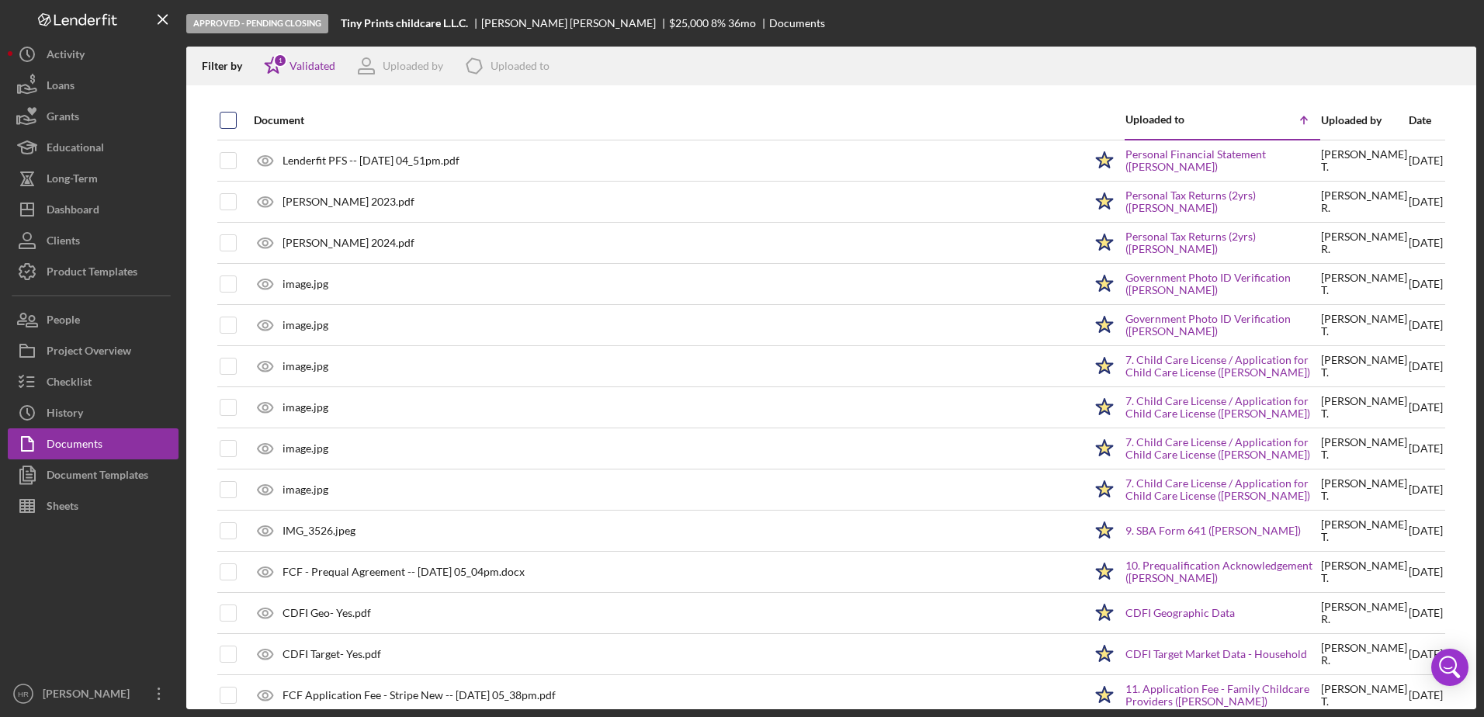
checkbox input "true"
click at [1461, 64] on icon "Icon/Download" at bounding box center [1457, 66] width 35 height 35
click at [71, 385] on div "Checklist" at bounding box center [69, 383] width 45 height 35
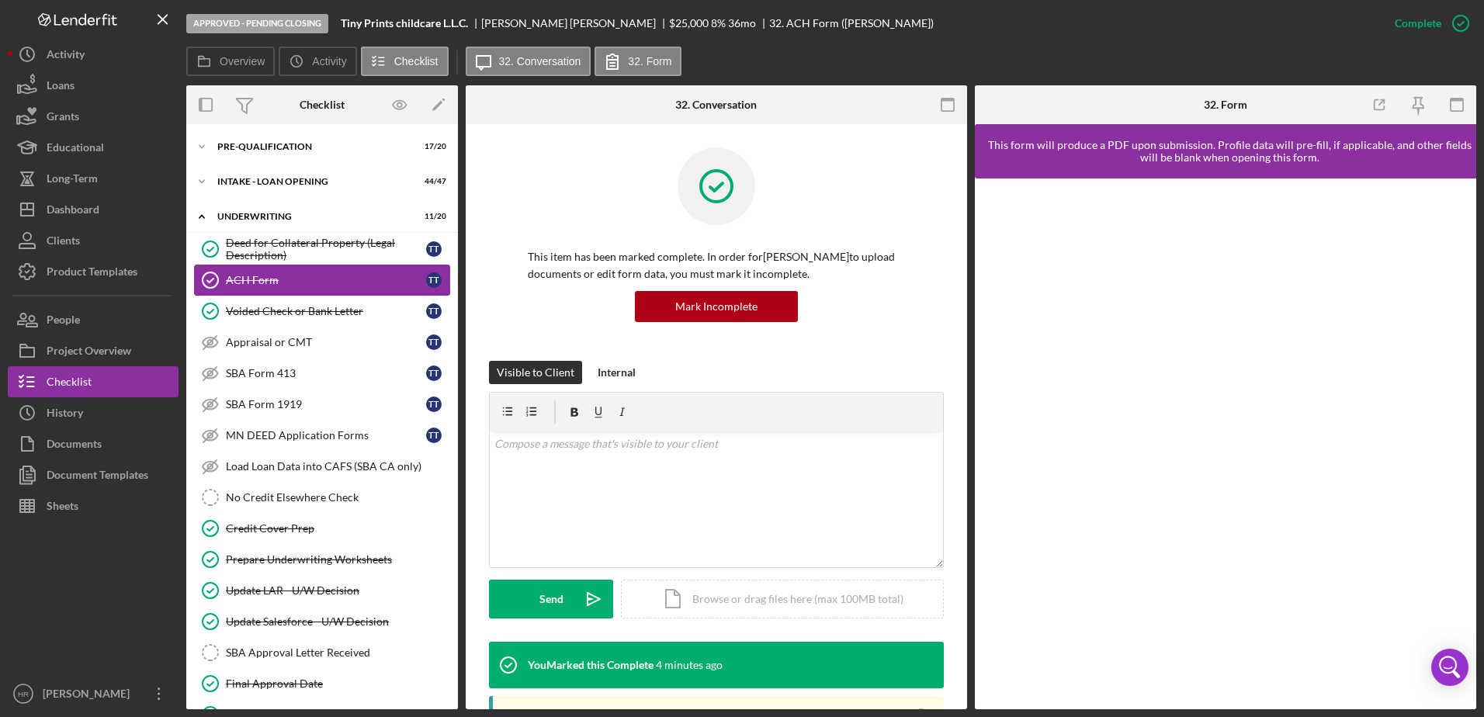
click at [293, 286] on div "ACH Form" at bounding box center [326, 280] width 200 height 12
click at [283, 311] on div "Voided Check or Bank Letter" at bounding box center [326, 311] width 200 height 12
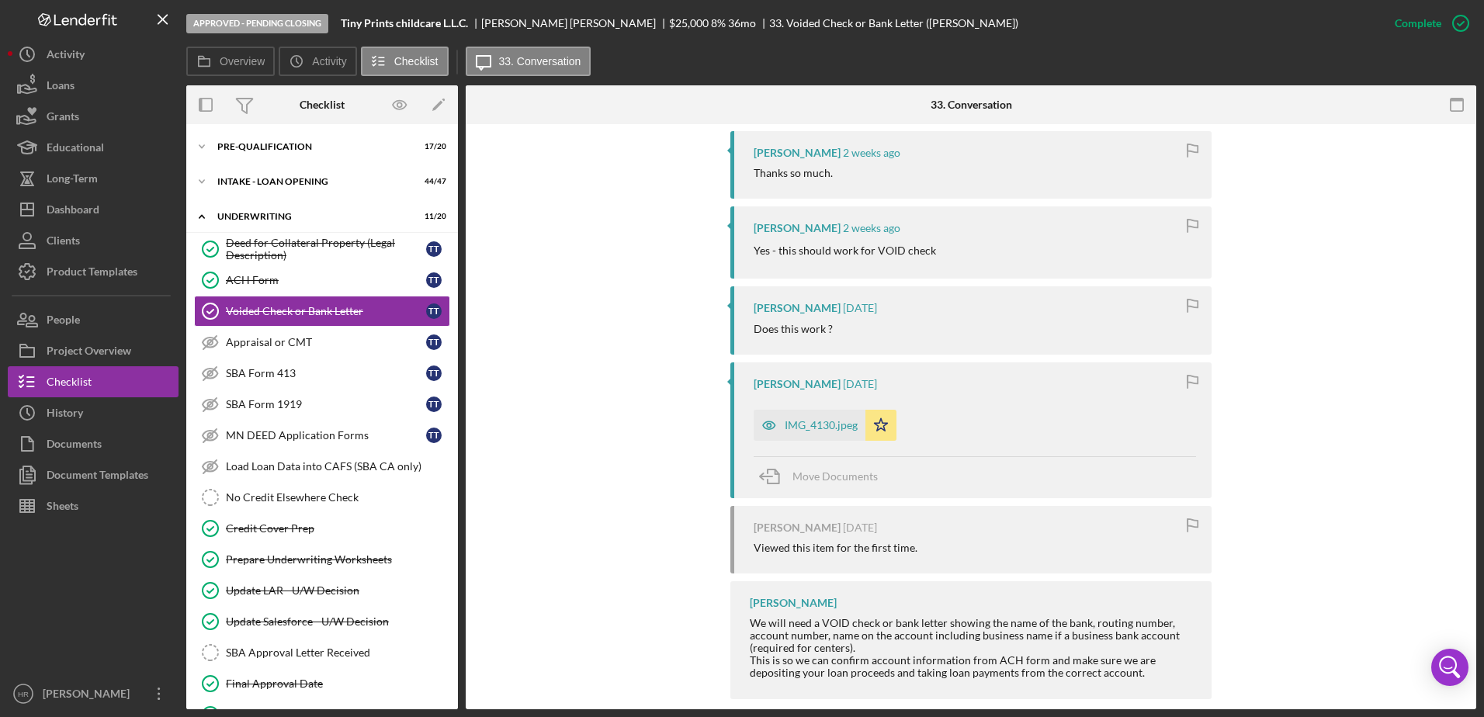
scroll to position [586, 0]
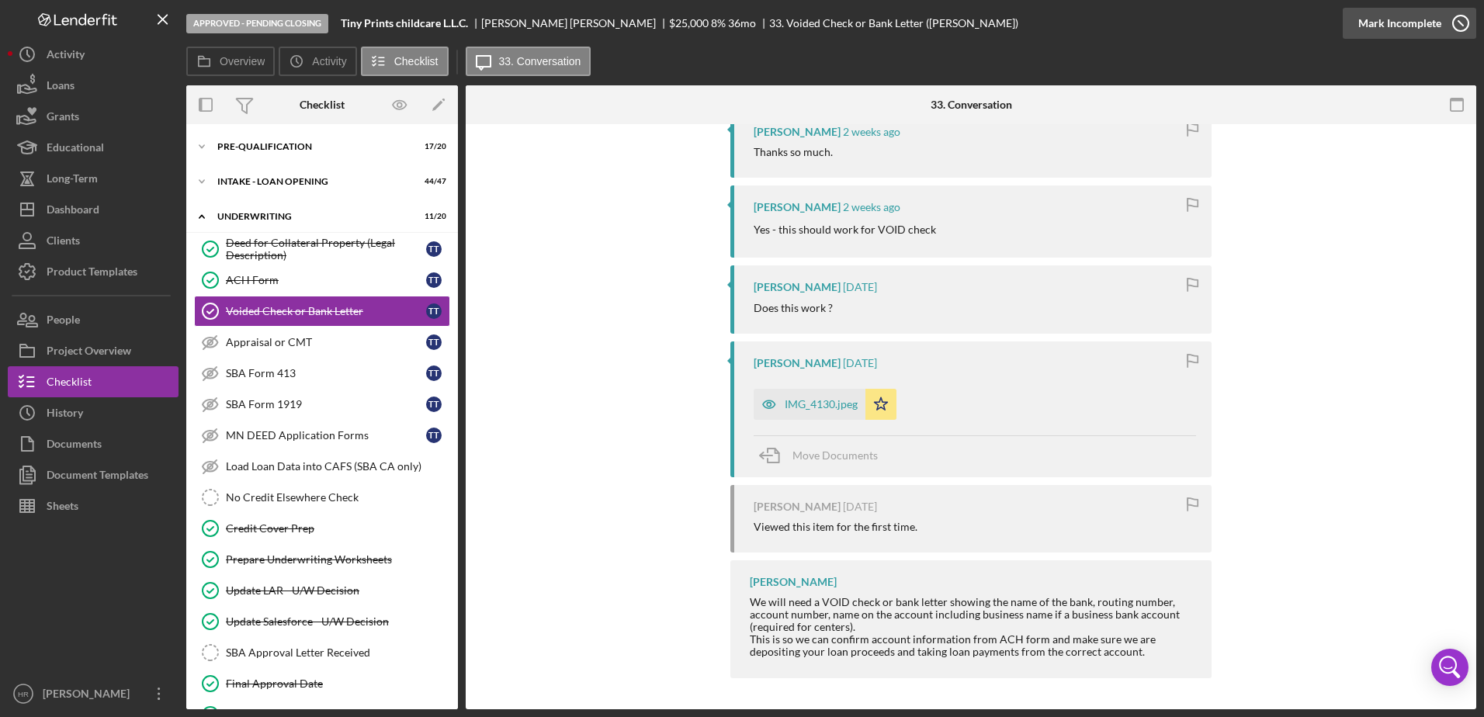
click at [1463, 27] on icon "button" at bounding box center [1461, 23] width 39 height 39
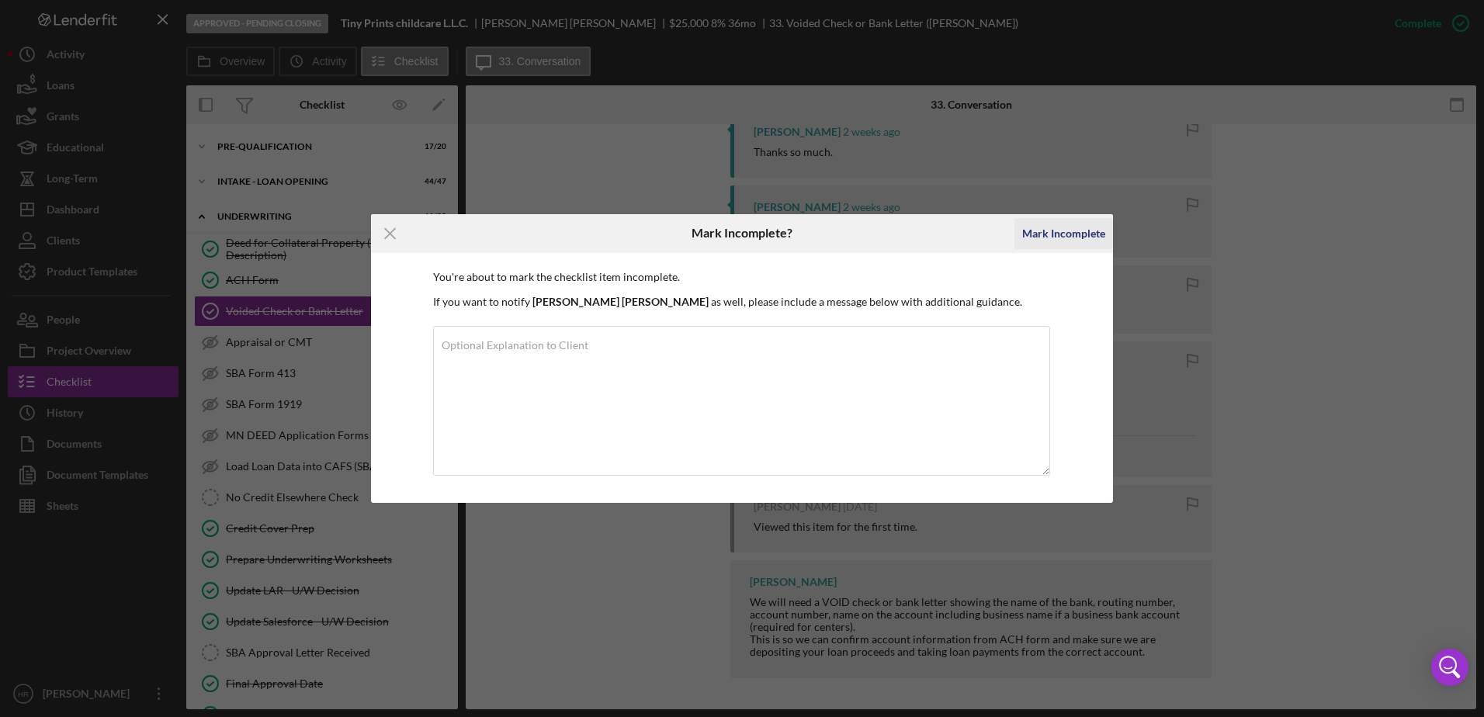
click at [1081, 238] on div "Mark Incomplete" at bounding box center [1063, 233] width 83 height 31
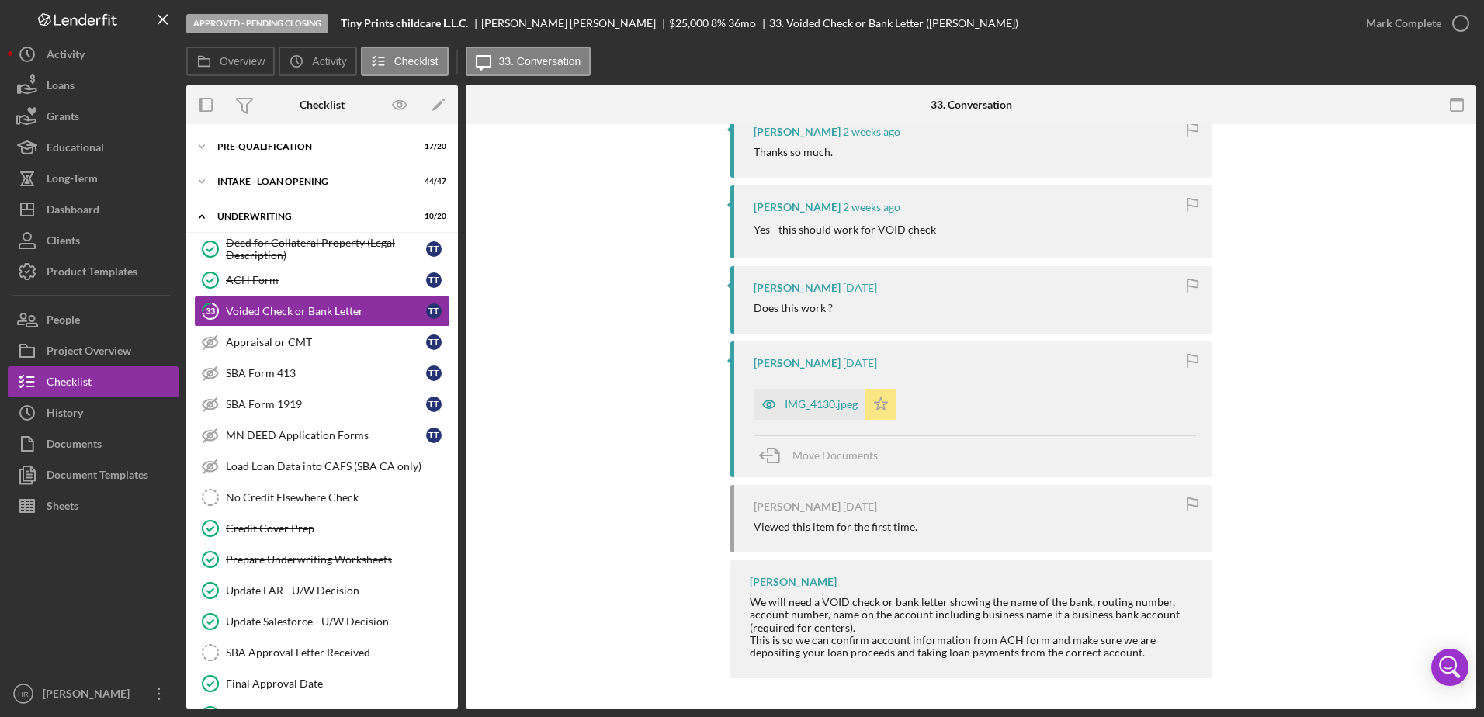
click at [887, 402] on icon "Icon/Star" at bounding box center [881, 404] width 31 height 31
click at [1458, 23] on icon "button" at bounding box center [1461, 23] width 39 height 39
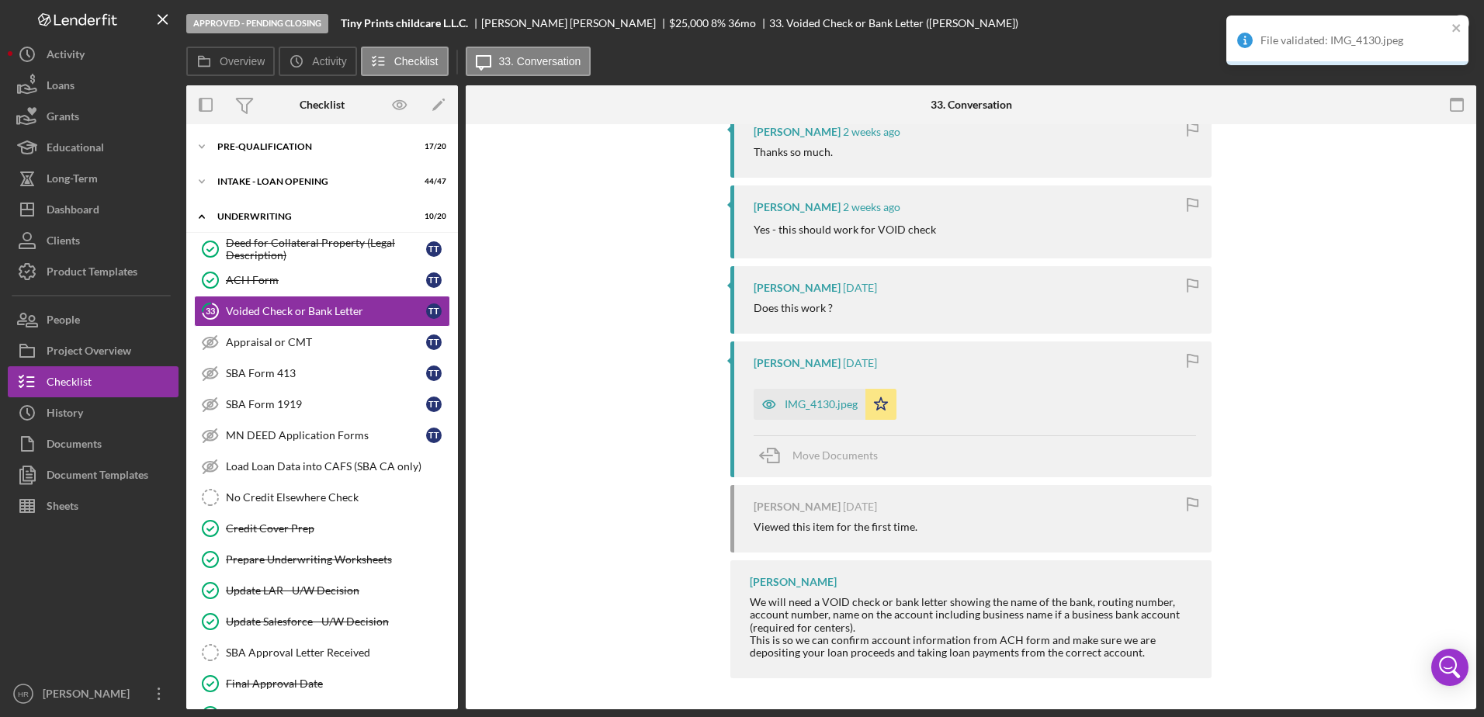
scroll to position [694, 0]
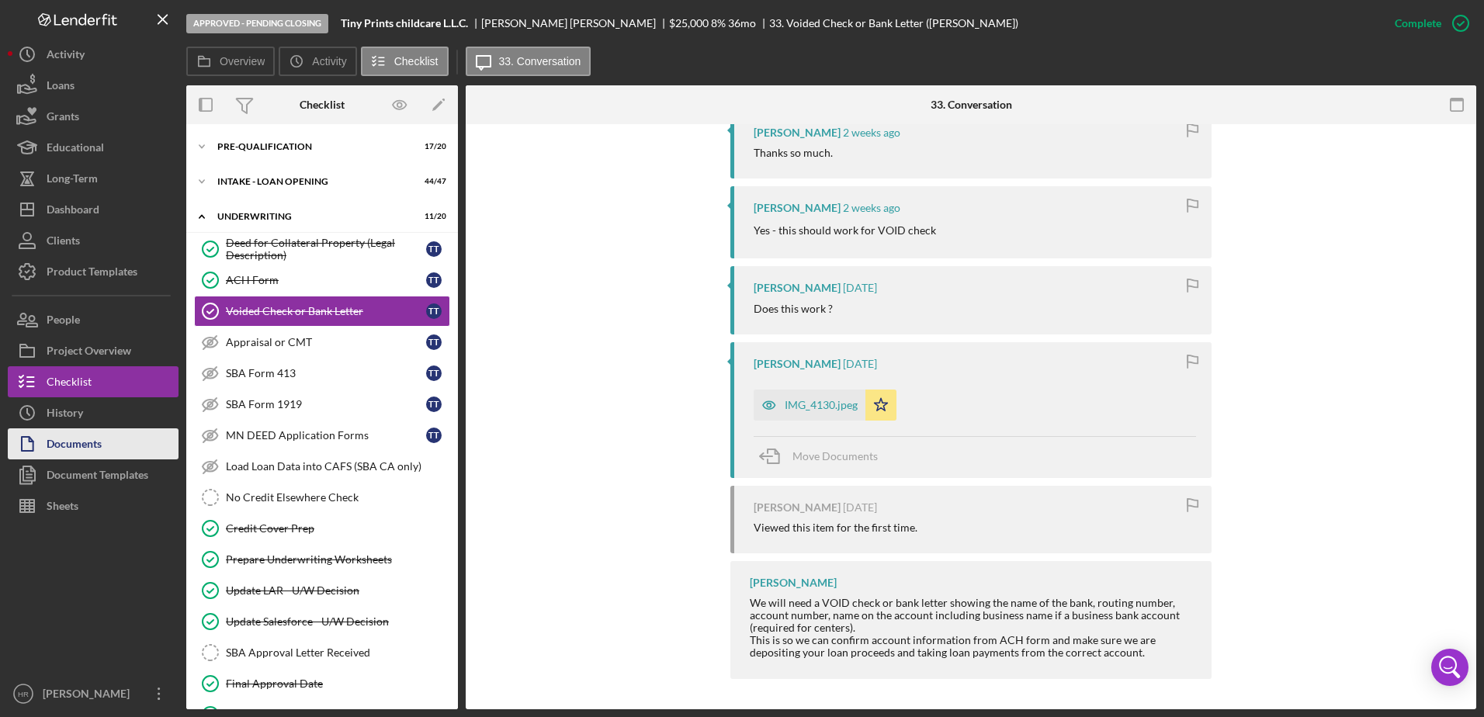
click at [65, 432] on div "Documents" at bounding box center [74, 446] width 55 height 35
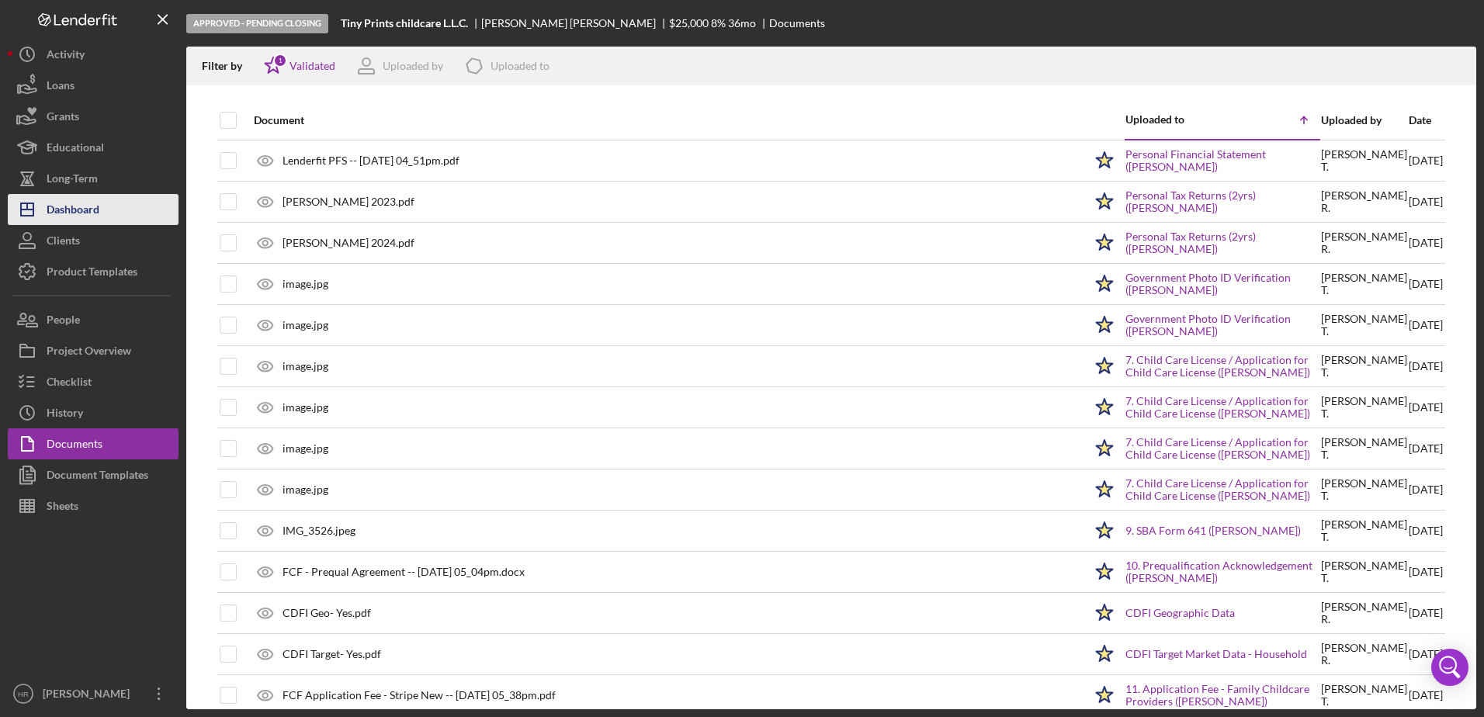
click at [83, 213] on div "Dashboard" at bounding box center [73, 211] width 53 height 35
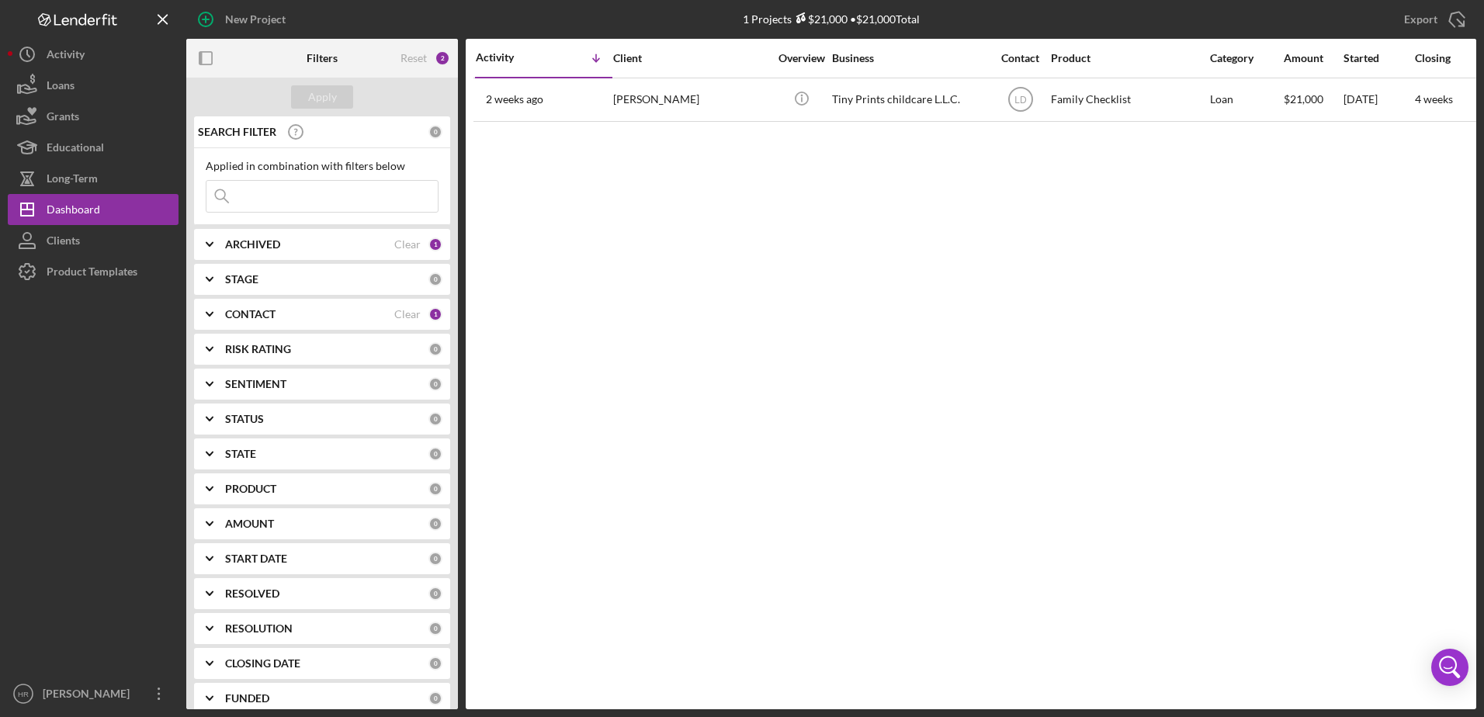
click at [253, 312] on b "CONTACT" at bounding box center [250, 314] width 50 height 12
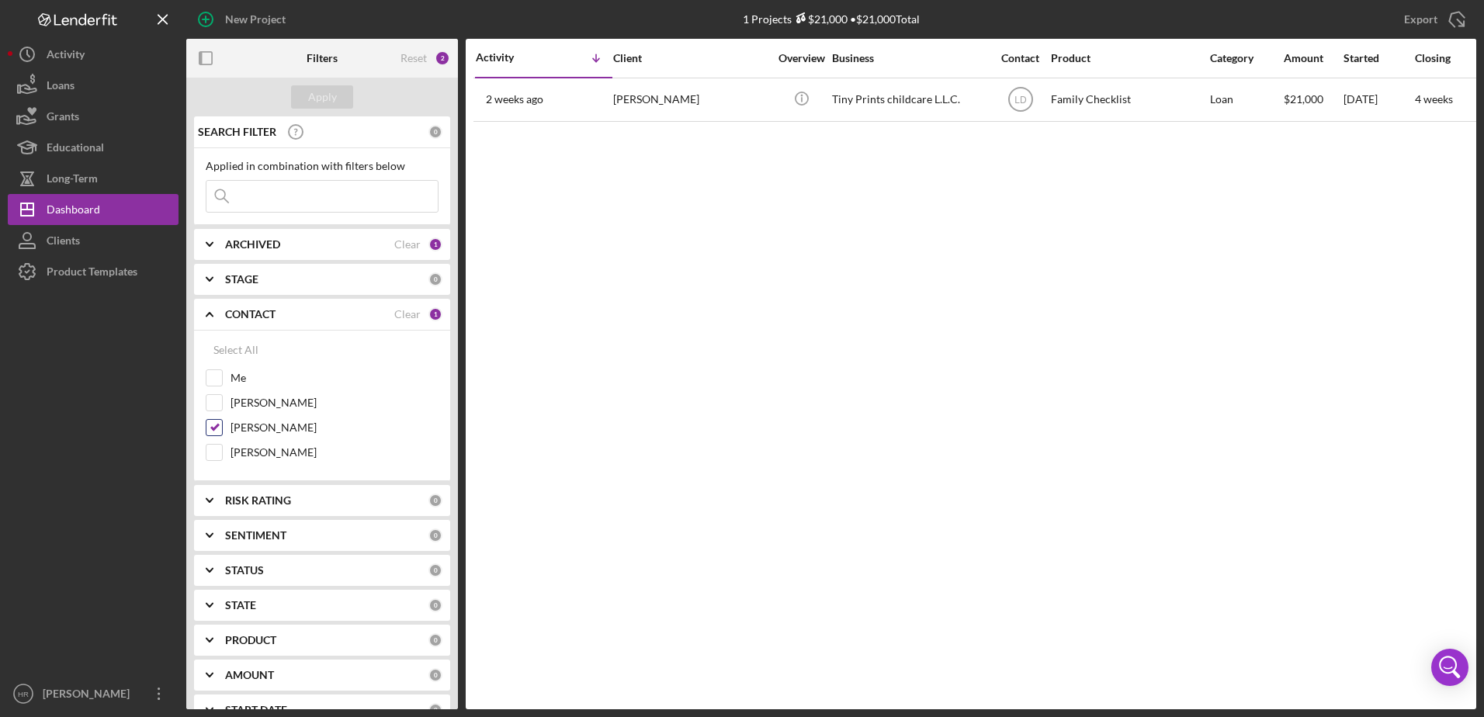
click at [252, 429] on label "[PERSON_NAME]" at bounding box center [335, 428] width 208 height 16
click at [222, 429] on input "[PERSON_NAME]" at bounding box center [214, 428] width 16 height 16
checkbox input "false"
click at [248, 446] on label "[PERSON_NAME]" at bounding box center [335, 453] width 208 height 16
click at [222, 446] on input "[PERSON_NAME]" at bounding box center [214, 453] width 16 height 16
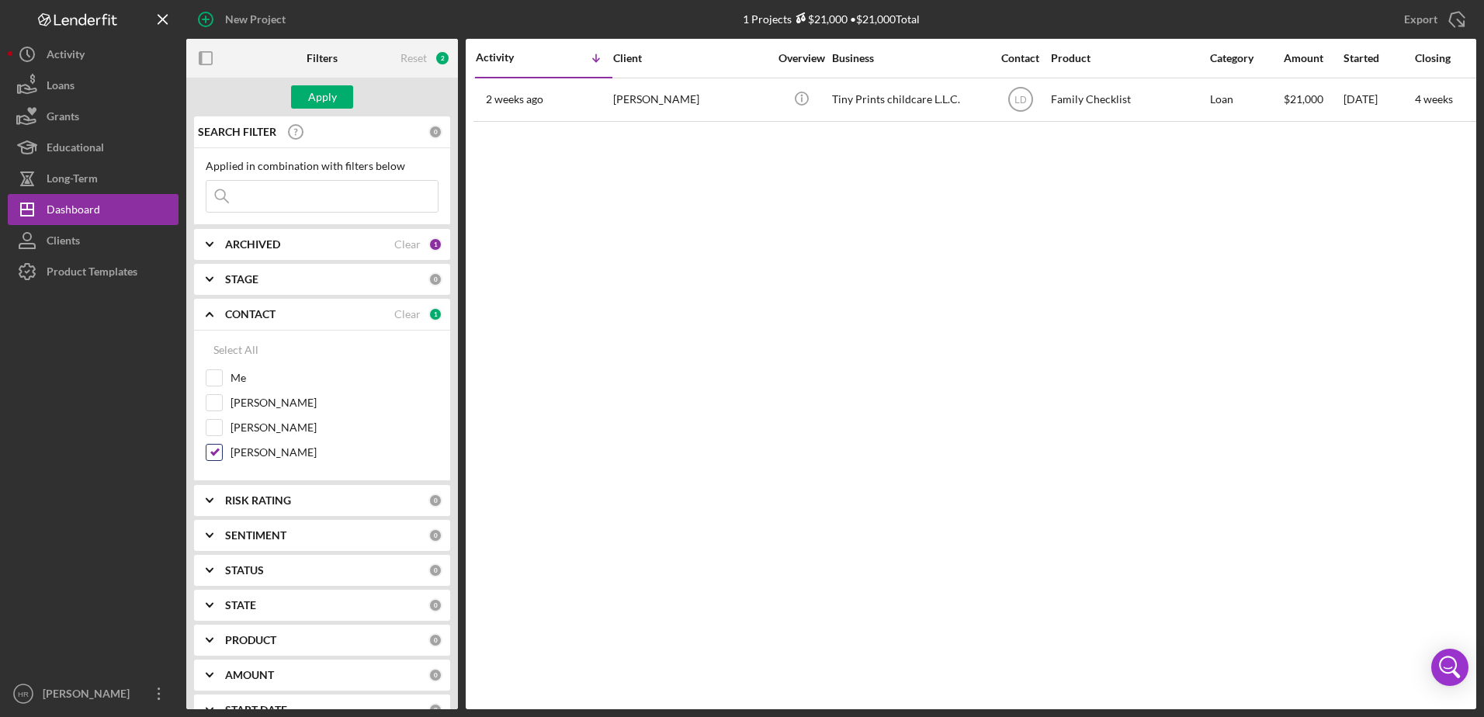
click at [241, 453] on label "[PERSON_NAME]" at bounding box center [335, 453] width 208 height 16
click at [222, 453] on input "[PERSON_NAME]" at bounding box center [214, 453] width 16 height 16
checkbox input "false"
click at [237, 377] on label "Me" at bounding box center [335, 378] width 208 height 16
click at [222, 377] on input "Me" at bounding box center [214, 378] width 16 height 16
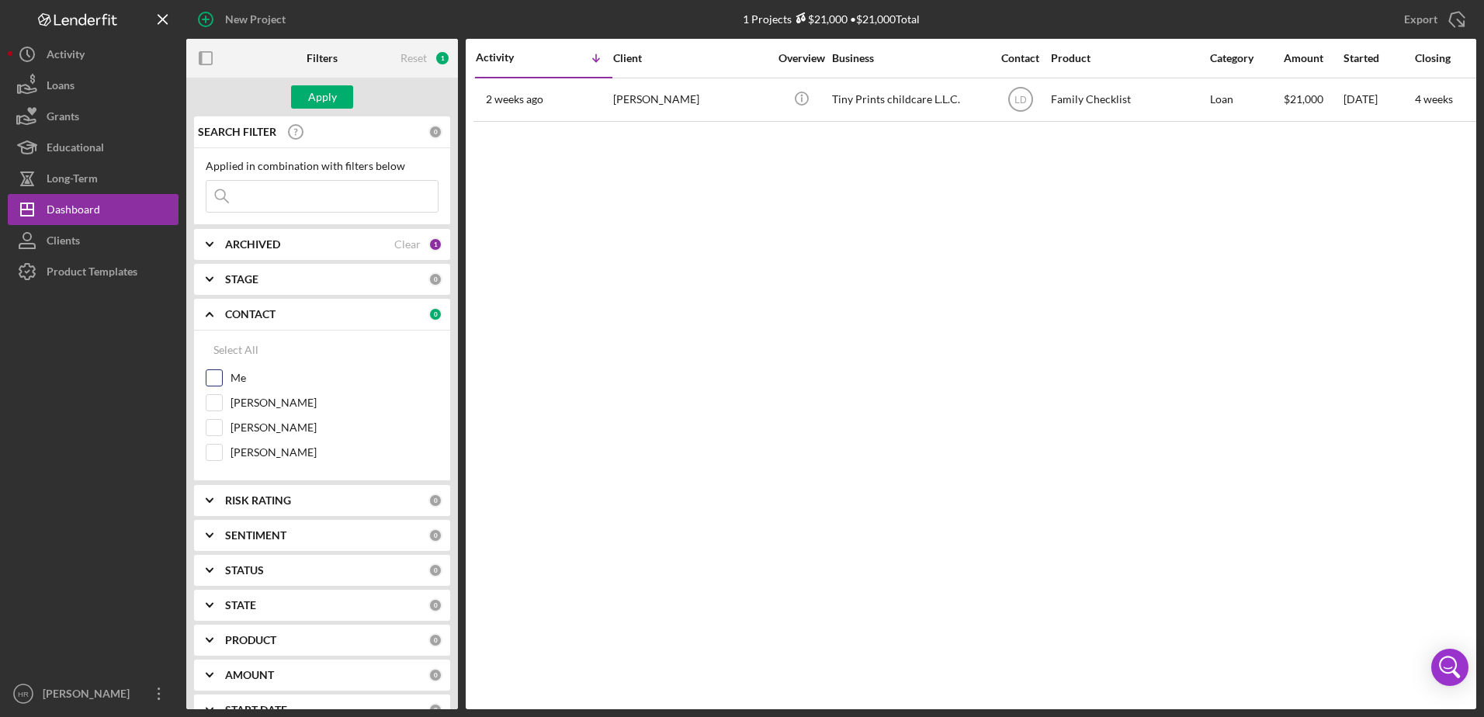
checkbox input "true"
click at [314, 93] on div "Apply" at bounding box center [322, 96] width 29 height 23
